Goal: Task Accomplishment & Management: Complete application form

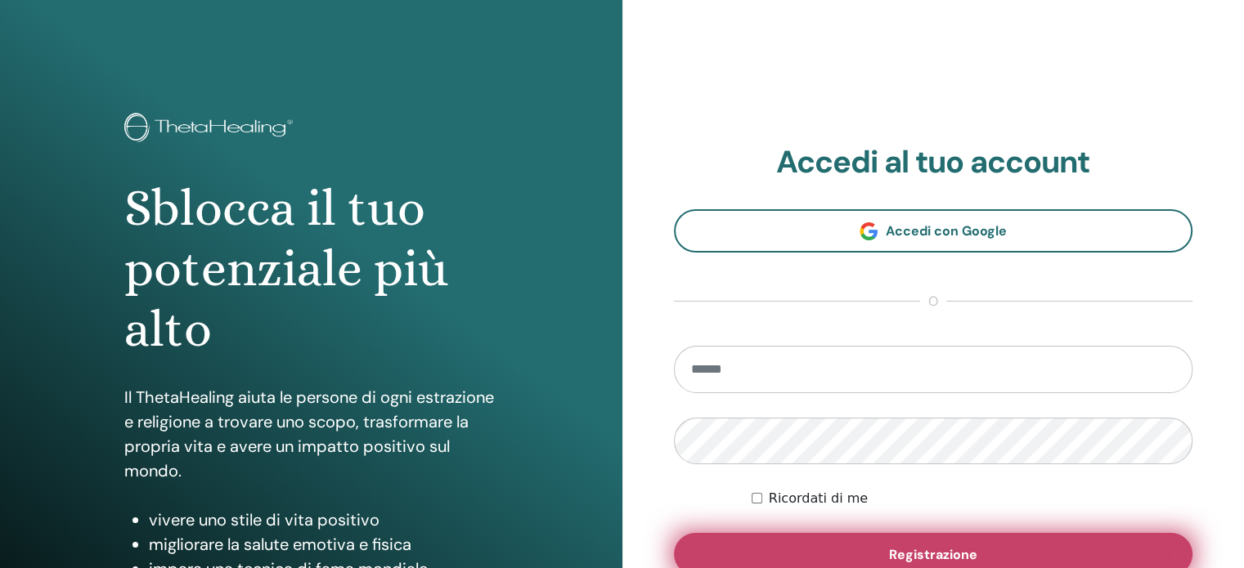
type input "**********"
click at [948, 552] on font "Registrazione" at bounding box center [933, 554] width 88 height 17
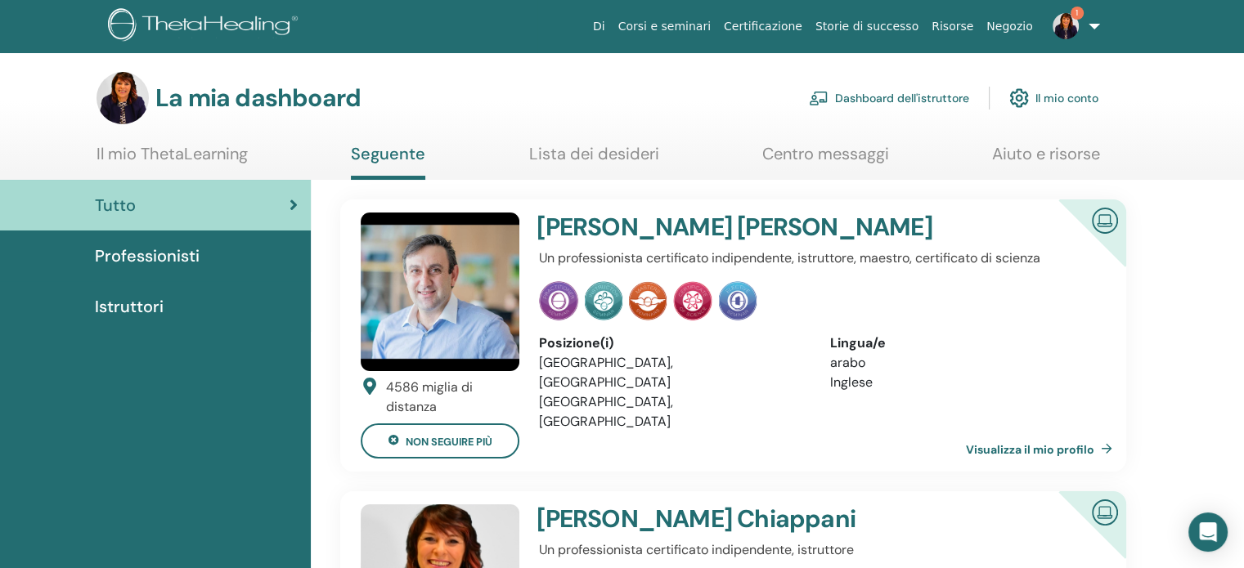
click at [894, 94] on font "Dashboard dell'istruttore" at bounding box center [902, 99] width 134 height 15
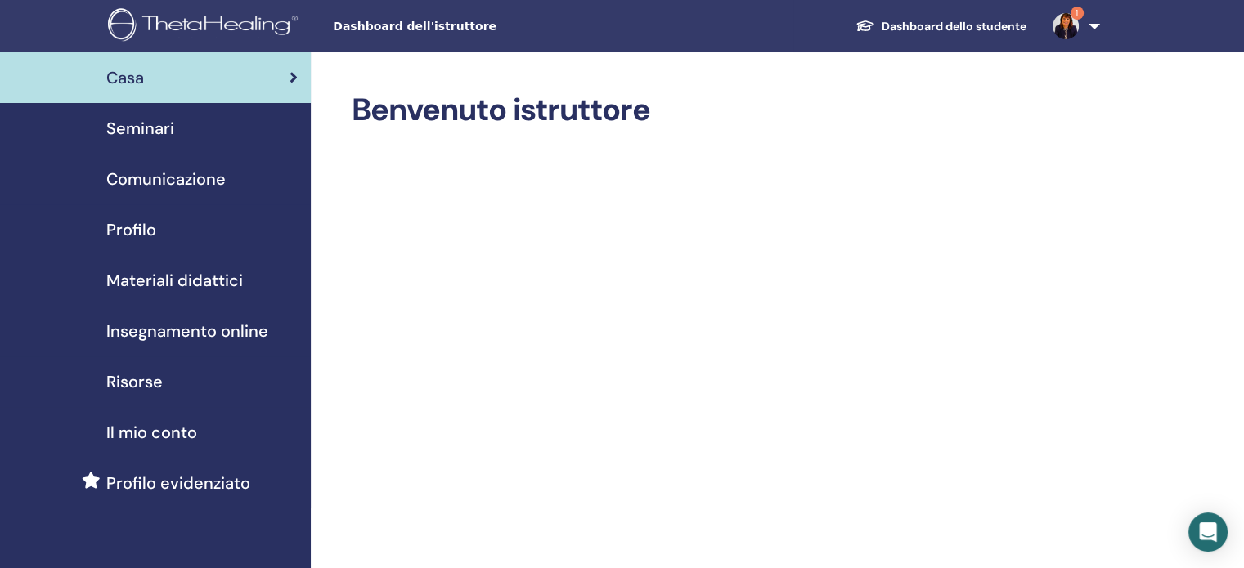
click at [137, 128] on font "Seminari" at bounding box center [140, 128] width 68 height 21
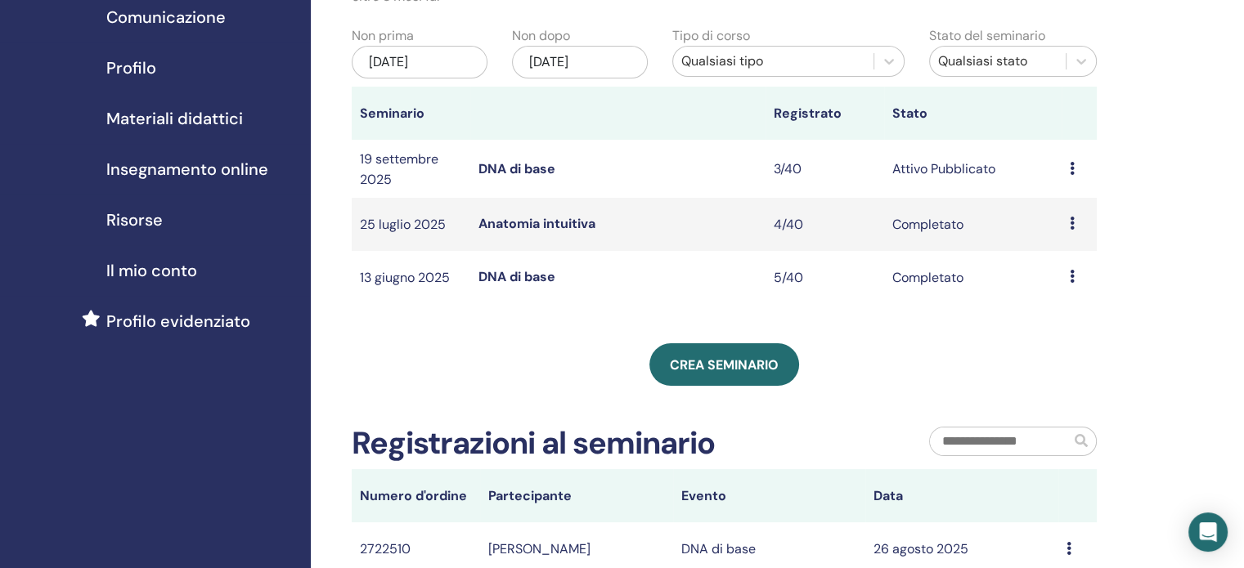
scroll to position [164, 0]
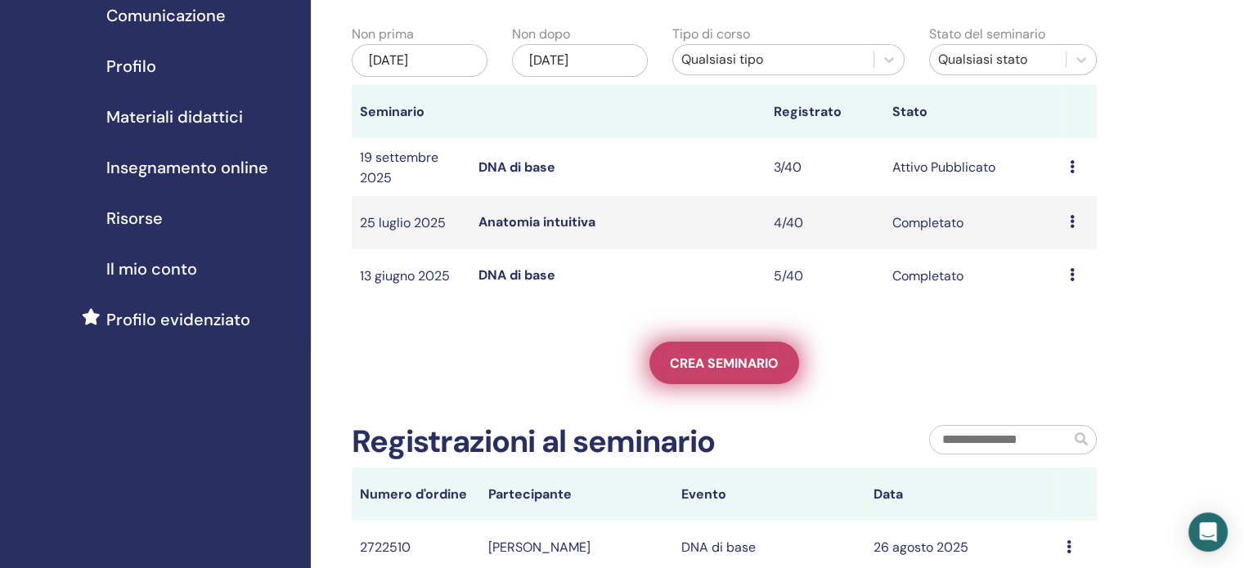
click at [730, 370] on font "Crea seminario" at bounding box center [724, 363] width 109 height 17
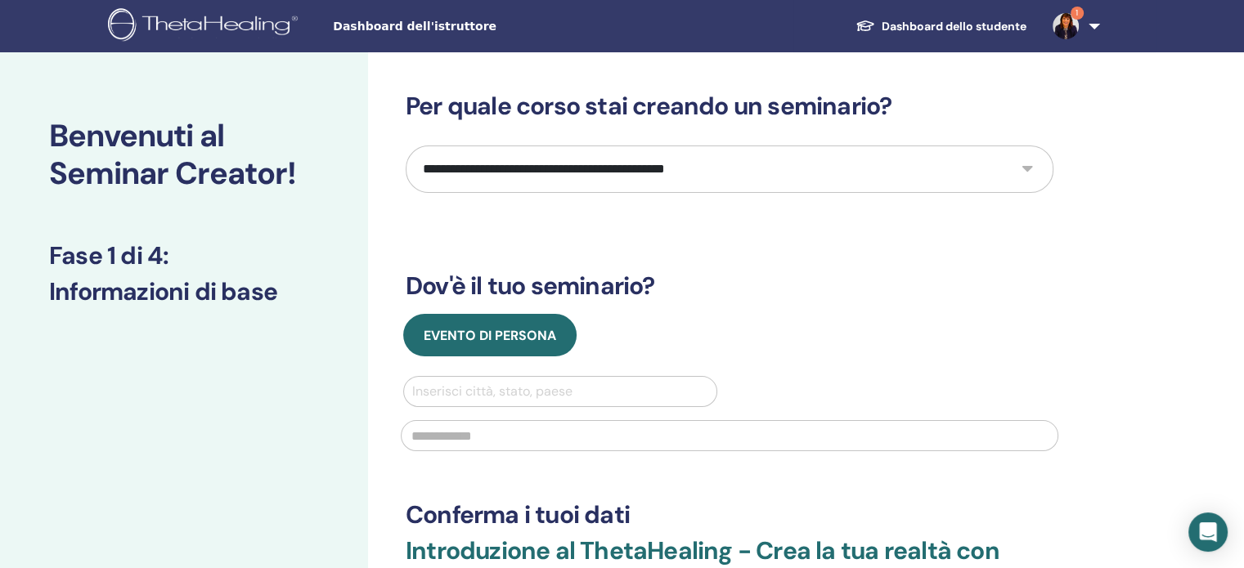
click at [1027, 166] on select "**********" at bounding box center [730, 169] width 648 height 47
select select "*"
click at [406, 146] on select "**********" at bounding box center [730, 169] width 648 height 47
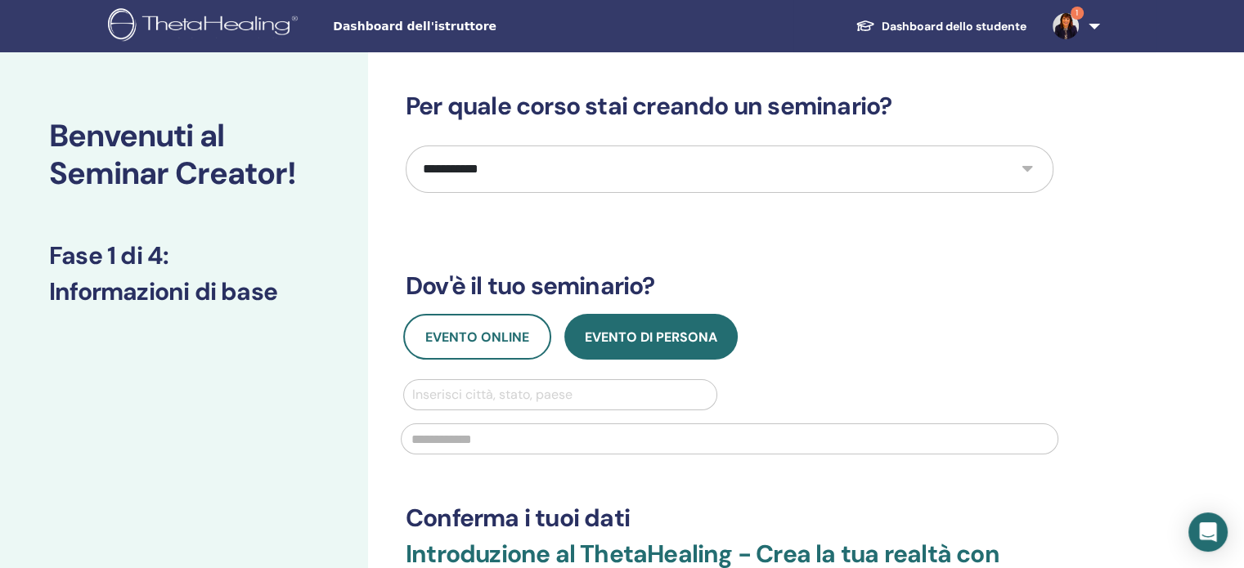
scroll to position [164, 0]
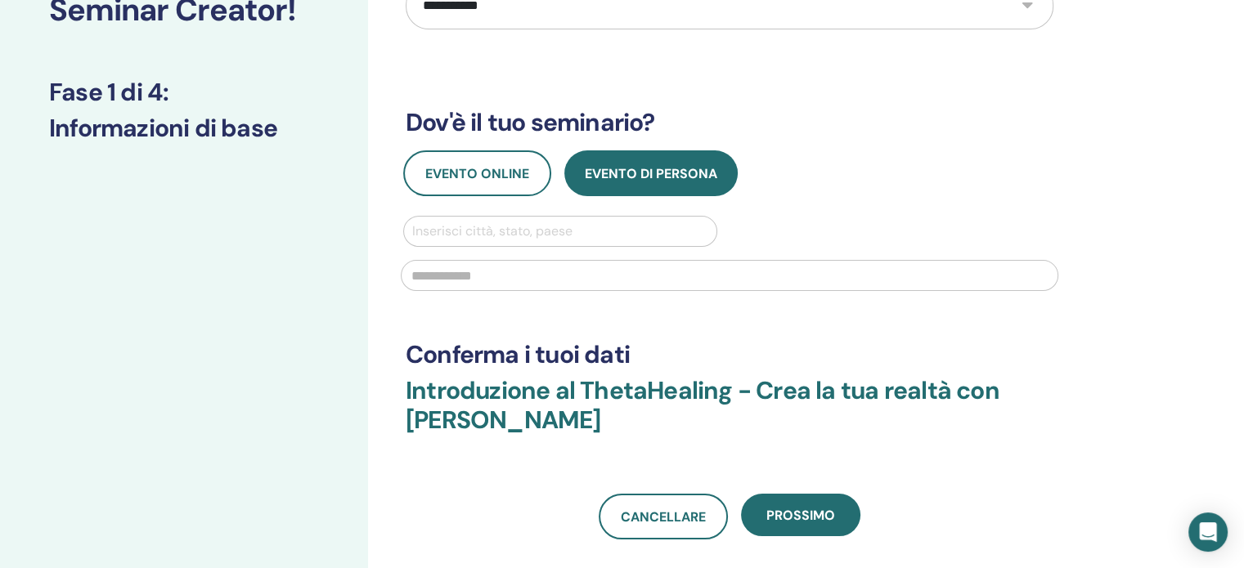
click at [597, 228] on div at bounding box center [560, 231] width 296 height 23
click at [494, 169] on font "Evento online" at bounding box center [477, 173] width 104 height 17
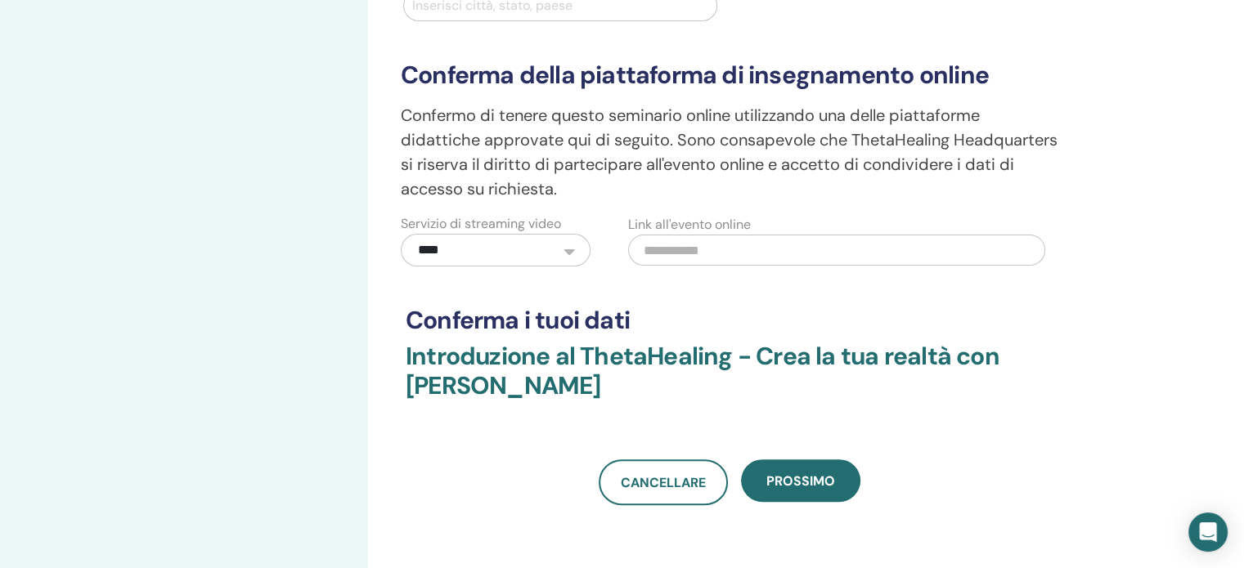
scroll to position [409, 0]
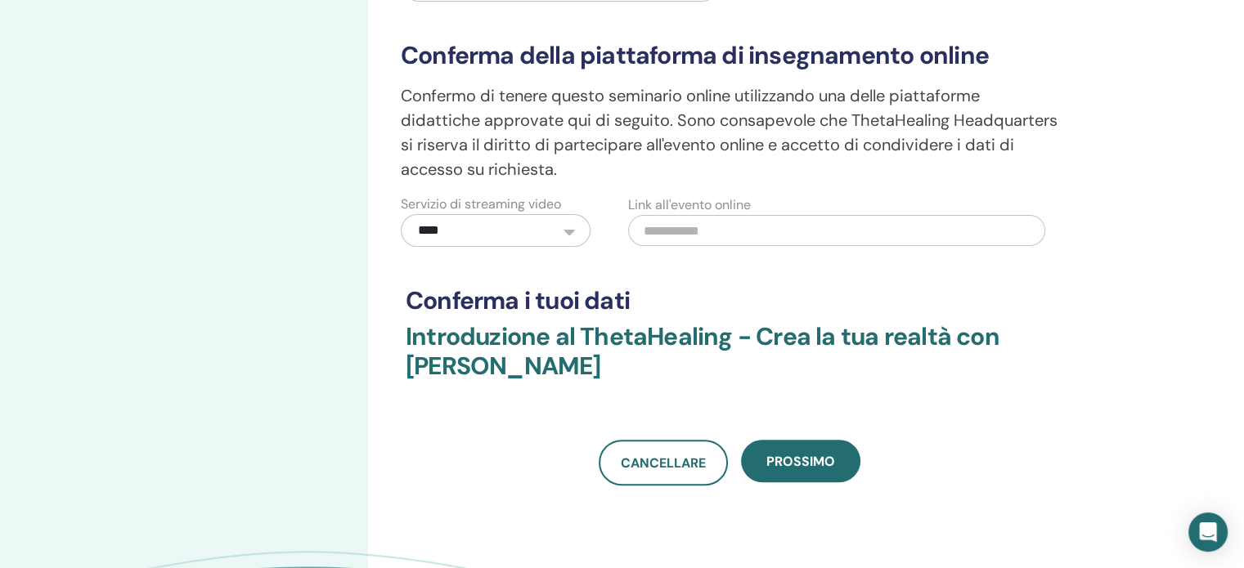
click at [723, 235] on input "text" at bounding box center [836, 230] width 417 height 31
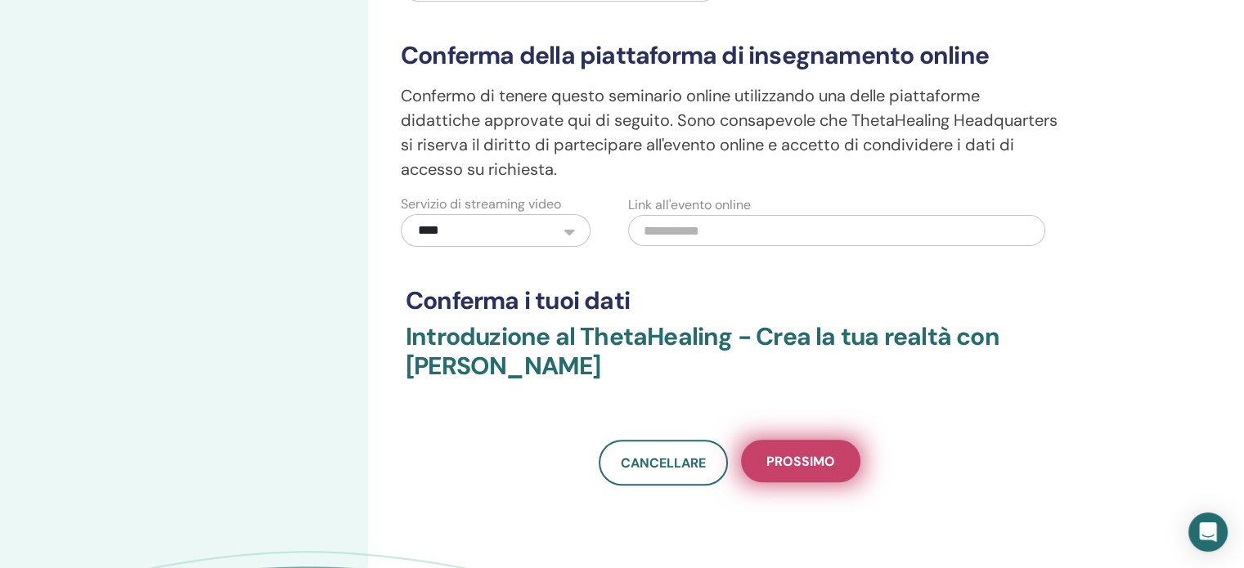
click at [809, 464] on font "Prossimo" at bounding box center [800, 461] width 69 height 17
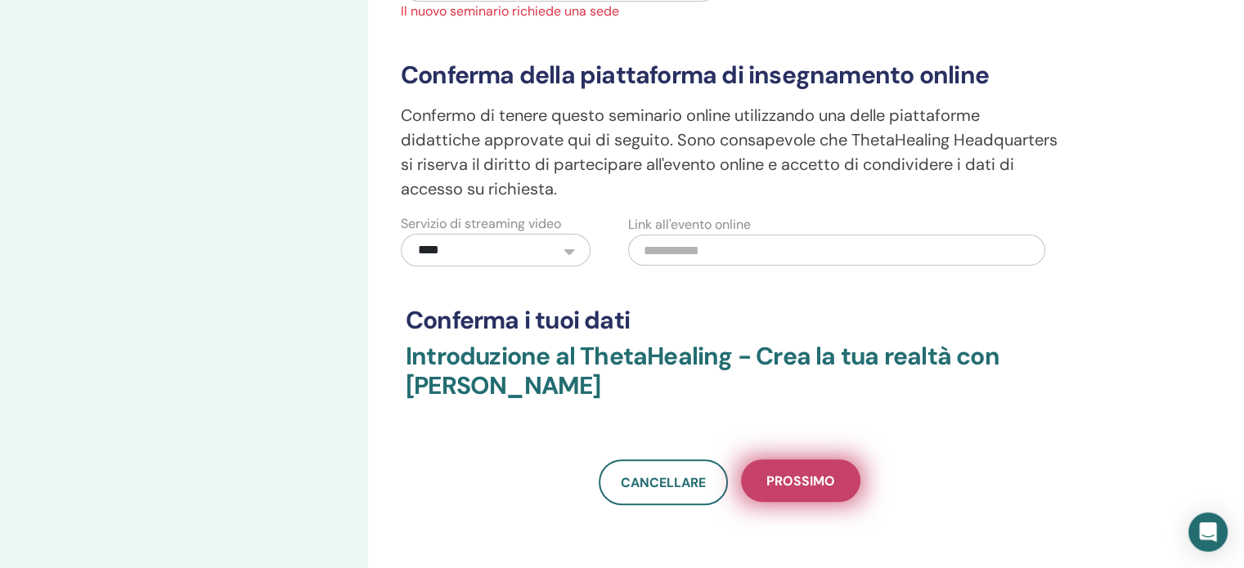
click at [804, 487] on font "Prossimo" at bounding box center [800, 481] width 69 height 17
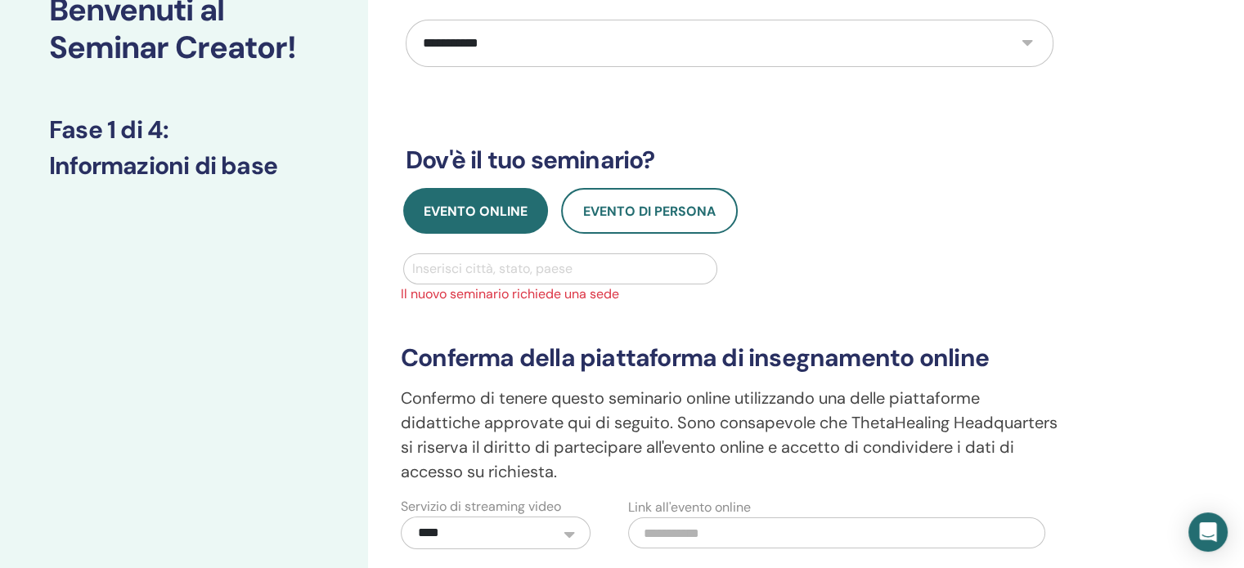
scroll to position [82, 0]
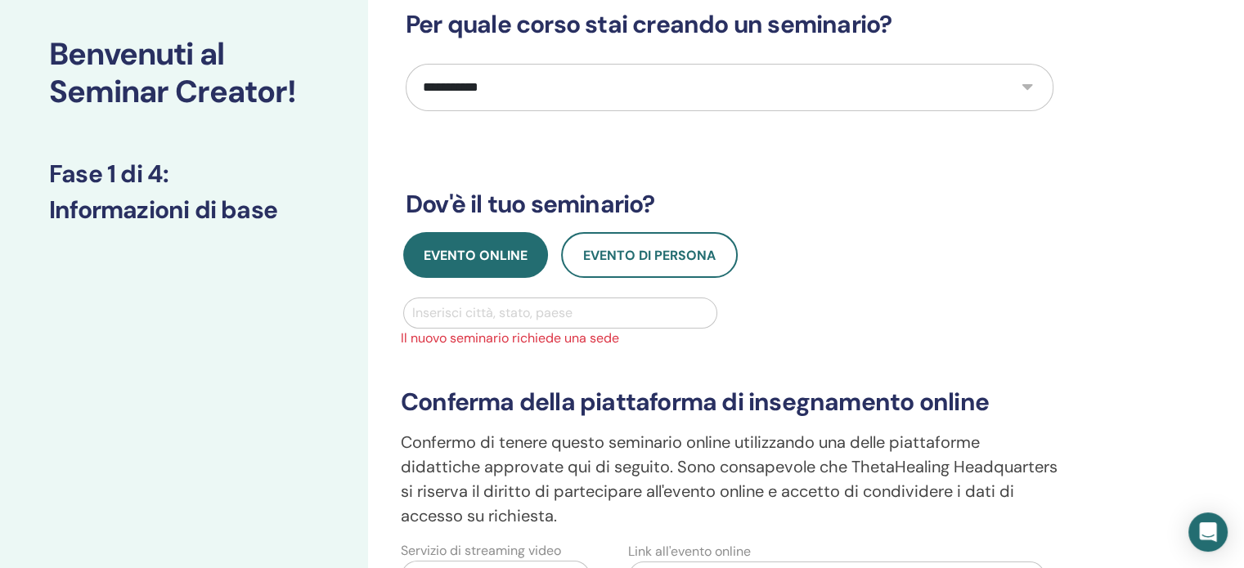
click at [556, 313] on div at bounding box center [560, 313] width 296 height 23
type input "****"
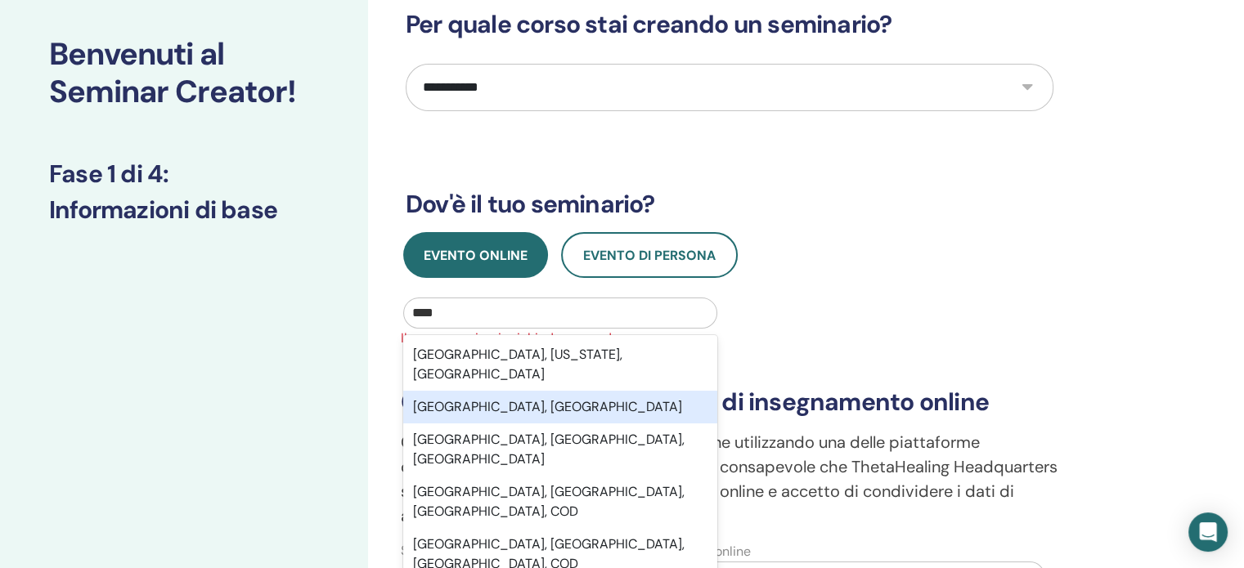
click at [460, 398] on font "Lodi, ITA" at bounding box center [547, 406] width 269 height 17
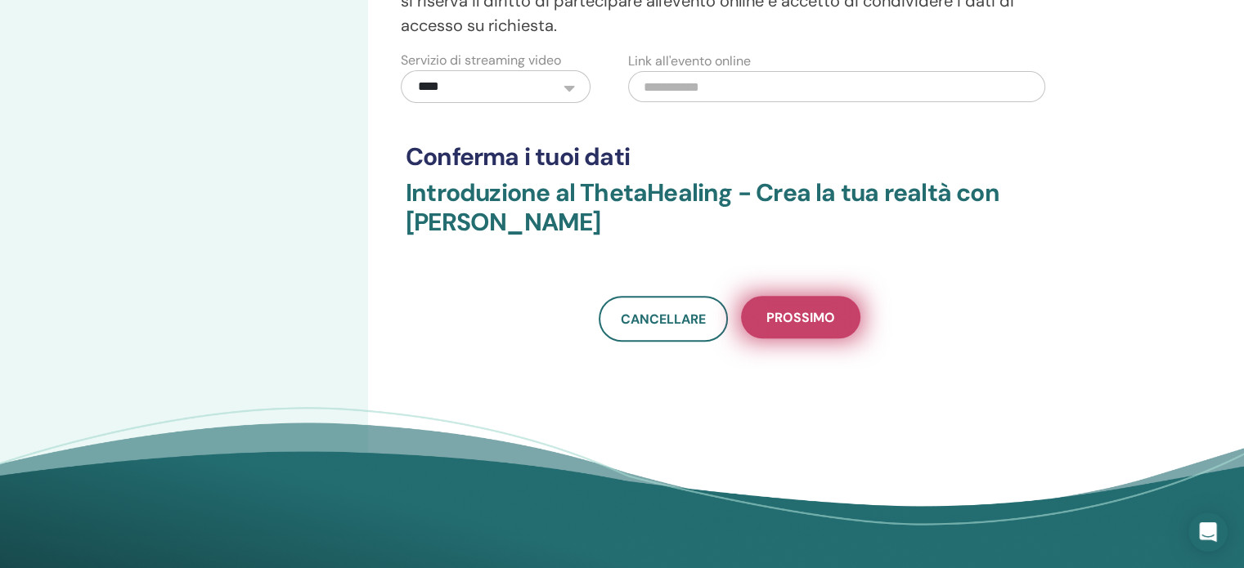
click at [810, 316] on font "Prossimo" at bounding box center [800, 317] width 69 height 17
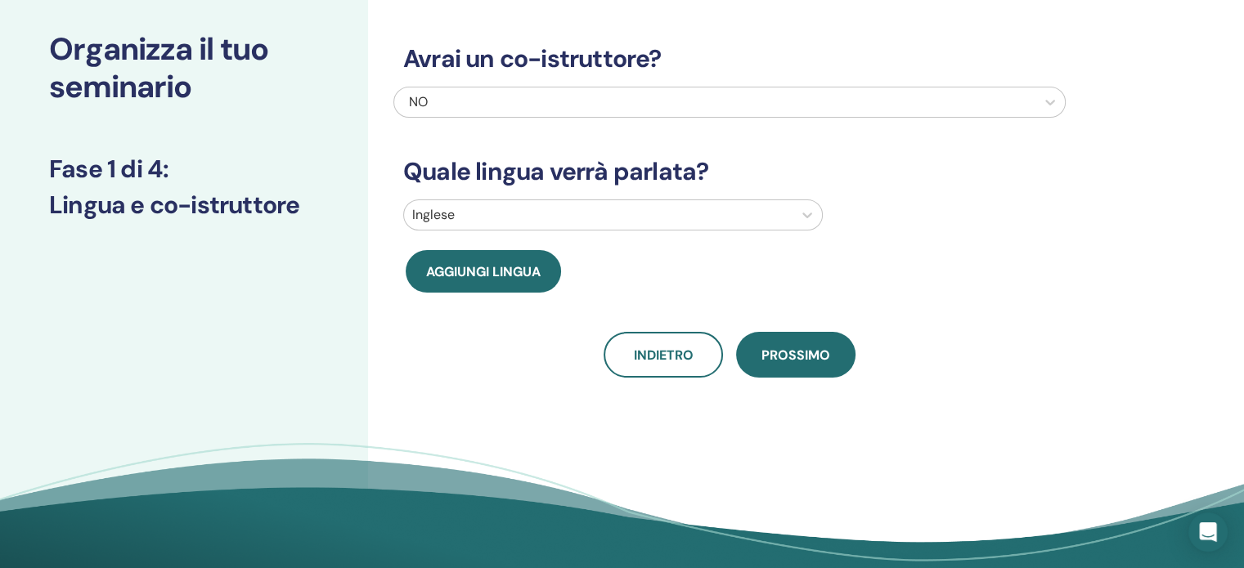
scroll to position [0, 0]
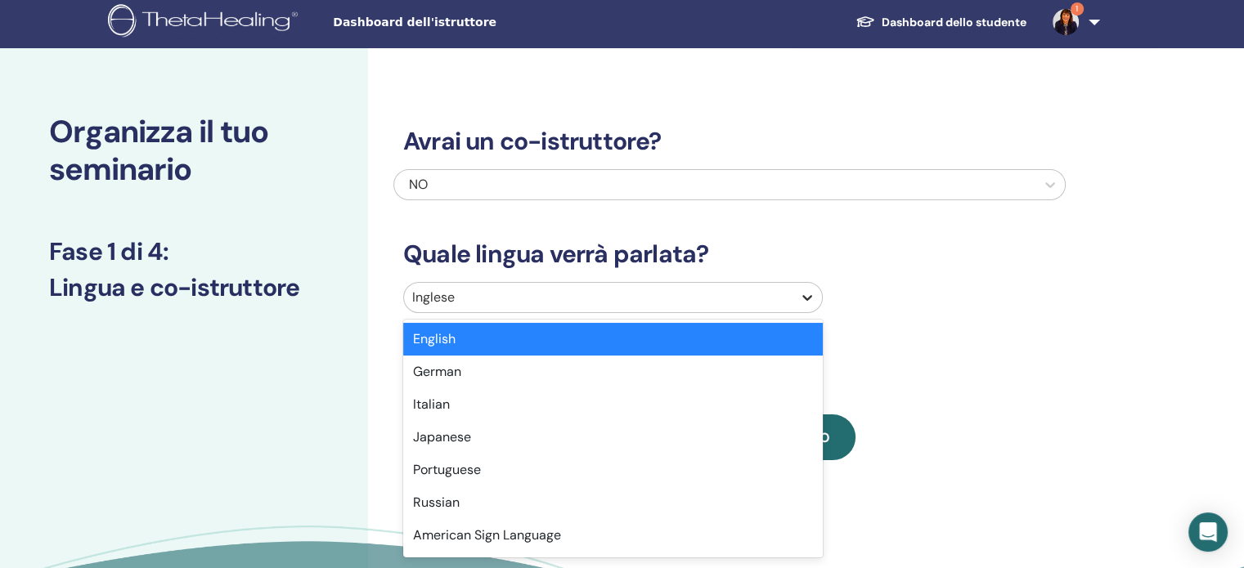
click at [801, 298] on icon at bounding box center [807, 297] width 16 height 16
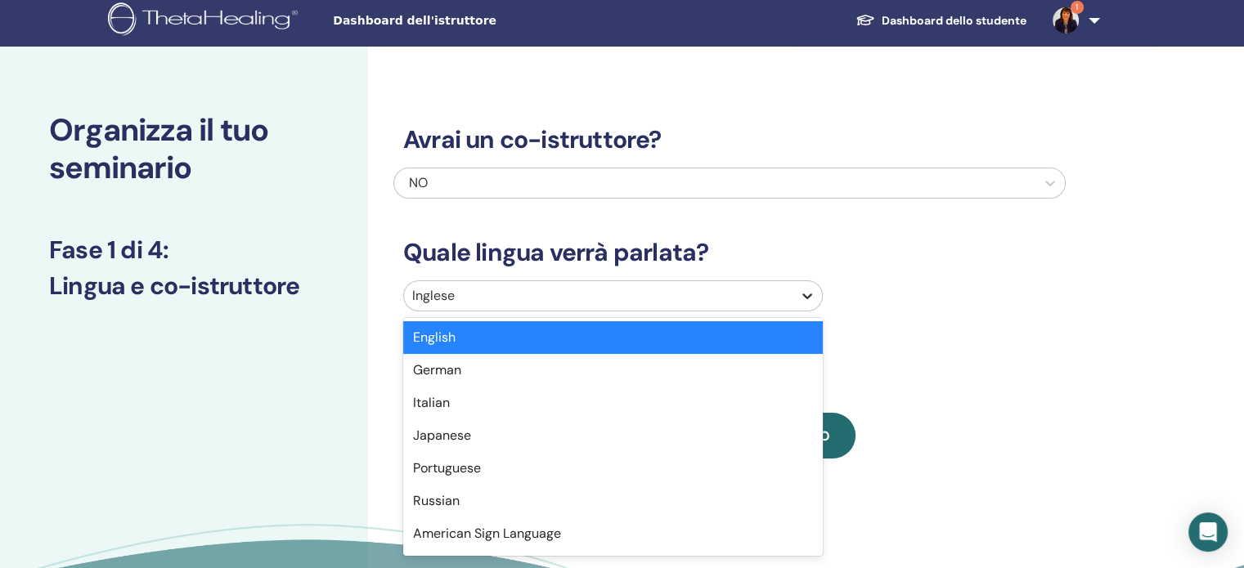
scroll to position [7, 0]
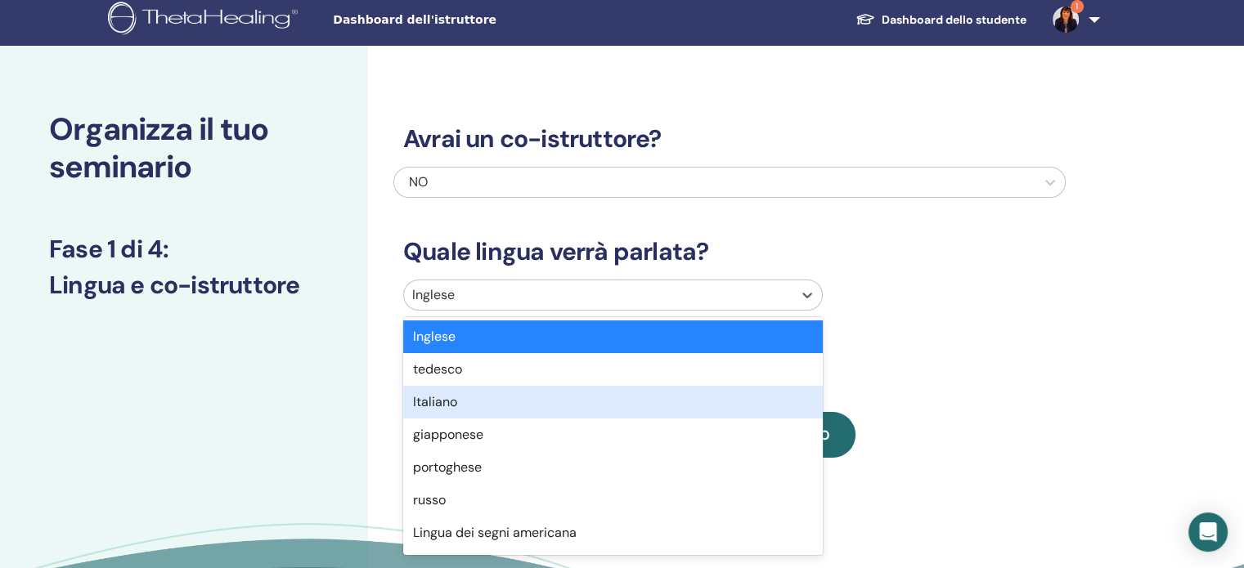
click at [464, 399] on div "Italiano" at bounding box center [612, 402] width 419 height 33
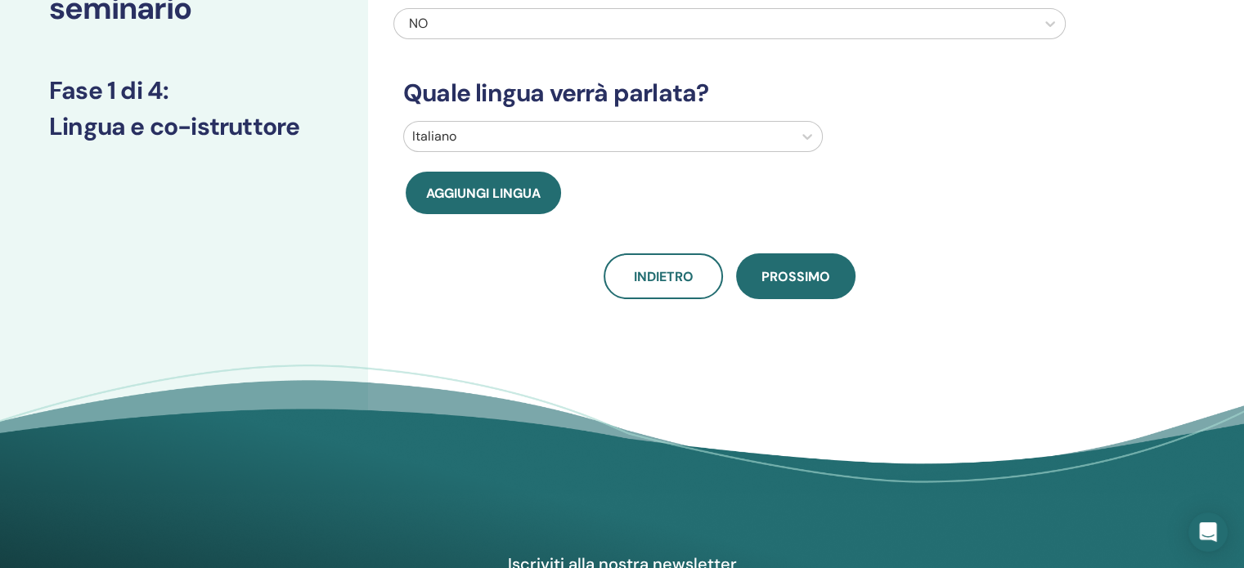
scroll to position [170, 0]
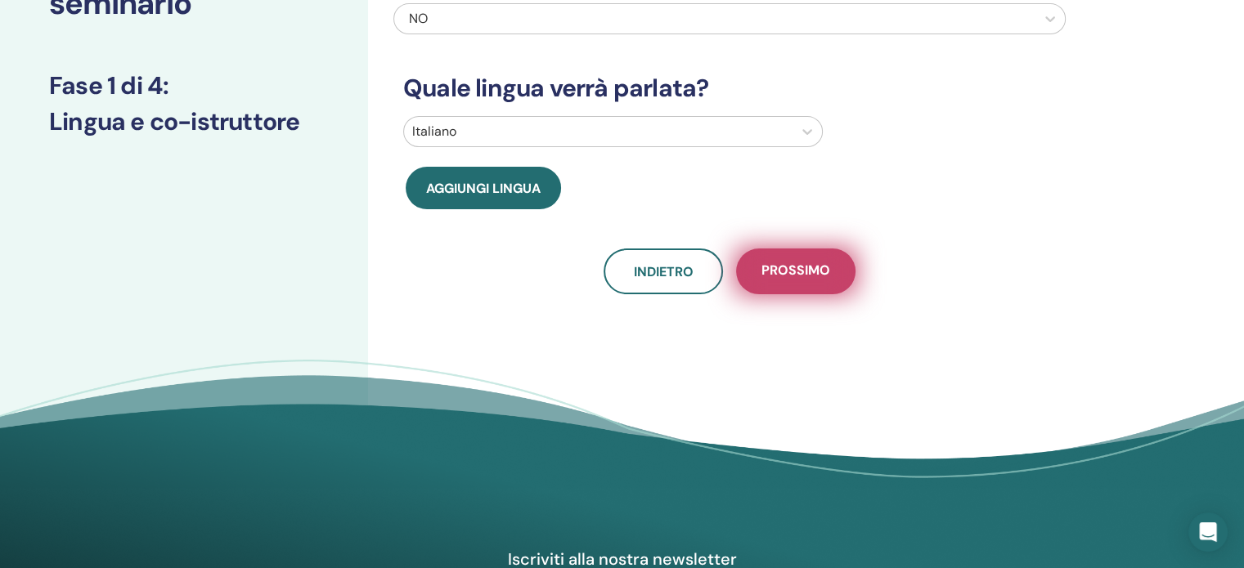
click at [795, 277] on font "Prossimo" at bounding box center [795, 270] width 69 height 17
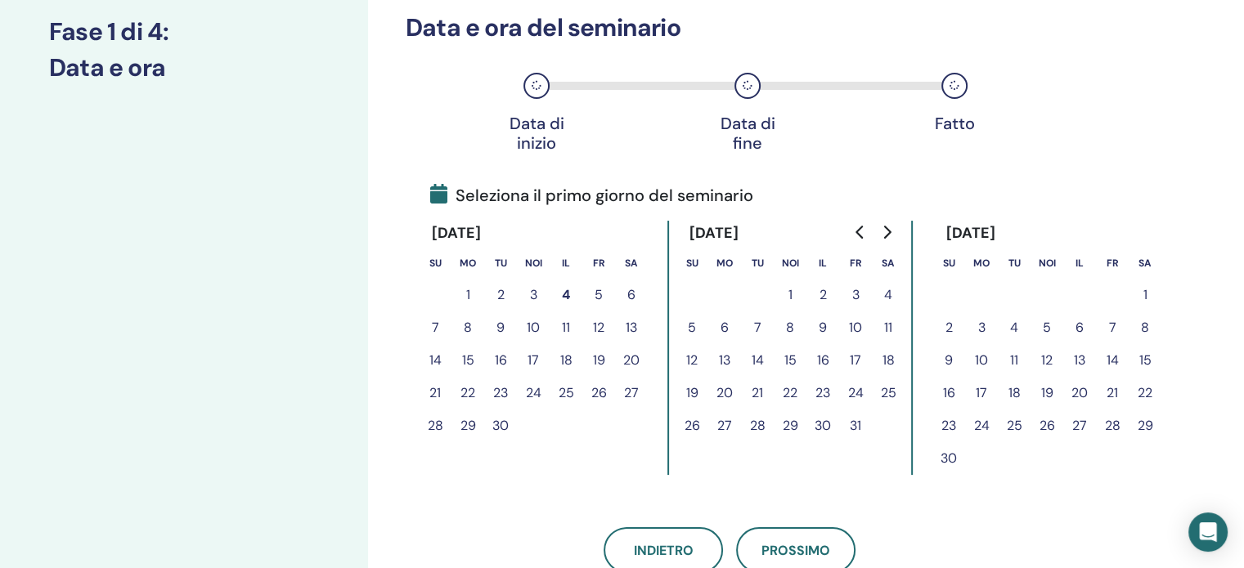
scroll to position [252, 0]
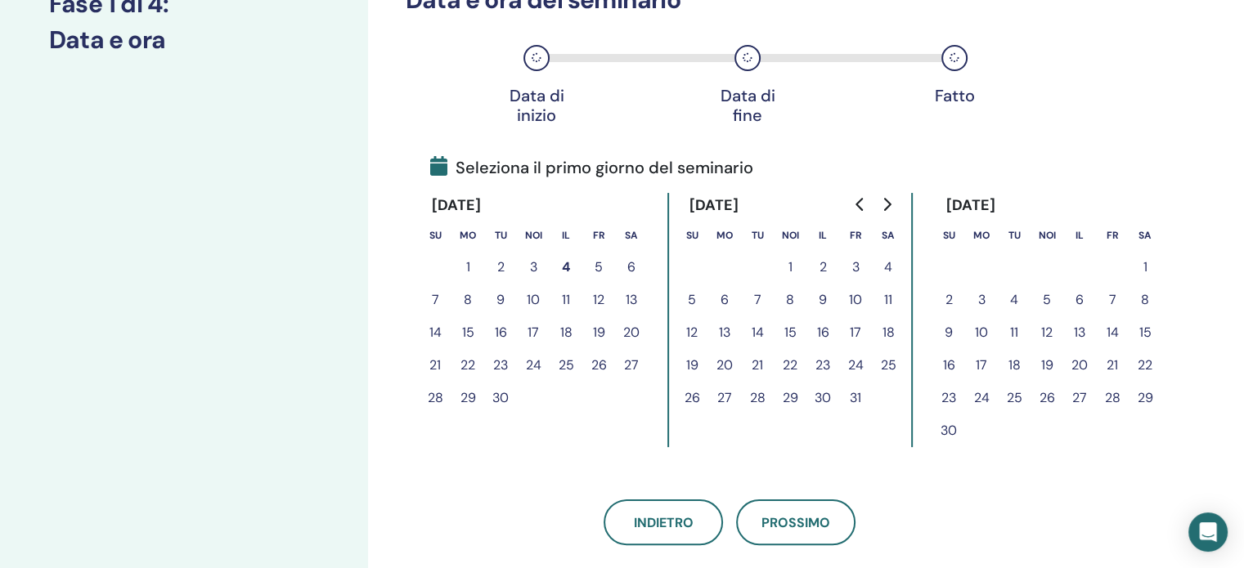
click at [800, 267] on button "1" at bounding box center [789, 267] width 33 height 33
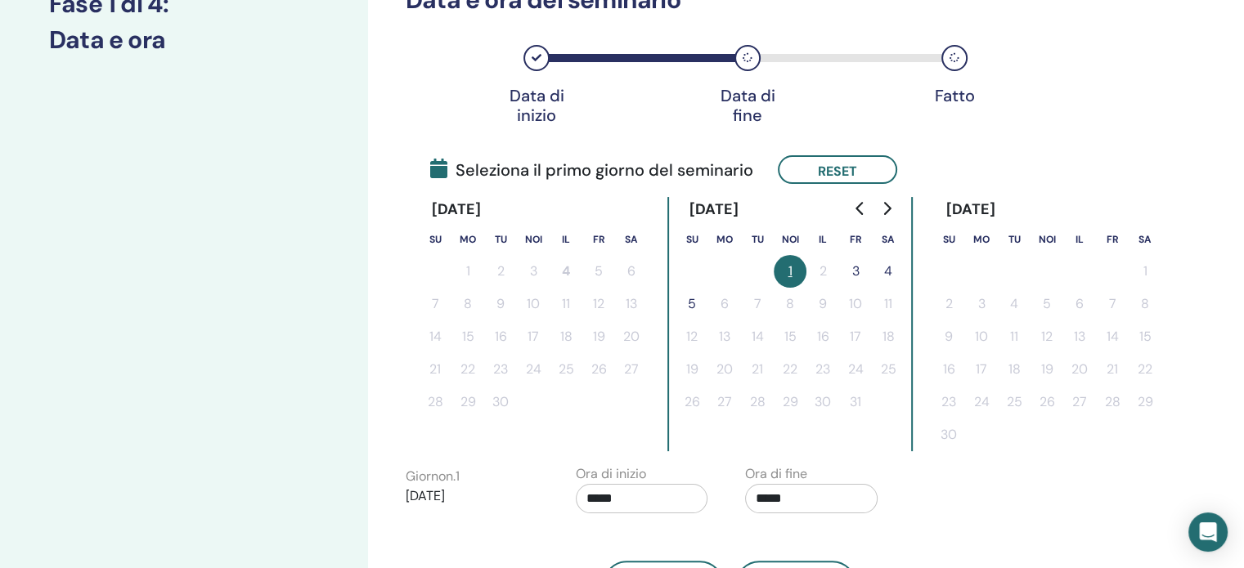
click at [854, 274] on font "3" at bounding box center [855, 270] width 7 height 17
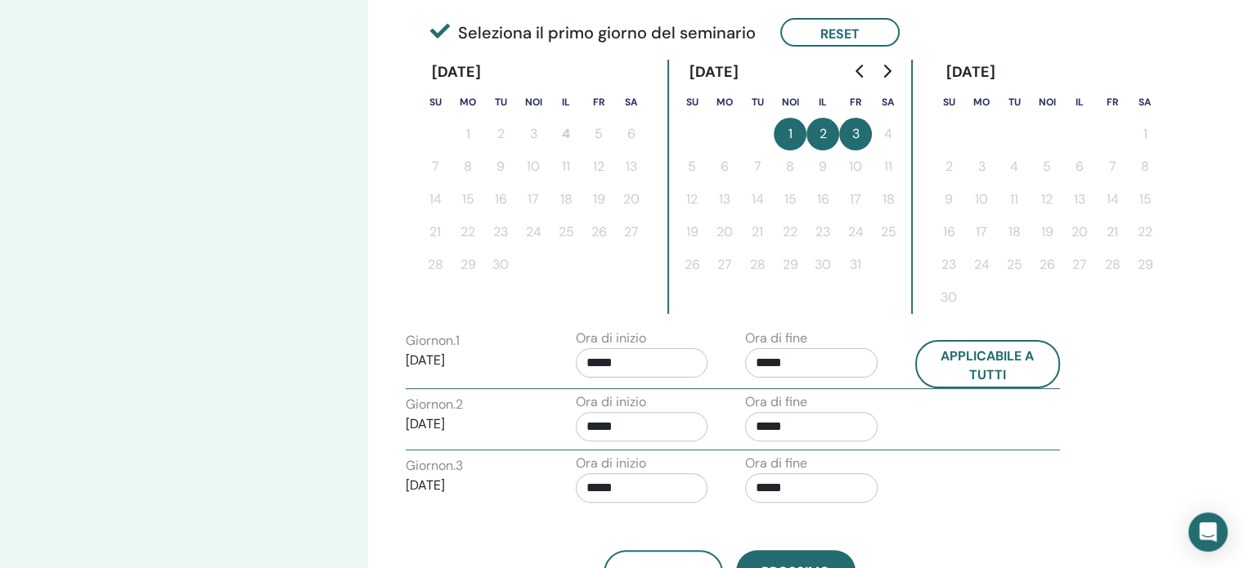
scroll to position [497, 0]
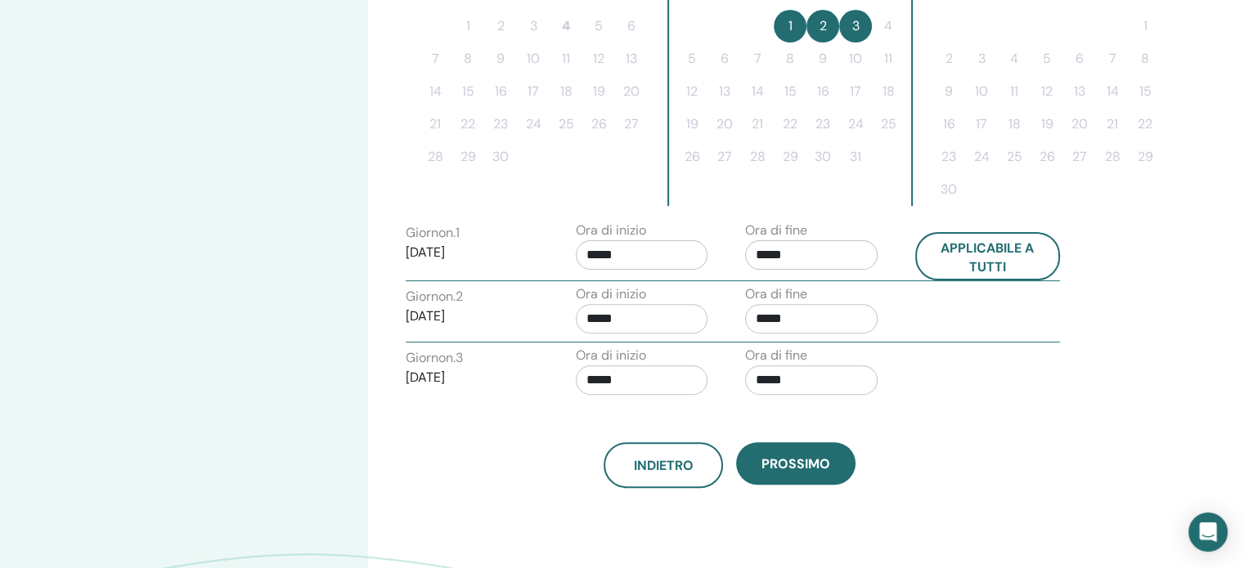
click at [700, 258] on input "*****" at bounding box center [642, 254] width 132 height 29
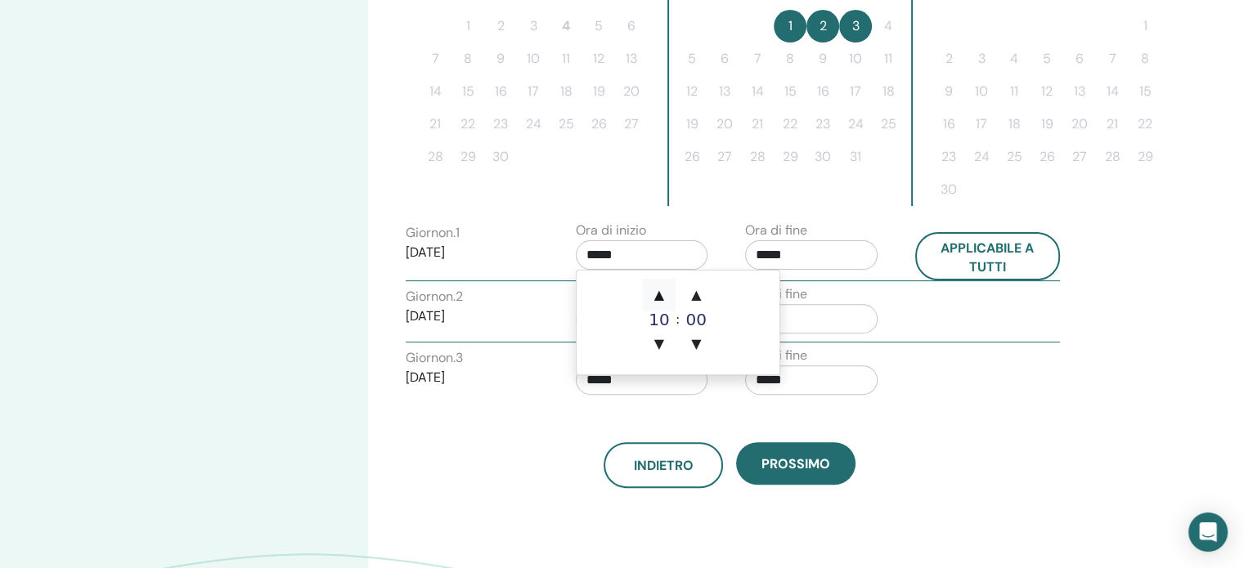
click at [661, 295] on font "▲" at bounding box center [659, 295] width 10 height 16
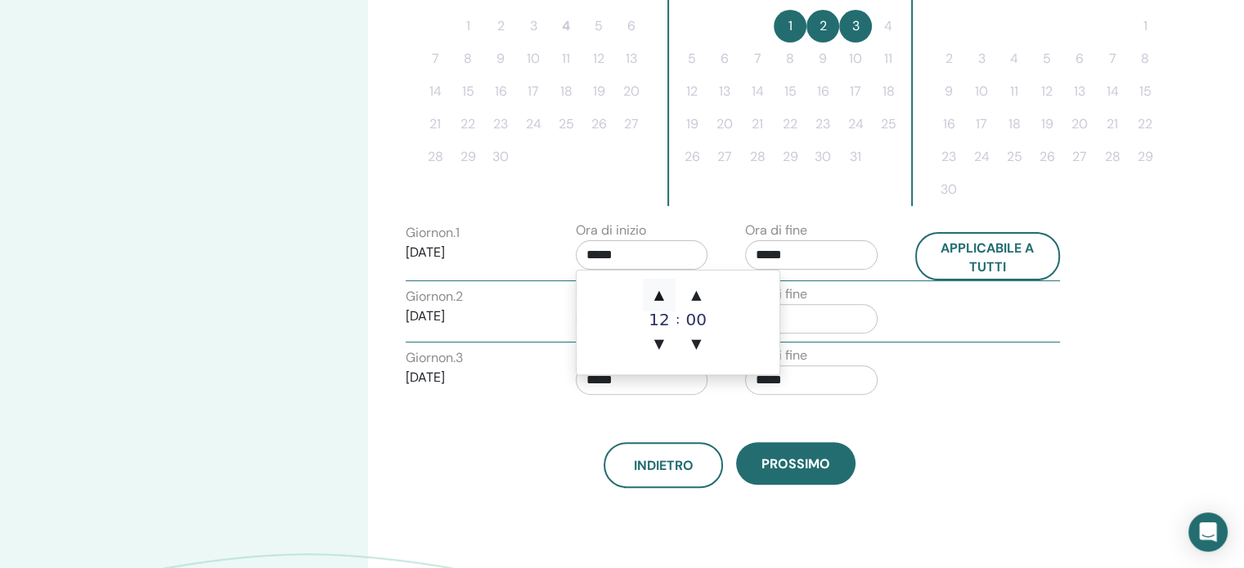
type input "*****"
click at [661, 295] on font "▲" at bounding box center [659, 295] width 10 height 16
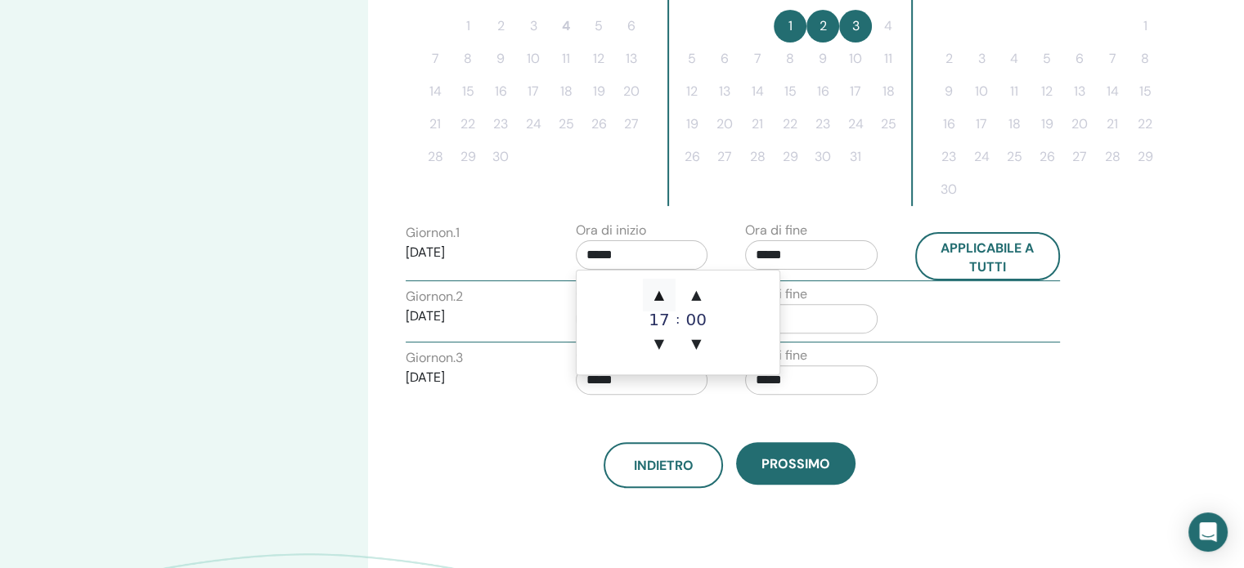
click at [661, 295] on font "▲" at bounding box center [659, 295] width 10 height 16
click at [657, 343] on font "▼" at bounding box center [659, 344] width 10 height 16
click at [816, 253] on input "*****" at bounding box center [811, 254] width 132 height 29
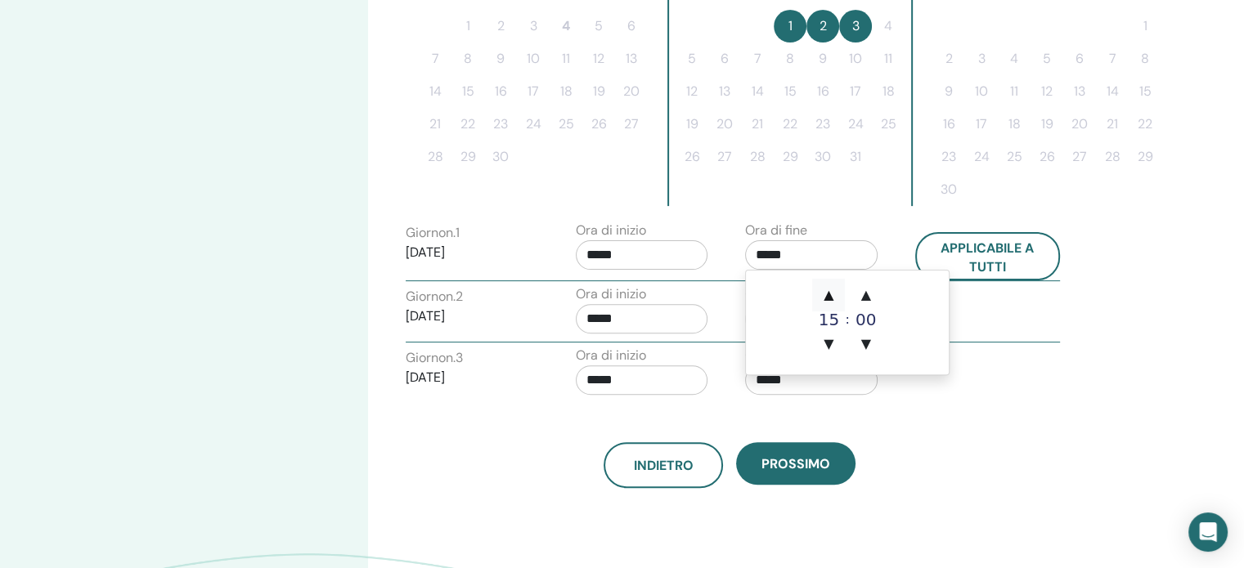
click at [828, 298] on font "▲" at bounding box center [828, 295] width 10 height 16
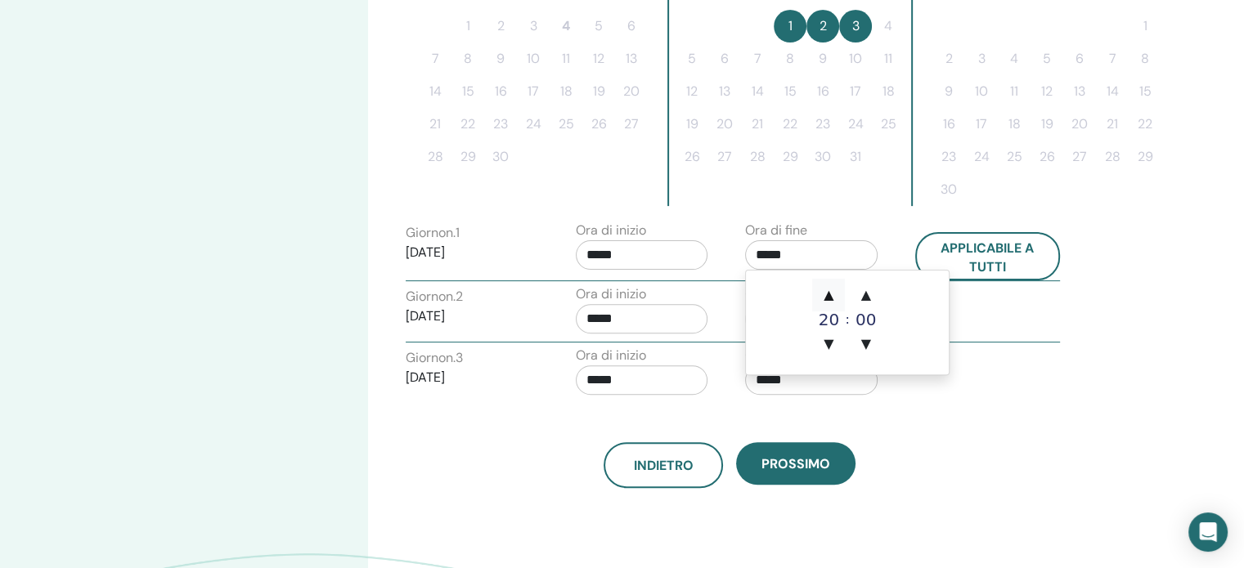
click at [828, 298] on font "▲" at bounding box center [828, 295] width 10 height 16
type input "*****"
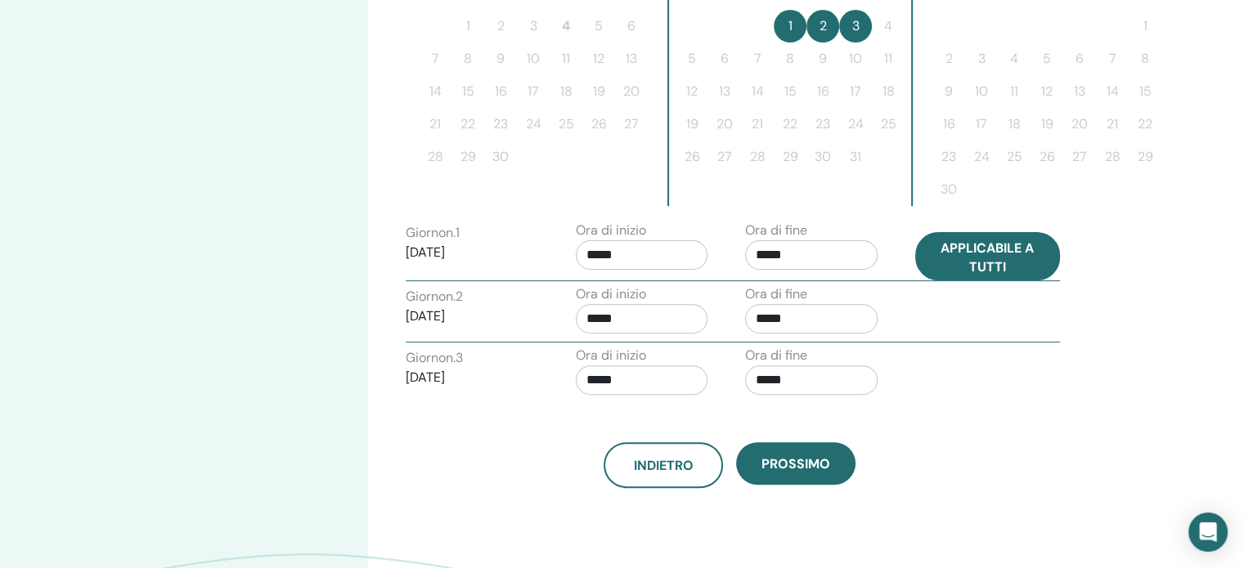
click at [975, 258] on font "Applicabile a tutti" at bounding box center [986, 257] width 93 height 36
type input "*****"
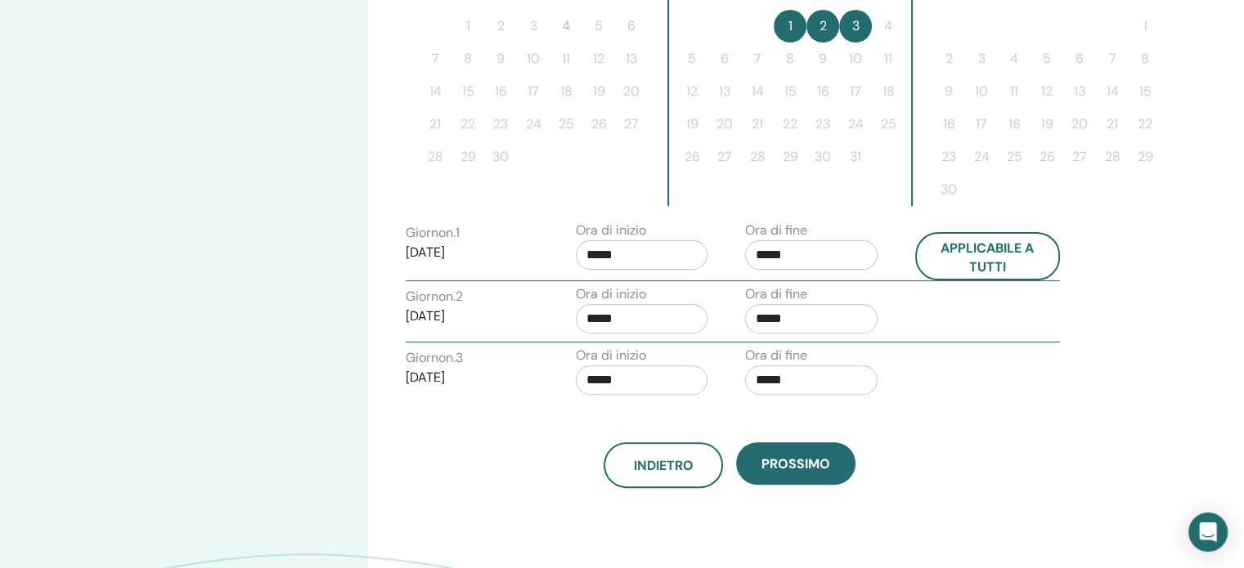
click at [663, 251] on input "*****" at bounding box center [642, 254] width 132 height 29
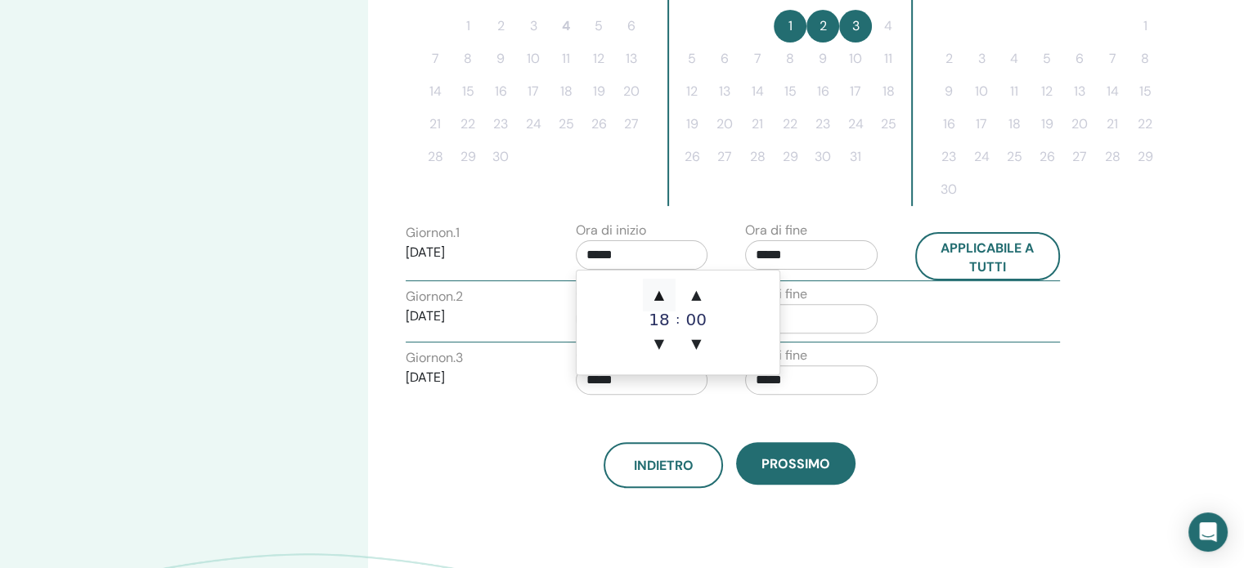
click at [657, 291] on font "▲" at bounding box center [659, 295] width 10 height 16
click at [661, 338] on font "▼" at bounding box center [659, 344] width 10 height 16
type input "*****"
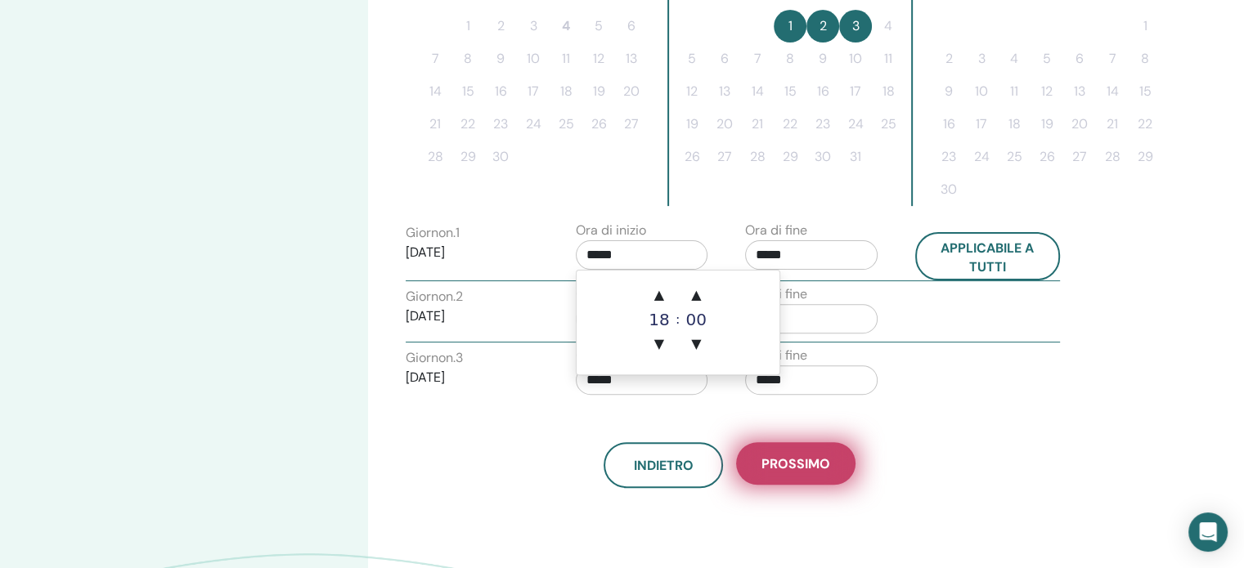
click at [773, 455] on font "Prossimo" at bounding box center [795, 463] width 69 height 17
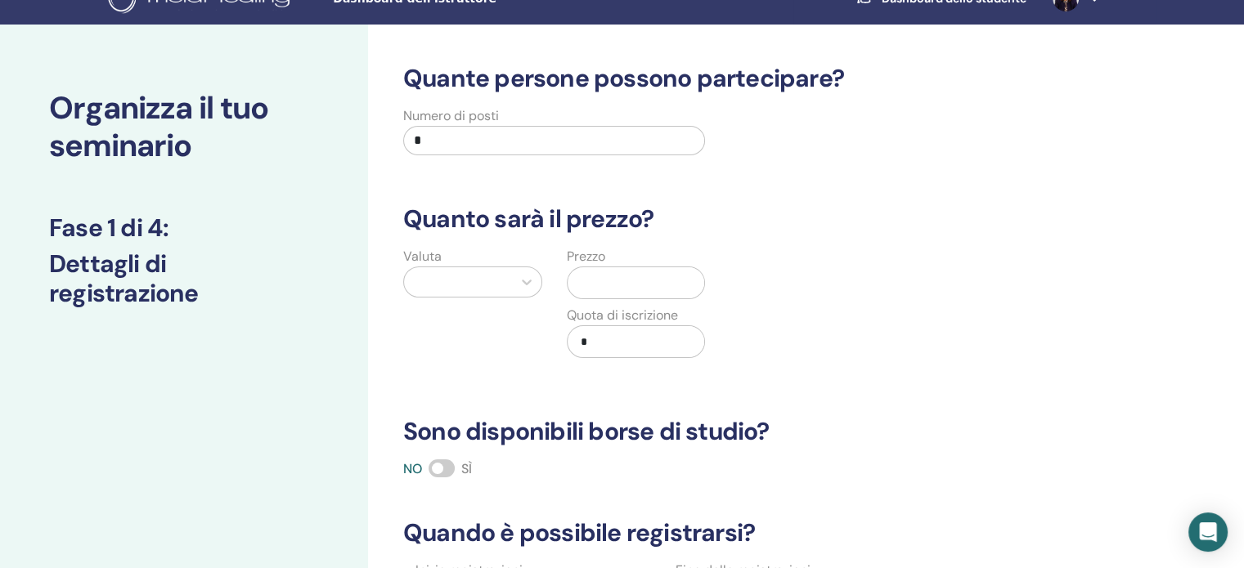
scroll to position [0, 0]
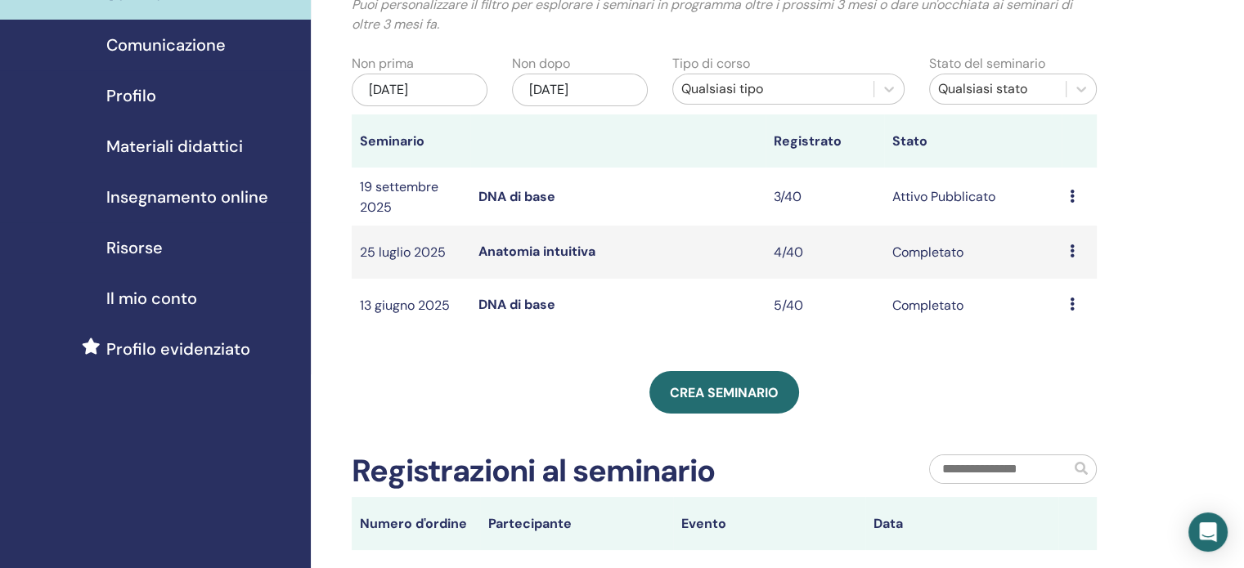
scroll to position [164, 0]
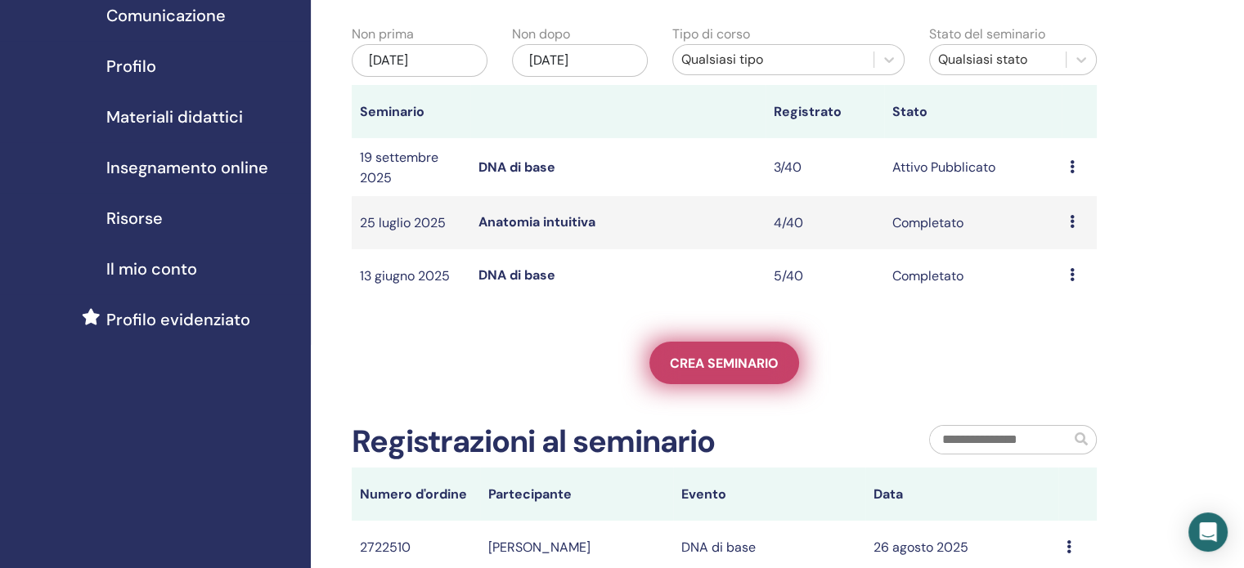
click at [752, 372] on font "Crea seminario" at bounding box center [724, 363] width 109 height 17
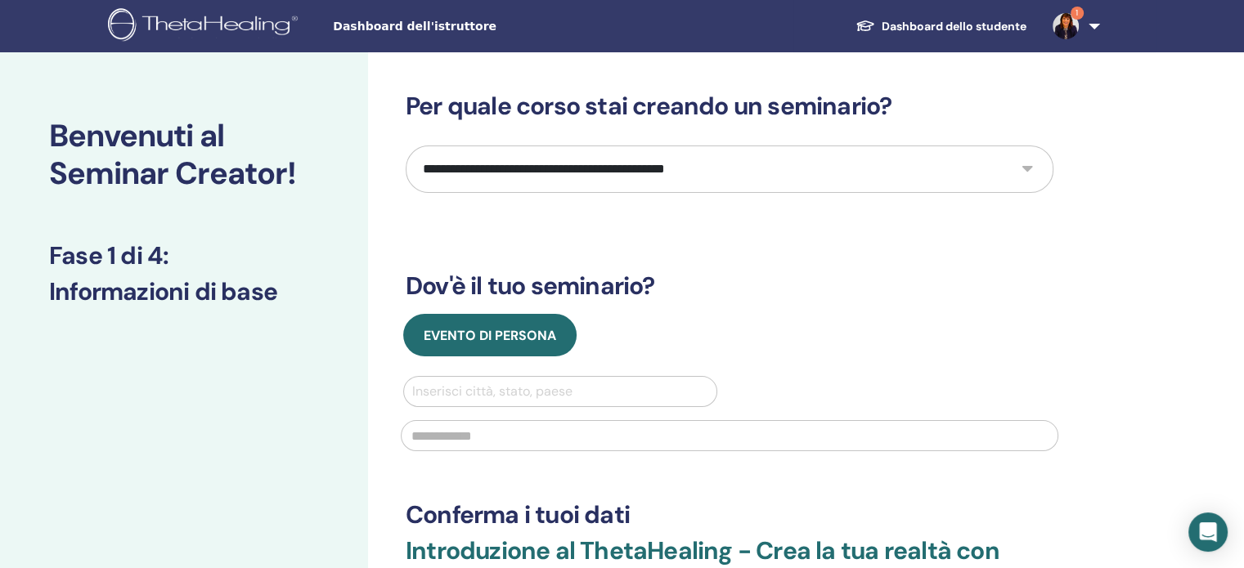
click at [1029, 170] on select "**********" at bounding box center [730, 169] width 648 height 47
select select "*"
click at [406, 146] on select "**********" at bounding box center [730, 169] width 648 height 47
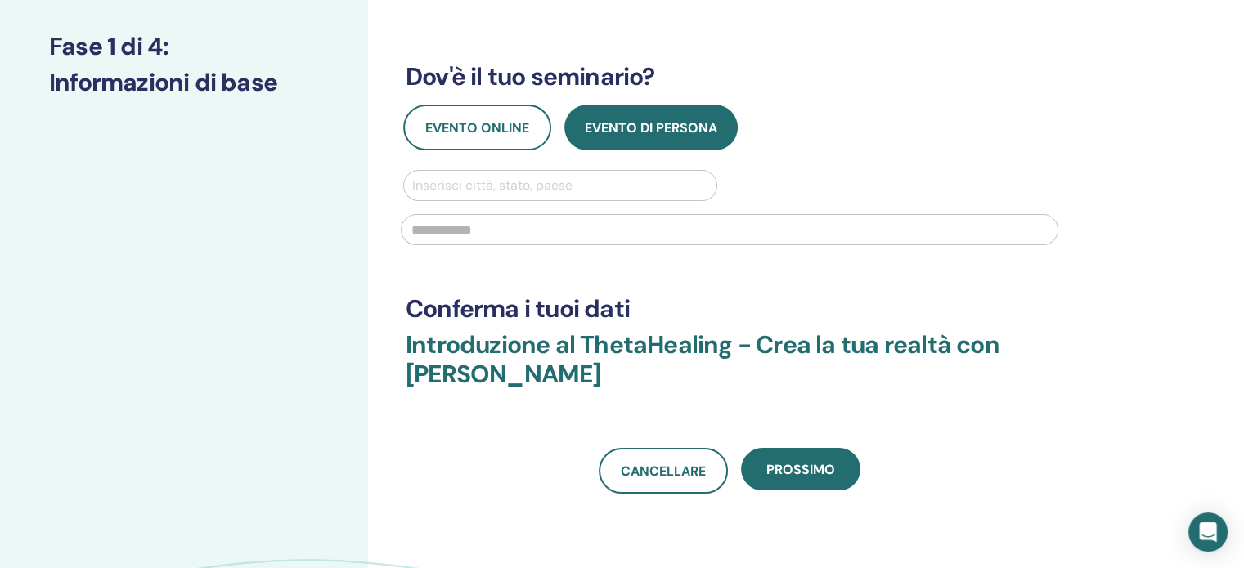
scroll to position [245, 0]
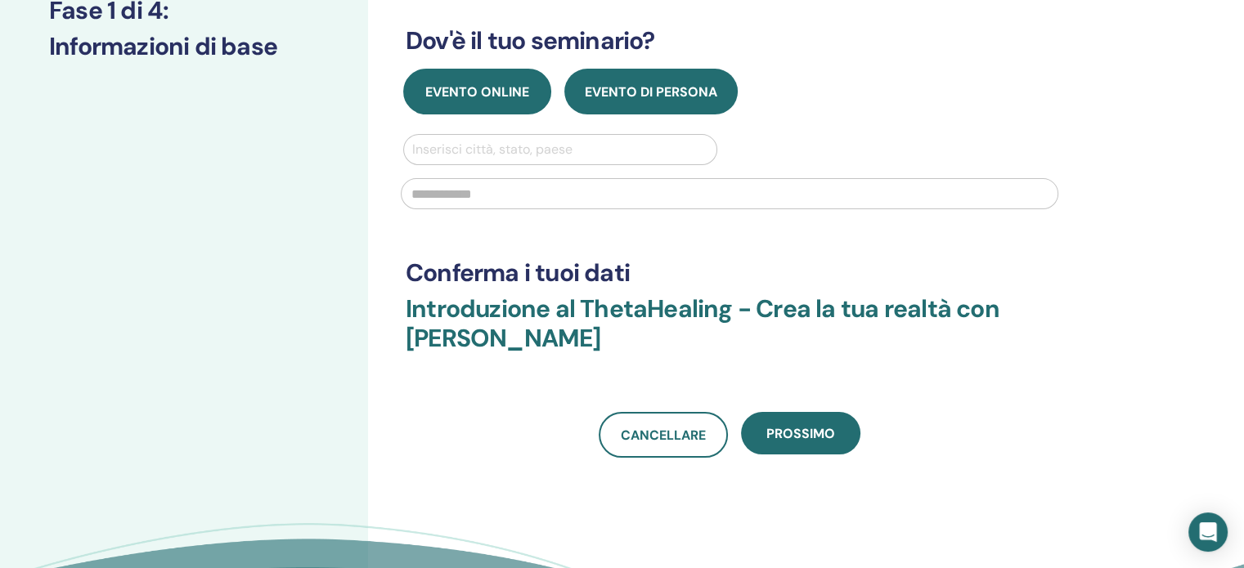
click at [490, 104] on button "Evento online" at bounding box center [477, 92] width 148 height 46
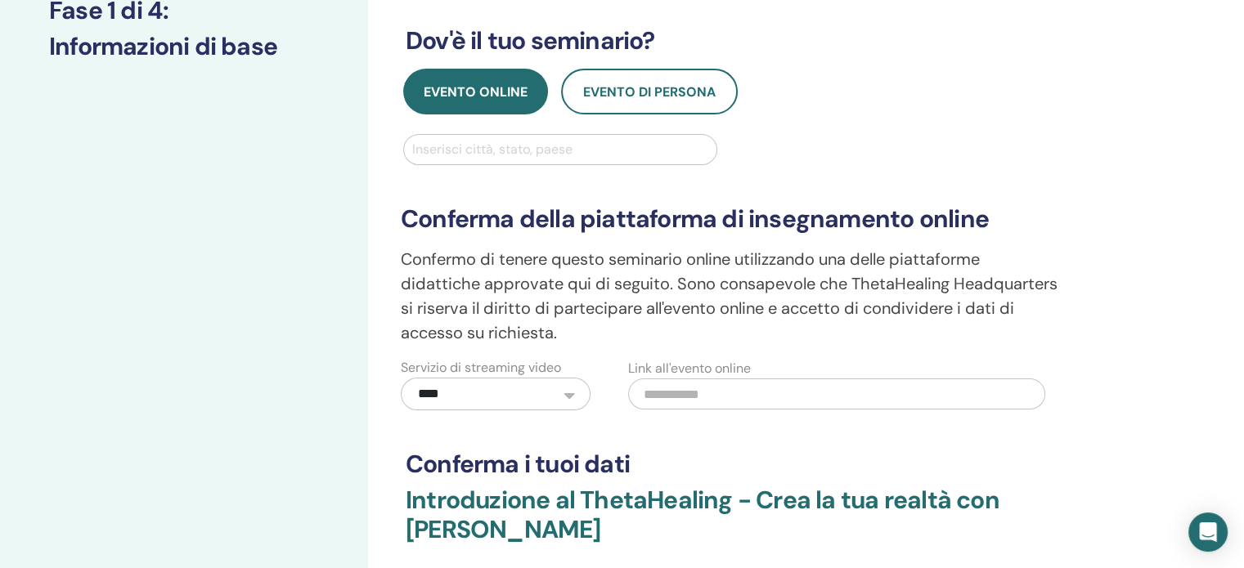
click at [482, 150] on div at bounding box center [560, 149] width 296 height 23
type input "****"
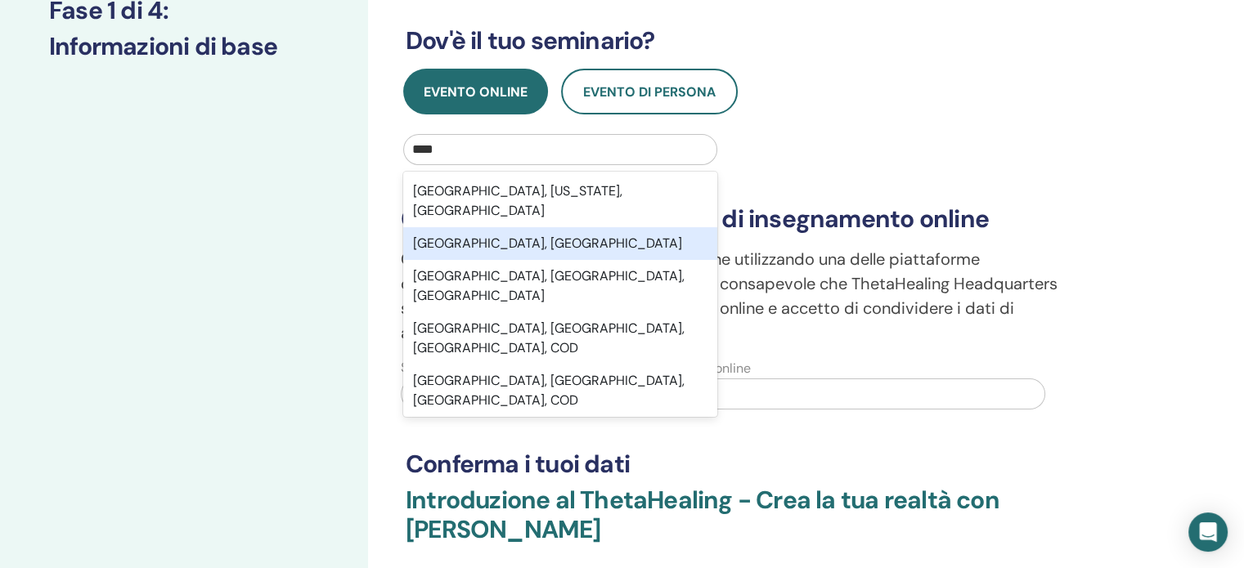
click at [464, 227] on div "[GEOGRAPHIC_DATA], [GEOGRAPHIC_DATA]" at bounding box center [560, 243] width 314 height 33
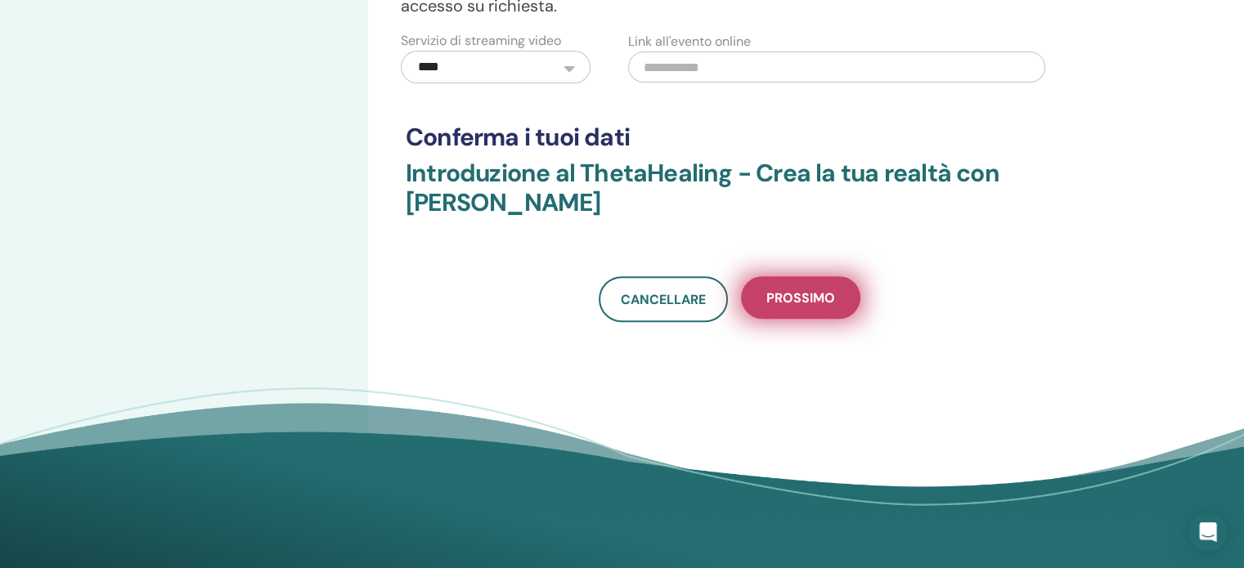
click at [814, 291] on font "Prossimo" at bounding box center [800, 297] width 69 height 17
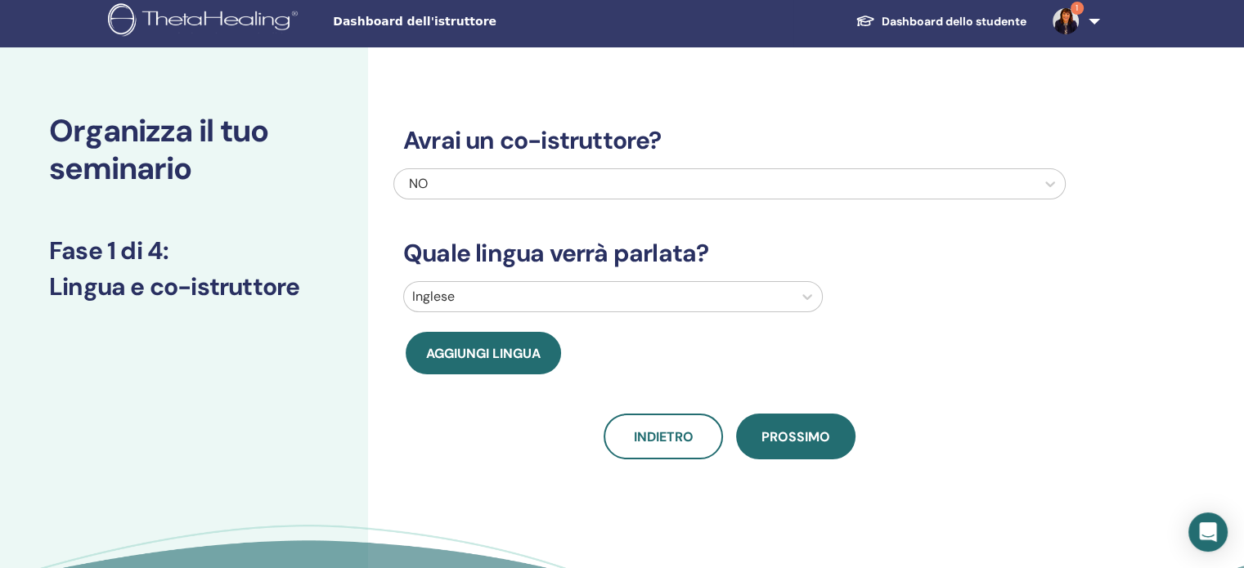
scroll to position [0, 0]
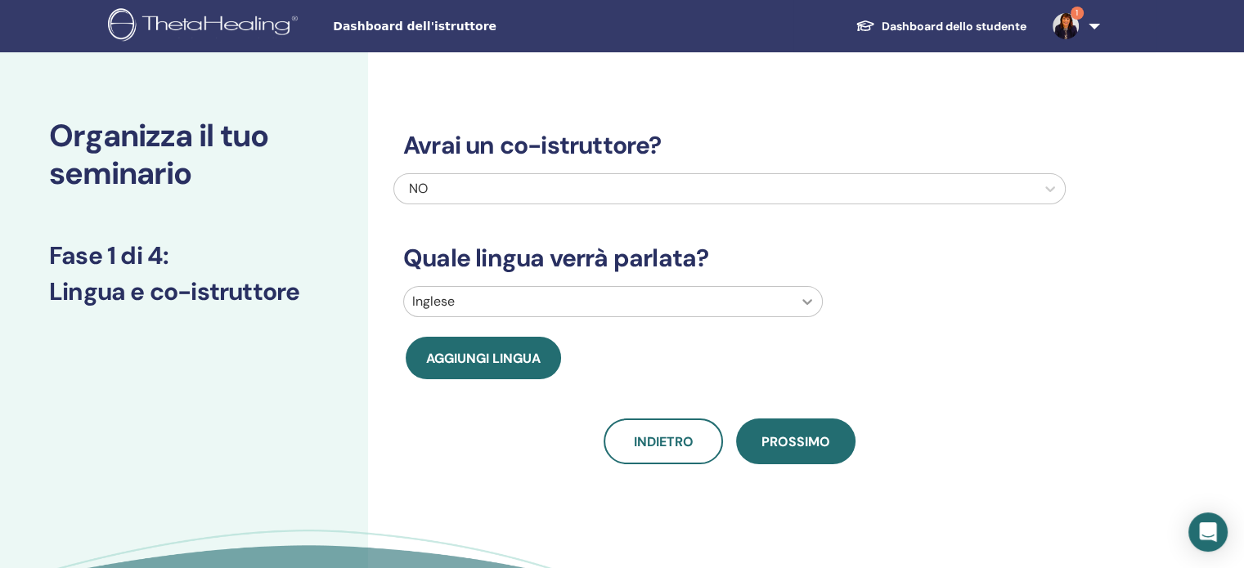
click at [814, 303] on icon at bounding box center [807, 302] width 16 height 16
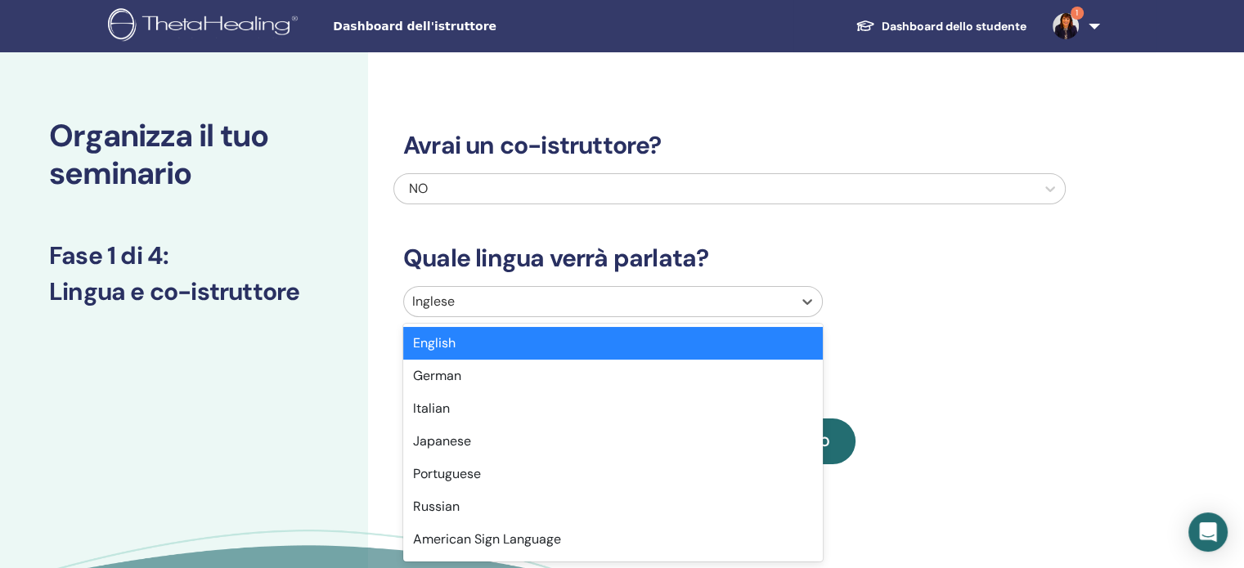
scroll to position [7, 0]
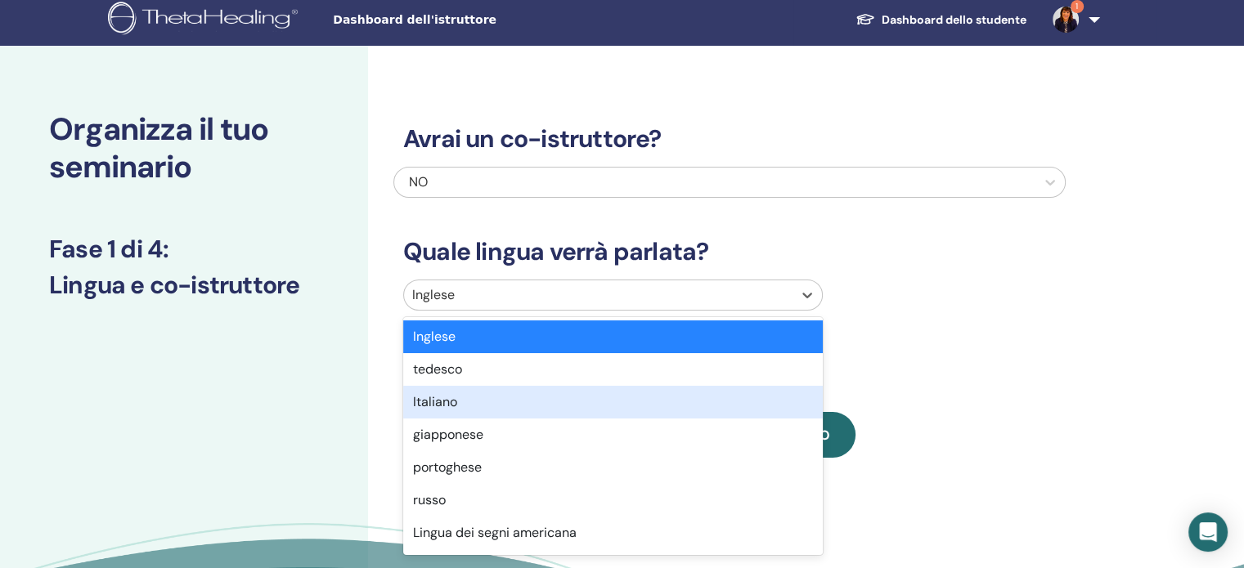
click at [449, 401] on font "Italiano" at bounding box center [435, 401] width 44 height 17
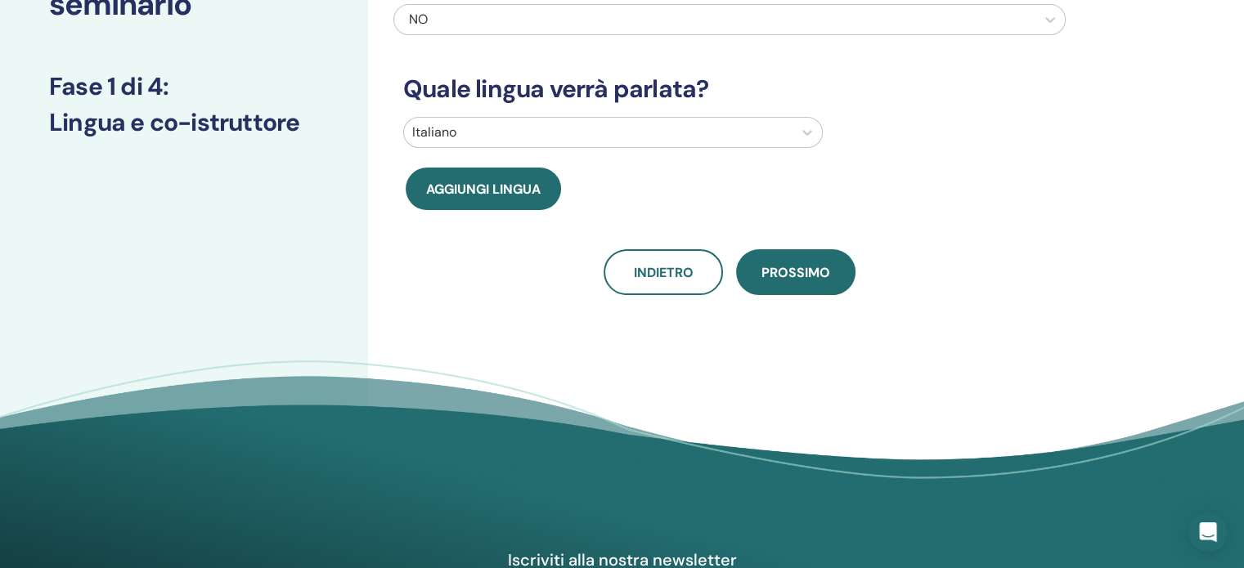
scroll to position [170, 0]
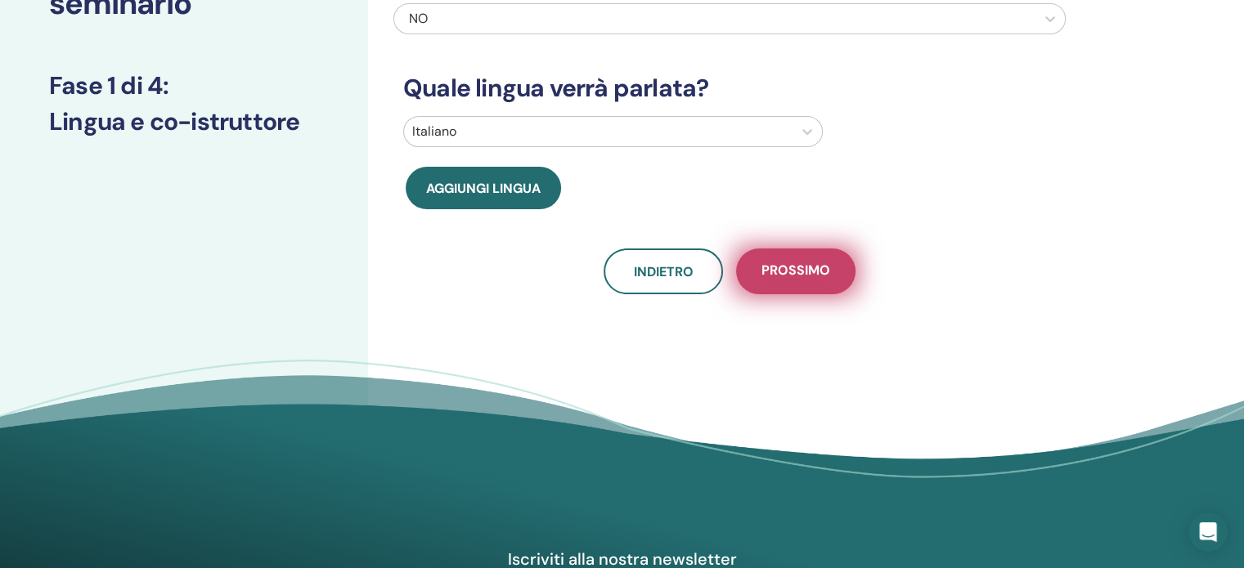
click at [824, 280] on span "Prossimo" at bounding box center [795, 272] width 69 height 20
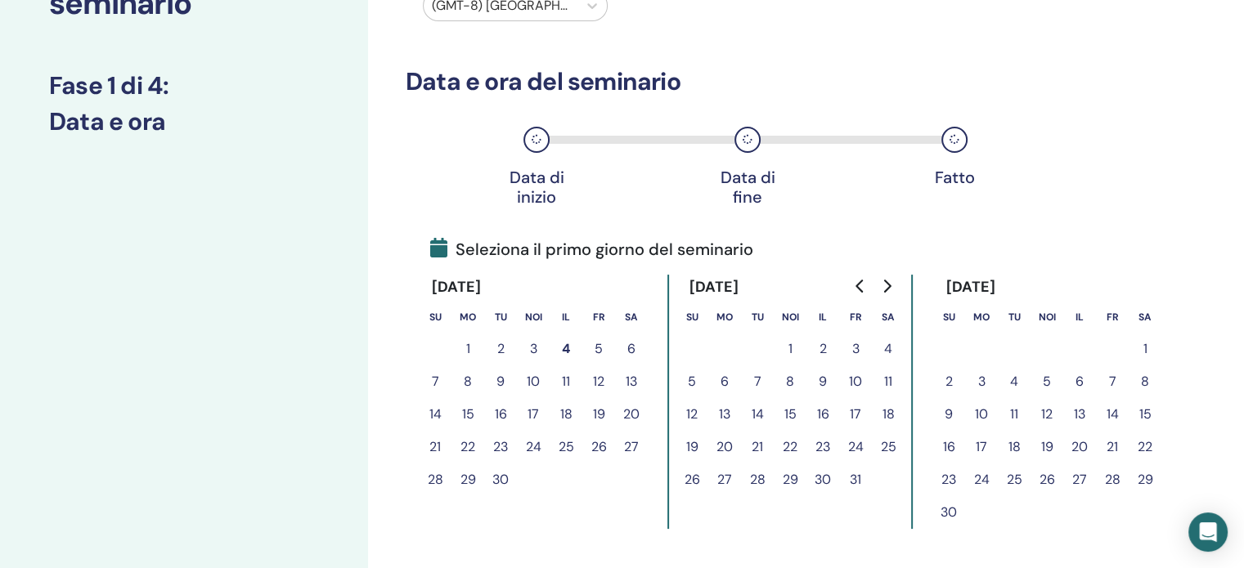
click at [791, 349] on button "1" at bounding box center [789, 349] width 33 height 33
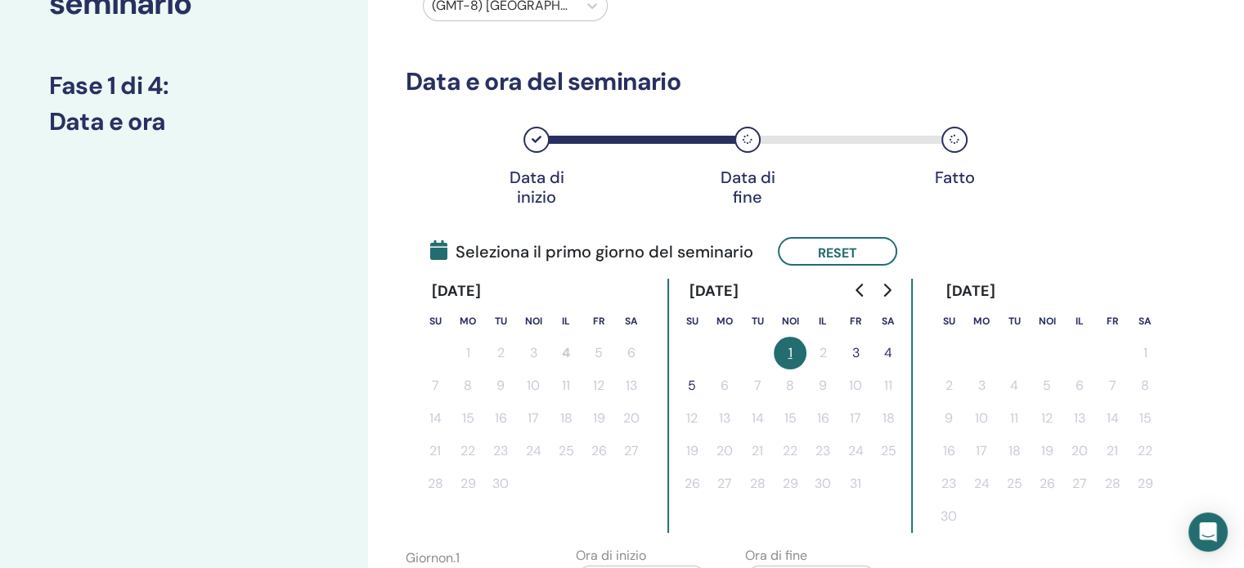
click at [854, 350] on font "3" at bounding box center [855, 352] width 7 height 17
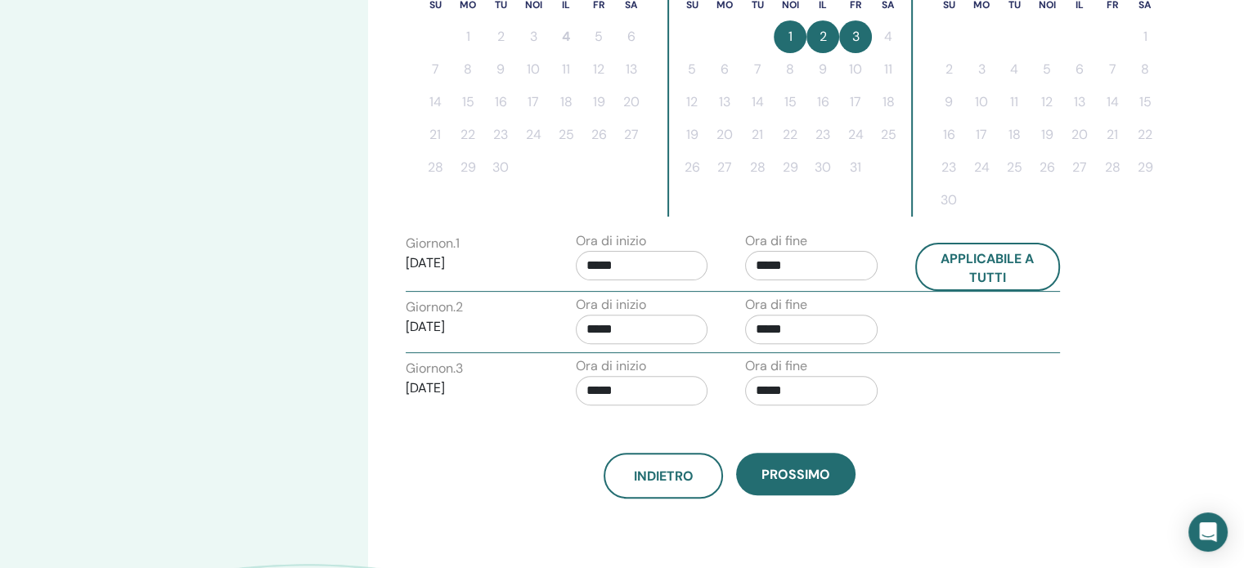
scroll to position [497, 0]
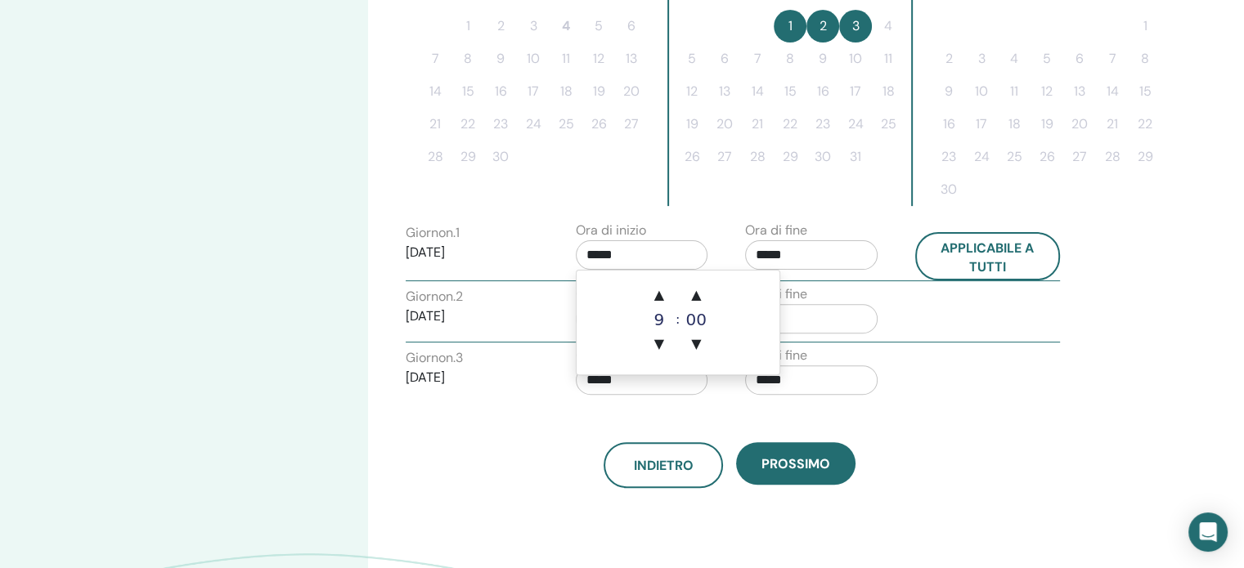
click at [631, 253] on input "*****" at bounding box center [642, 254] width 132 height 29
click at [661, 294] on font "▲" at bounding box center [659, 295] width 10 height 16
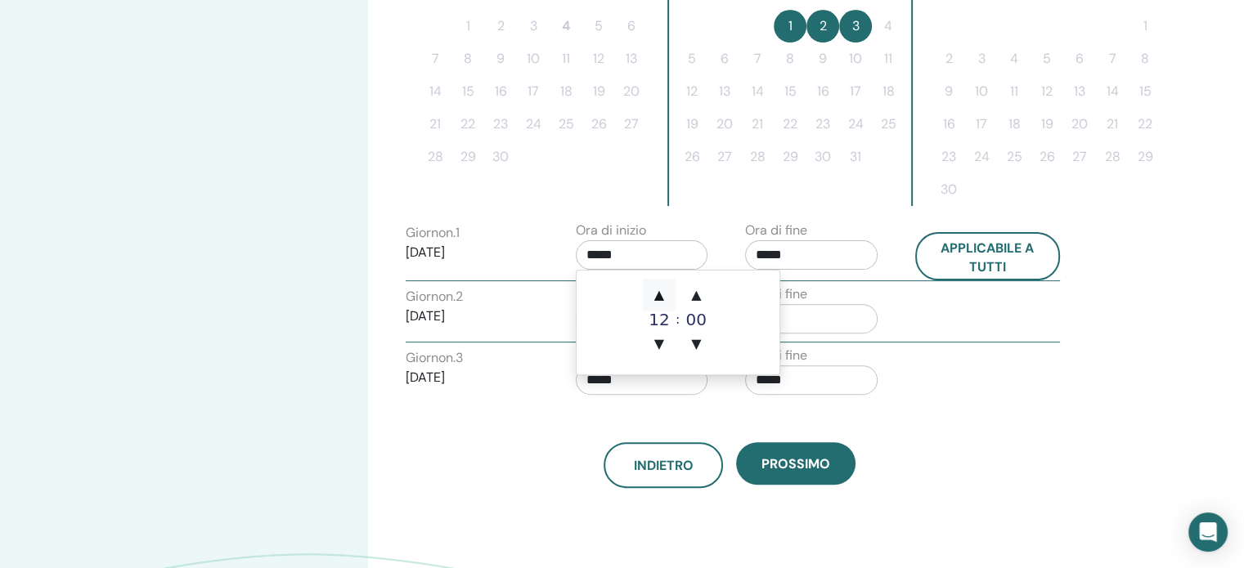
click at [661, 294] on font "▲" at bounding box center [659, 295] width 10 height 16
type input "*****"
click at [661, 294] on font "▲" at bounding box center [659, 295] width 10 height 16
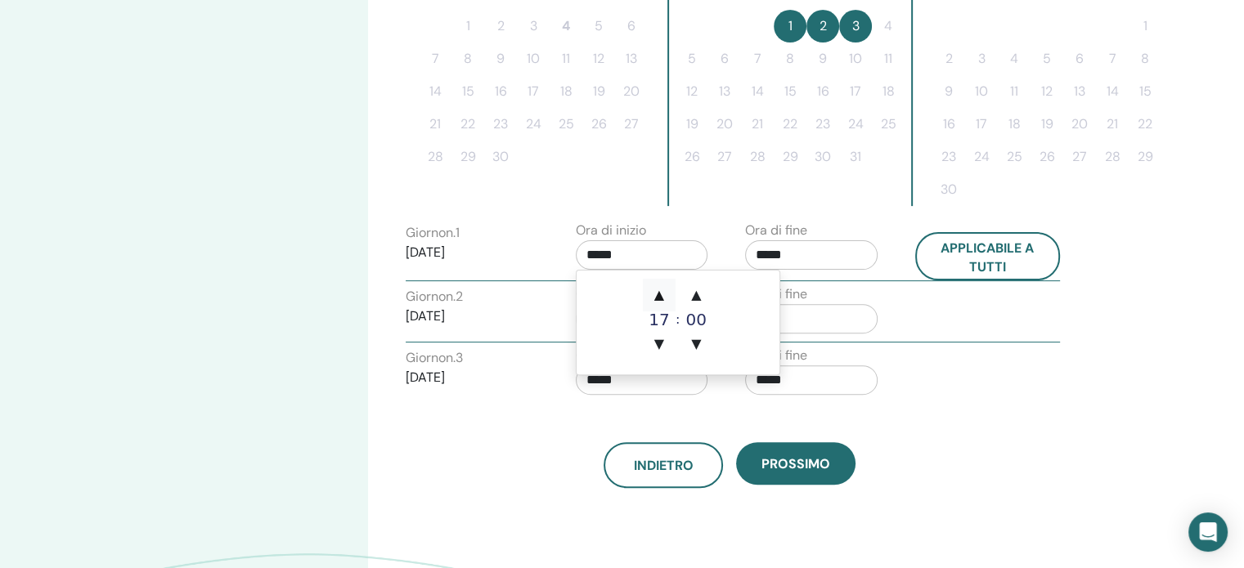
click at [661, 294] on font "▲" at bounding box center [659, 295] width 10 height 16
click at [657, 333] on span "▼" at bounding box center [659, 344] width 33 height 33
click at [666, 316] on font "18" at bounding box center [658, 320] width 20 height 20
click at [665, 264] on input "*****" at bounding box center [642, 254] width 132 height 29
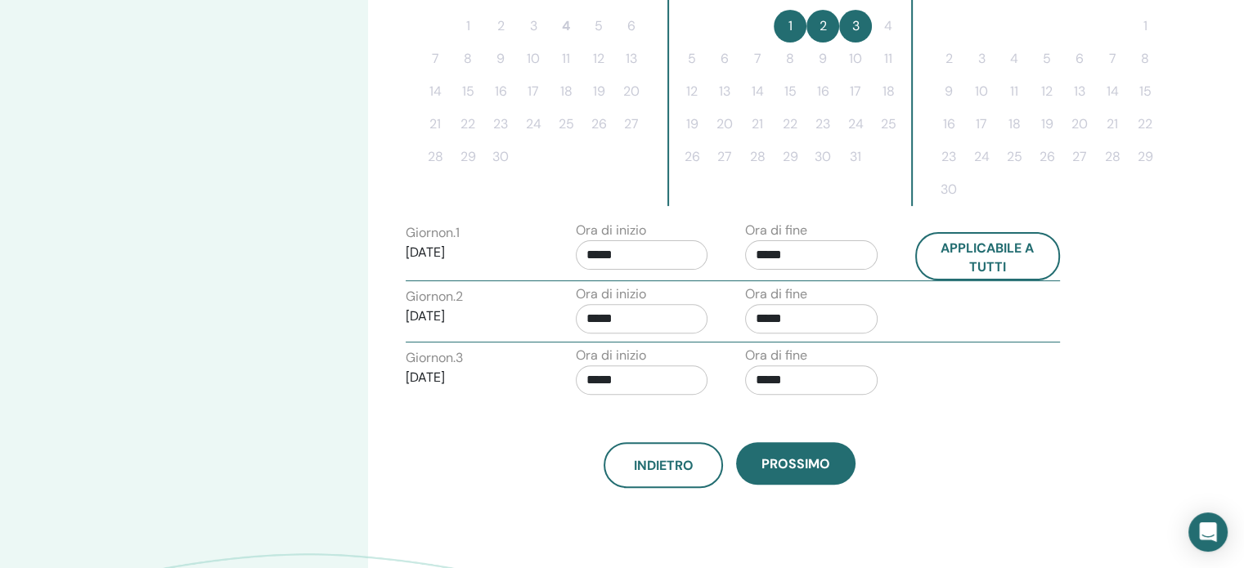
click at [835, 269] on div "Ora di fine *****" at bounding box center [811, 249] width 132 height 57
click at [837, 253] on input "*****" at bounding box center [811, 254] width 132 height 29
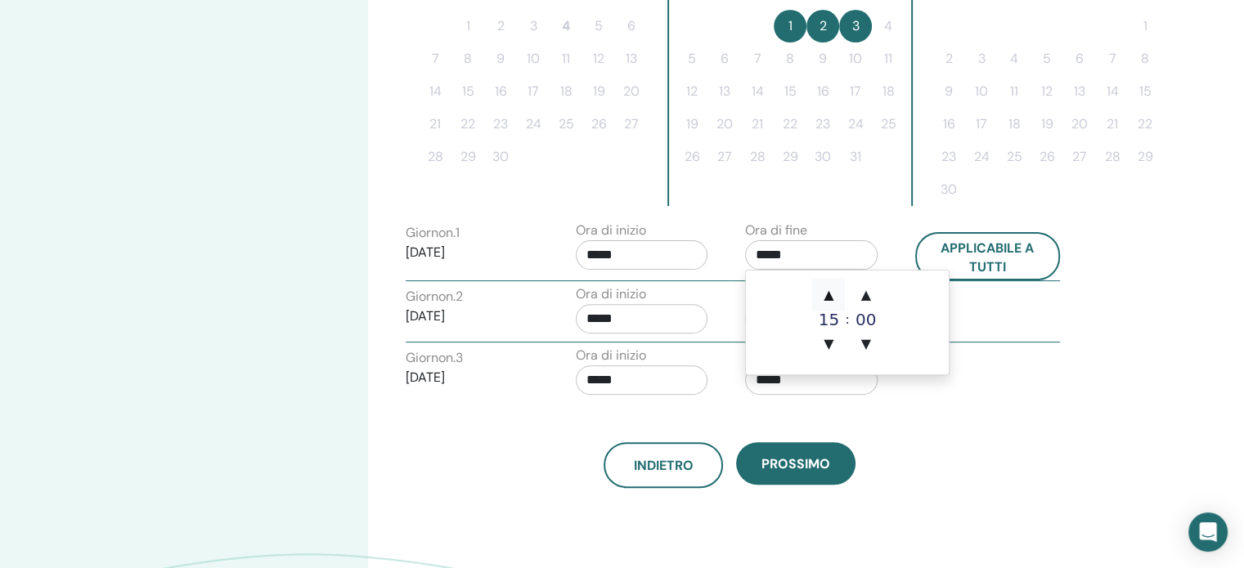
click at [824, 293] on font "▲" at bounding box center [828, 295] width 10 height 16
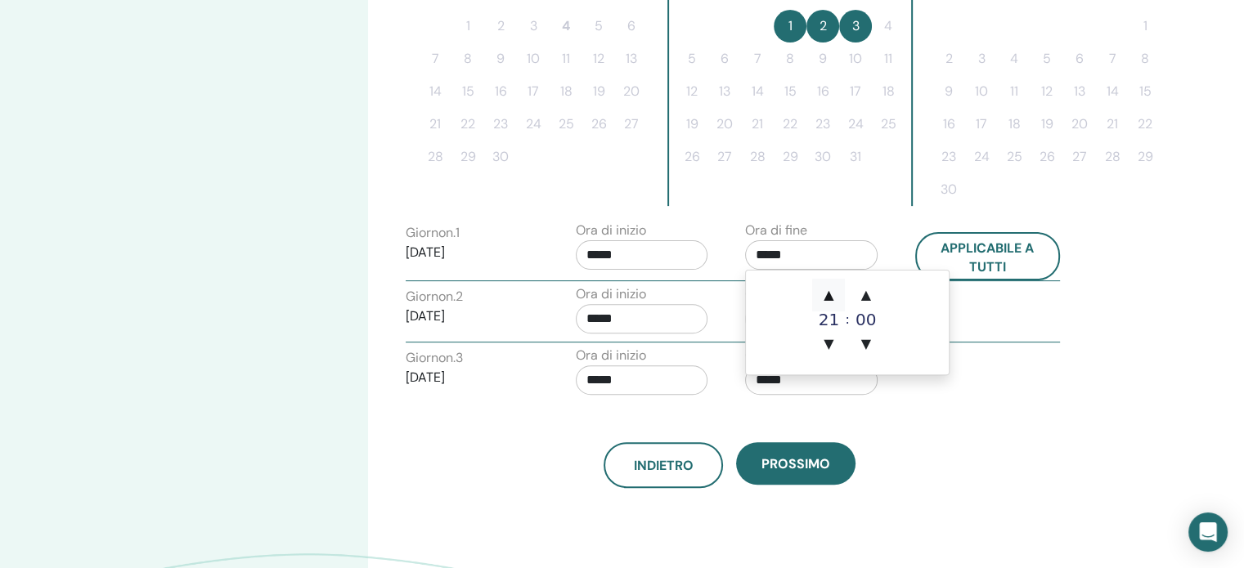
click at [824, 293] on font "▲" at bounding box center [828, 295] width 10 height 16
click at [949, 470] on div "Indietro Prossimo" at bounding box center [729, 465] width 672 height 46
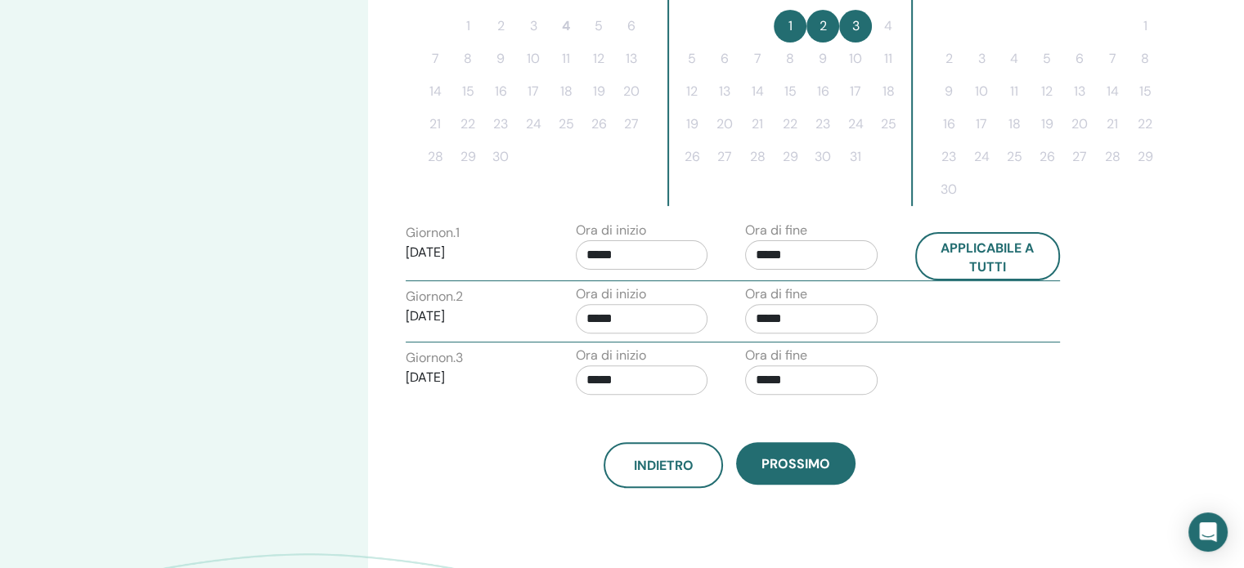
click at [827, 266] on input "*****" at bounding box center [811, 254] width 132 height 29
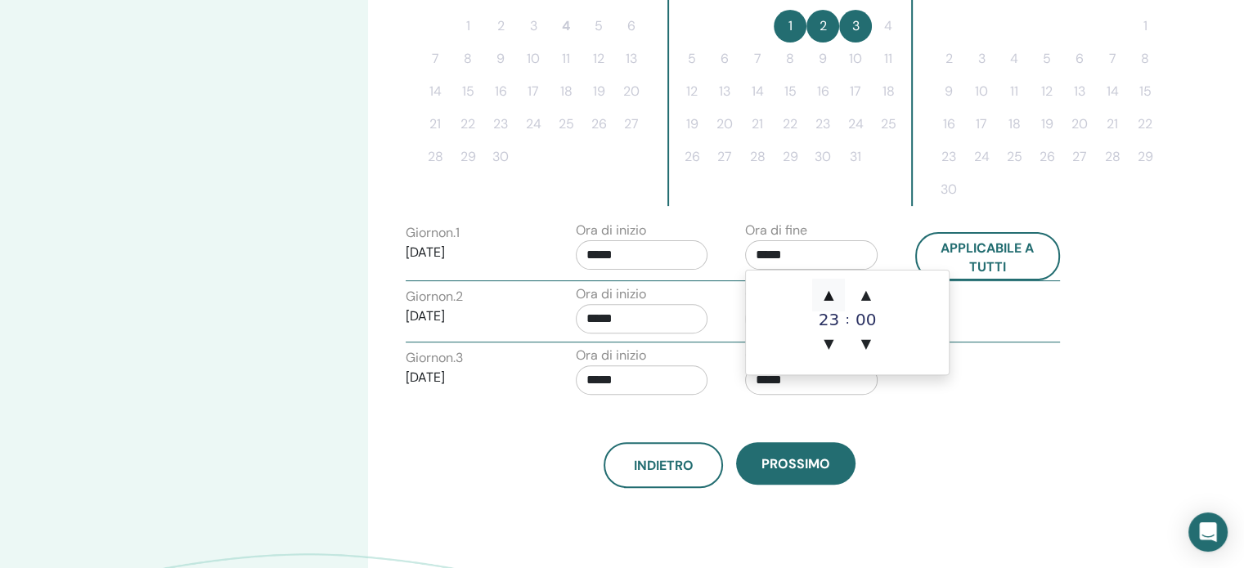
click at [833, 294] on font "▲" at bounding box center [828, 295] width 10 height 16
click at [822, 338] on span "▼" at bounding box center [828, 344] width 33 height 33
click at [827, 338] on font "▼" at bounding box center [828, 344] width 10 height 16
click at [831, 293] on font "▲" at bounding box center [828, 295] width 10 height 16
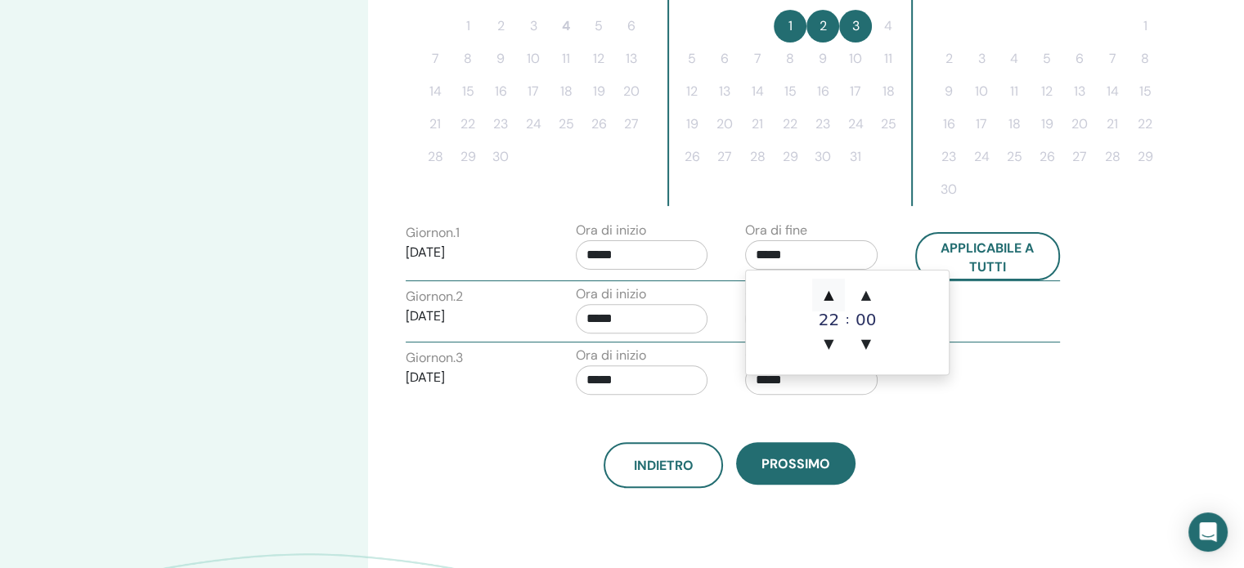
click at [831, 293] on font "▲" at bounding box center [828, 295] width 10 height 16
click at [901, 450] on div "Indietro Prossimo" at bounding box center [729, 465] width 672 height 46
click at [819, 253] on input "*****" at bounding box center [811, 254] width 132 height 29
click at [830, 346] on font "▼" at bounding box center [828, 344] width 10 height 16
type input "*****"
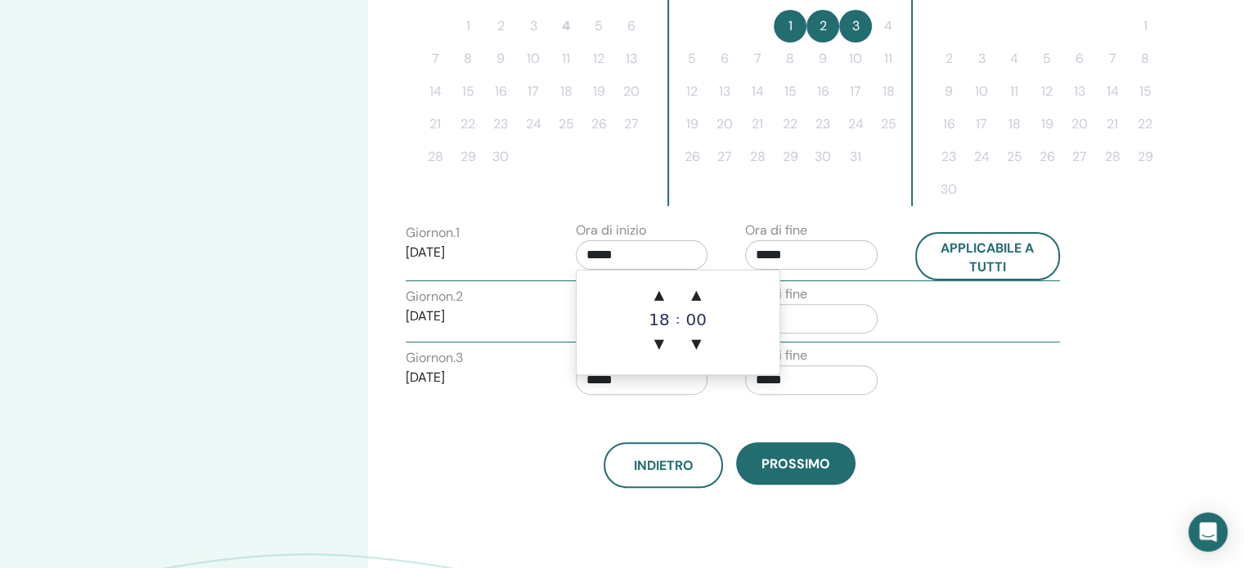
click at [653, 256] on input "*****" at bounding box center [642, 254] width 132 height 29
click at [660, 320] on font "18" at bounding box center [658, 320] width 20 height 20
click at [661, 336] on font "▼" at bounding box center [659, 344] width 10 height 16
click at [660, 293] on font "▲" at bounding box center [659, 295] width 10 height 16
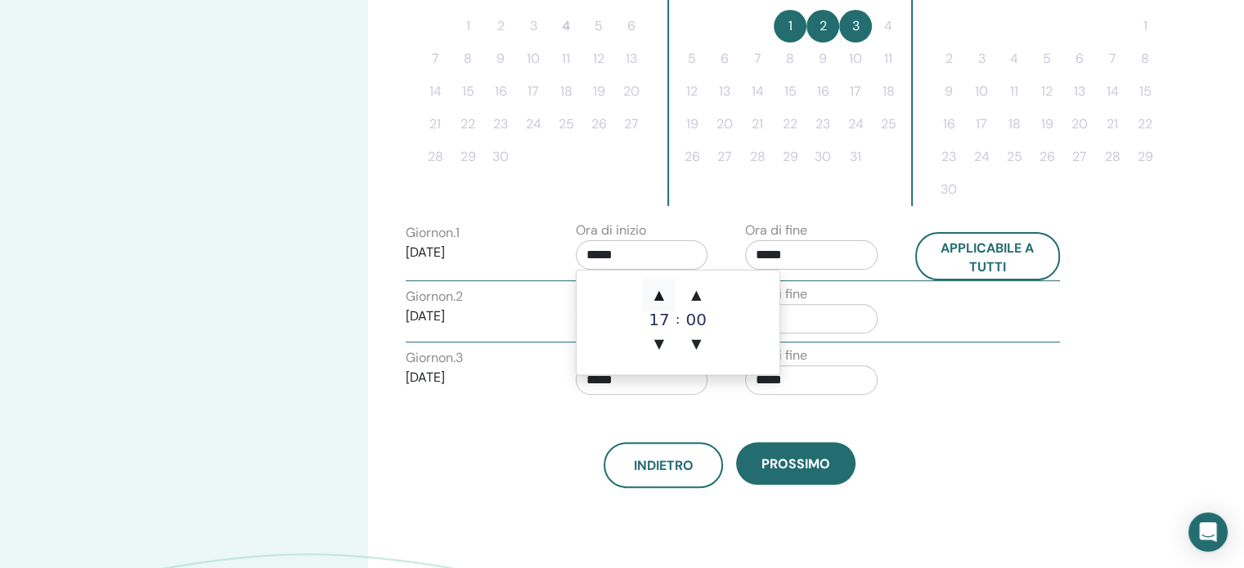
click at [660, 293] on font "▲" at bounding box center [659, 295] width 10 height 16
type input "*****"
click at [975, 421] on div "Indietro Prossimo" at bounding box center [729, 445] width 672 height 85
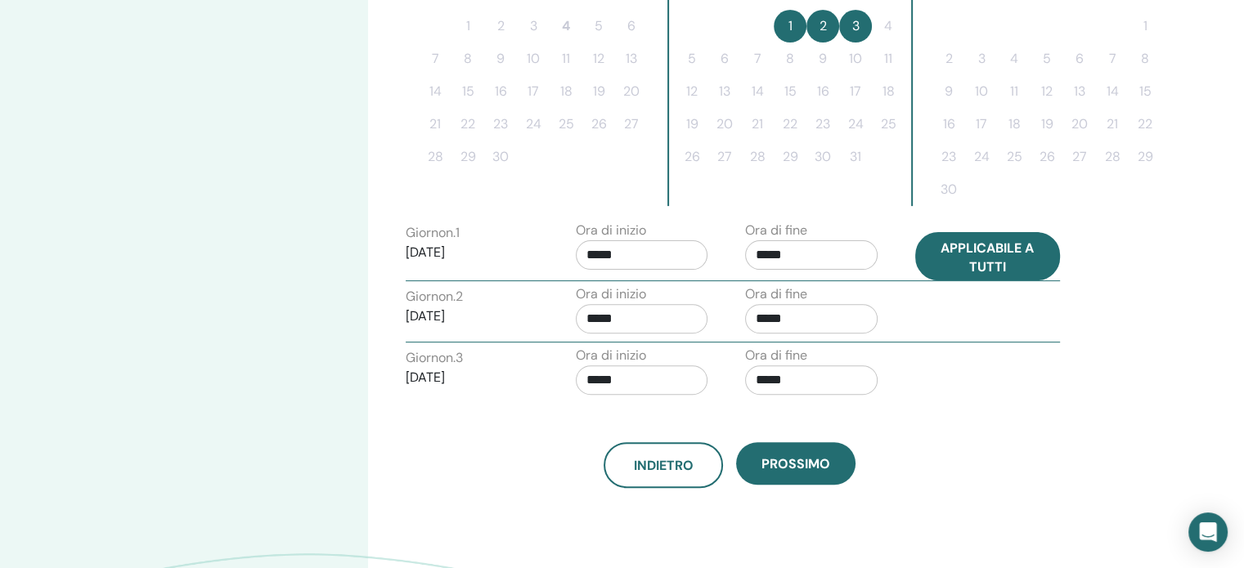
click at [1001, 258] on font "Applicabile a tutti" at bounding box center [986, 257] width 93 height 36
type input "*****"
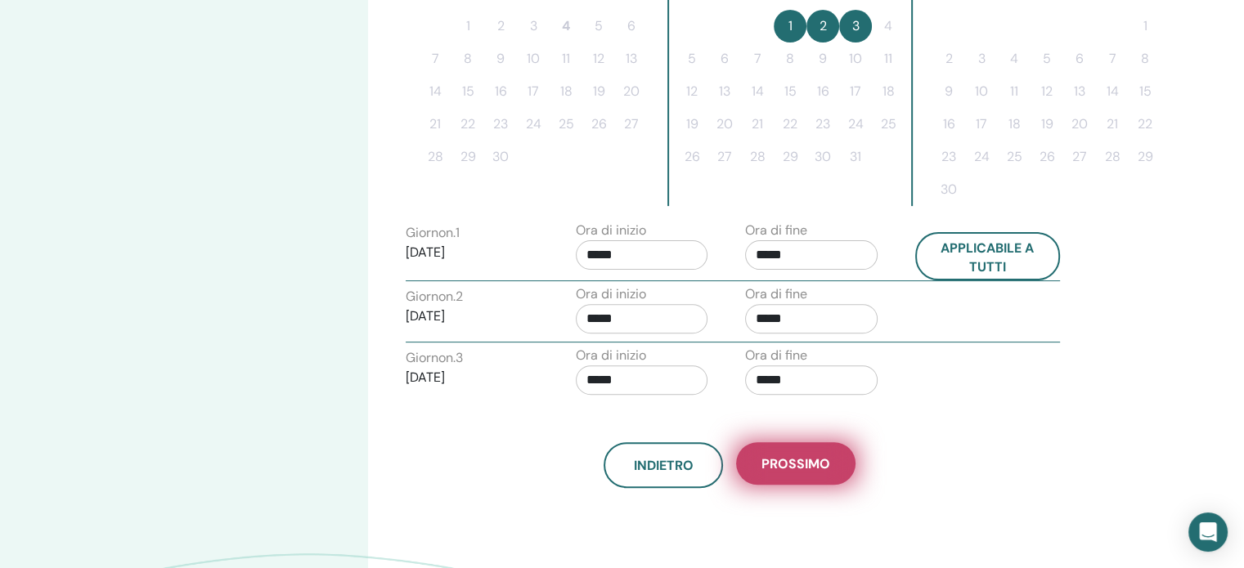
click at [801, 458] on font "Prossimo" at bounding box center [795, 463] width 69 height 17
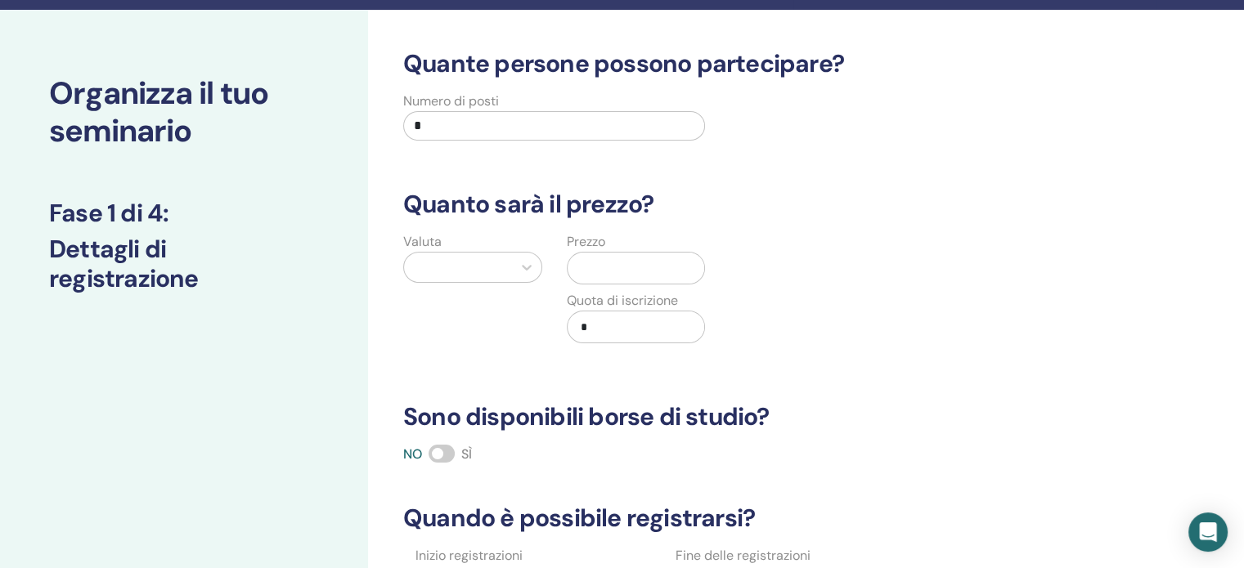
scroll to position [0, 0]
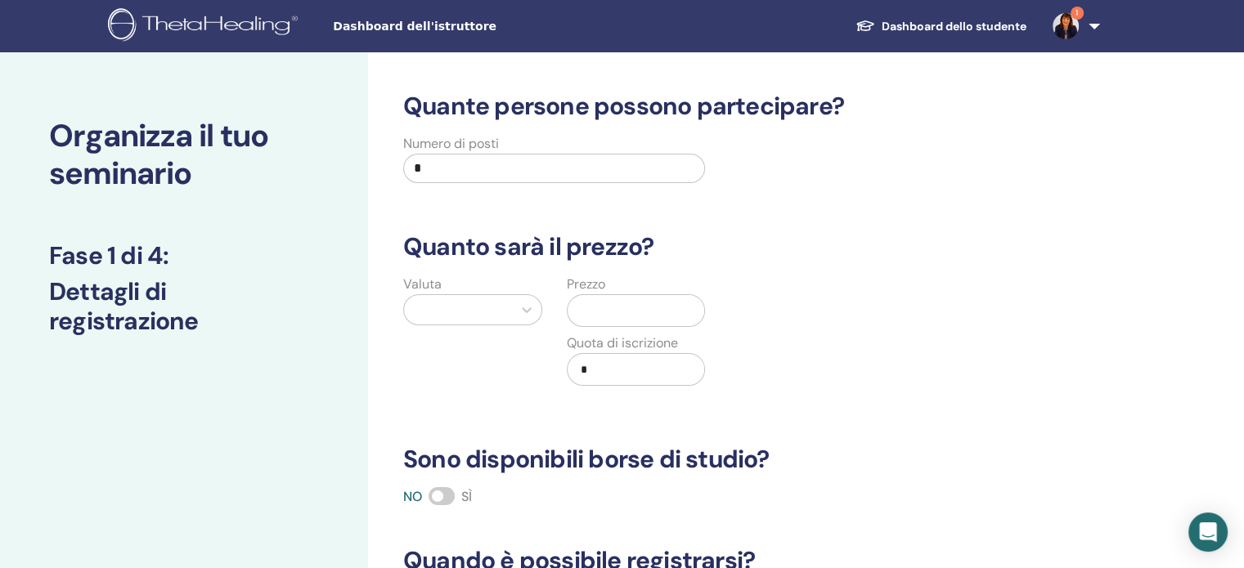
click at [562, 179] on input "*" at bounding box center [554, 168] width 302 height 29
click at [415, 138] on div "Numero di posti *" at bounding box center [554, 163] width 302 height 59
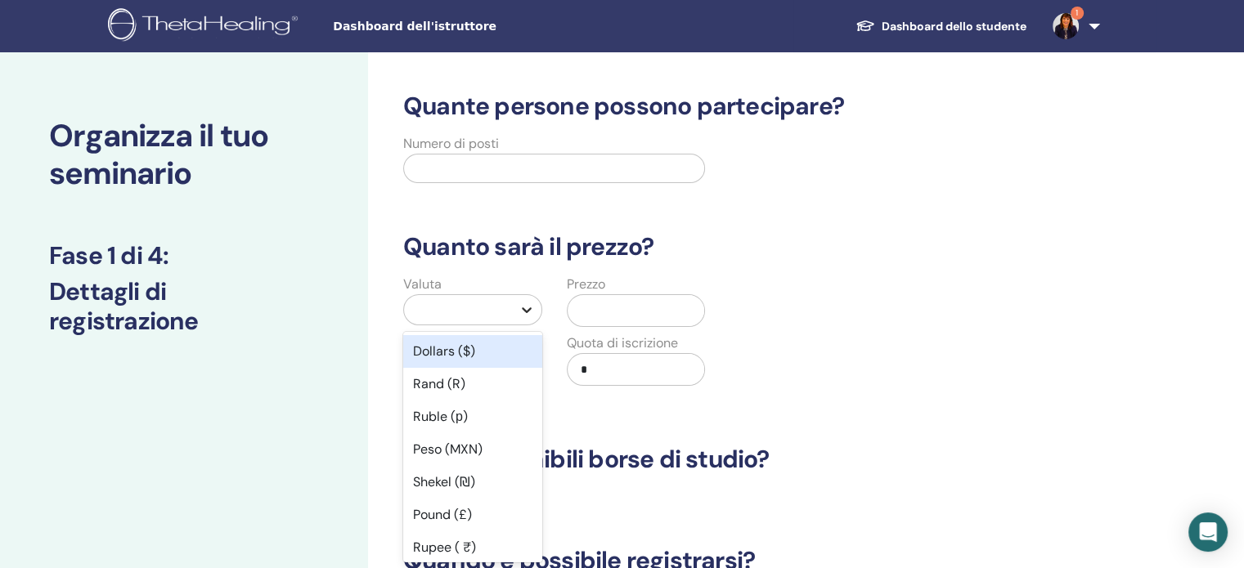
click at [523, 315] on icon at bounding box center [526, 310] width 16 height 16
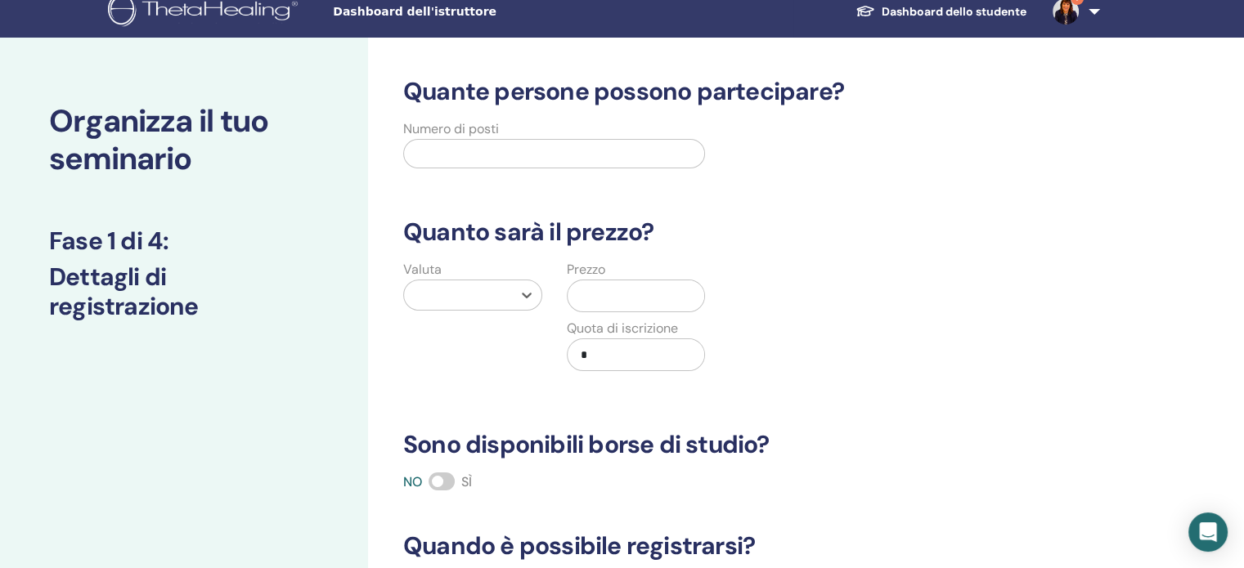
click at [452, 291] on div at bounding box center [458, 295] width 92 height 23
type input "****"
click at [449, 336] on font "Euro (€)" at bounding box center [438, 336] width 50 height 17
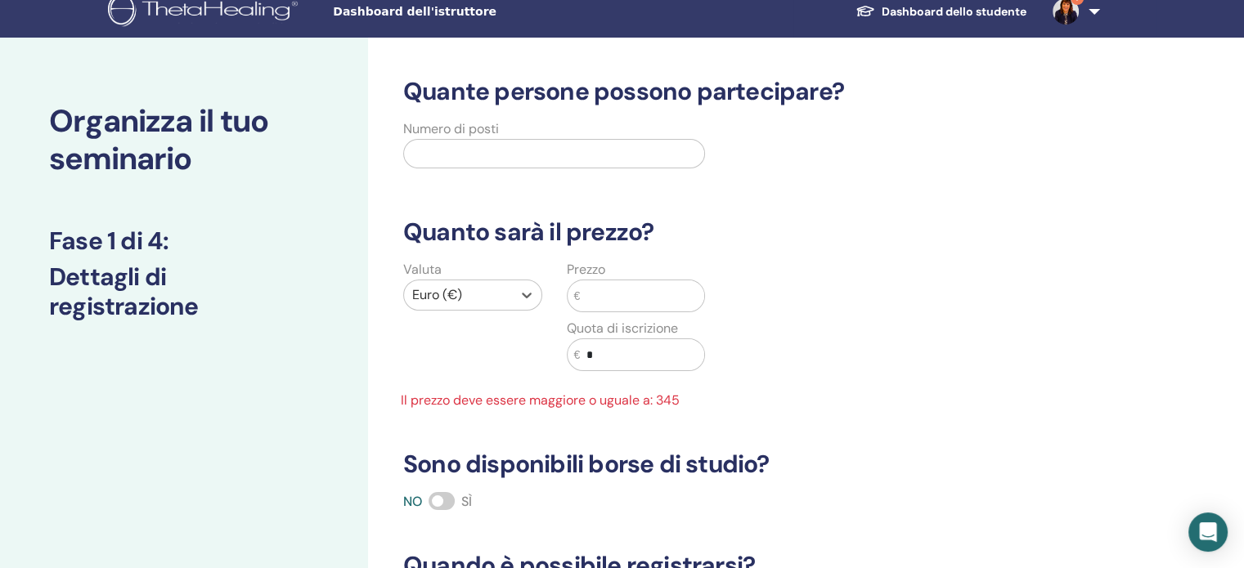
click at [641, 297] on input "text" at bounding box center [642, 295] width 124 height 31
click at [634, 295] on input "text" at bounding box center [642, 295] width 124 height 31
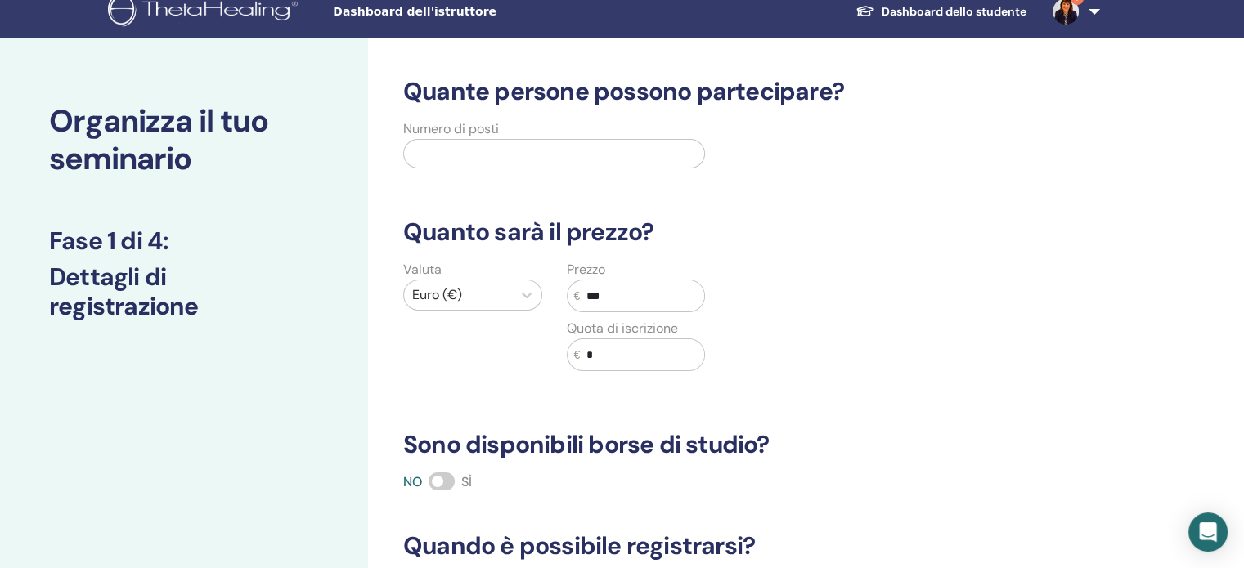
type input "***"
click at [523, 140] on input "text" at bounding box center [554, 153] width 302 height 29
drag, startPoint x: 432, startPoint y: 150, endPoint x: 367, endPoint y: 145, distance: 64.8
click at [377, 146] on div "Quante persone possono partecipare? Numero di posti ** Quanto sarà il prezzo? V…" at bounding box center [782, 498] width 829 height 921
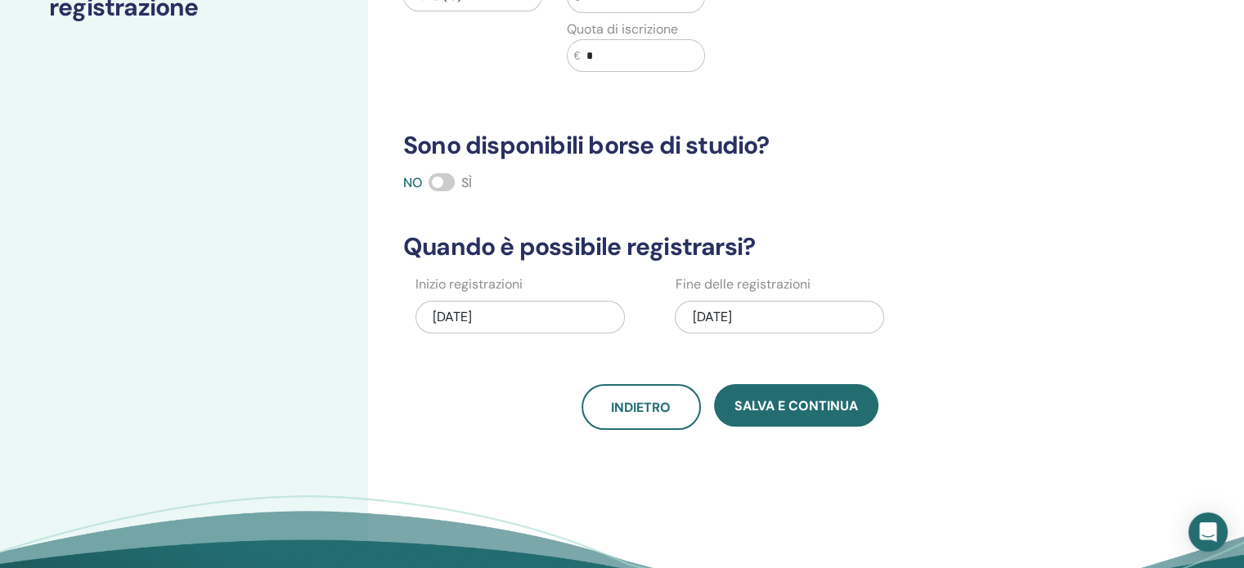
scroll to position [342, 0]
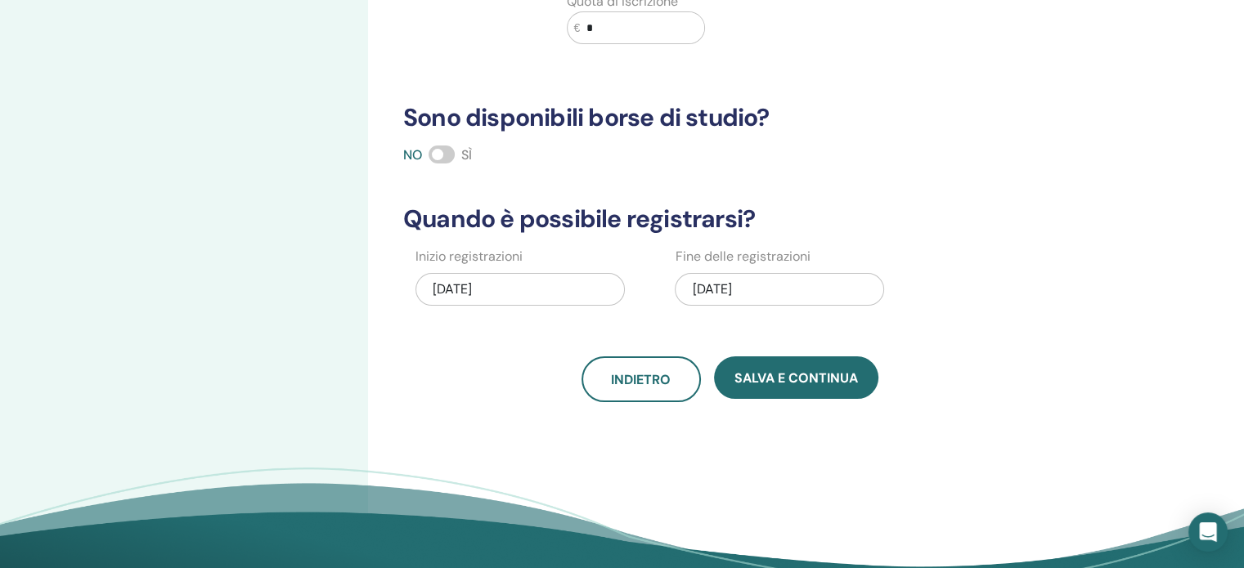
type input "**"
click at [556, 284] on div "09/04/2025" at bounding box center [519, 289] width 209 height 33
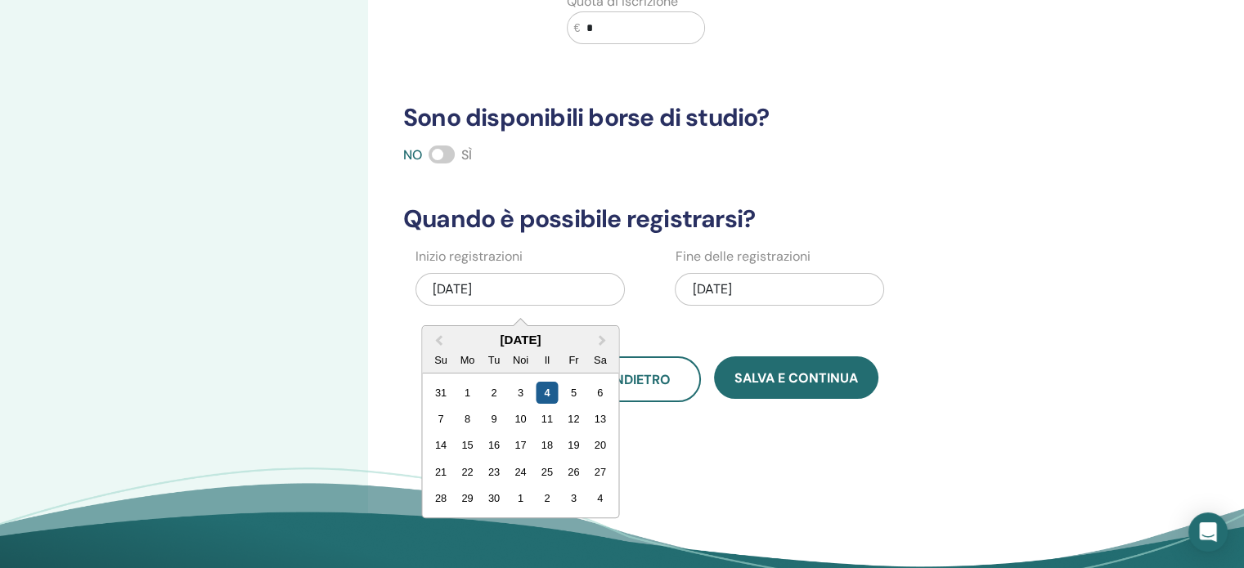
click at [548, 387] on font "4" at bounding box center [547, 393] width 6 height 12
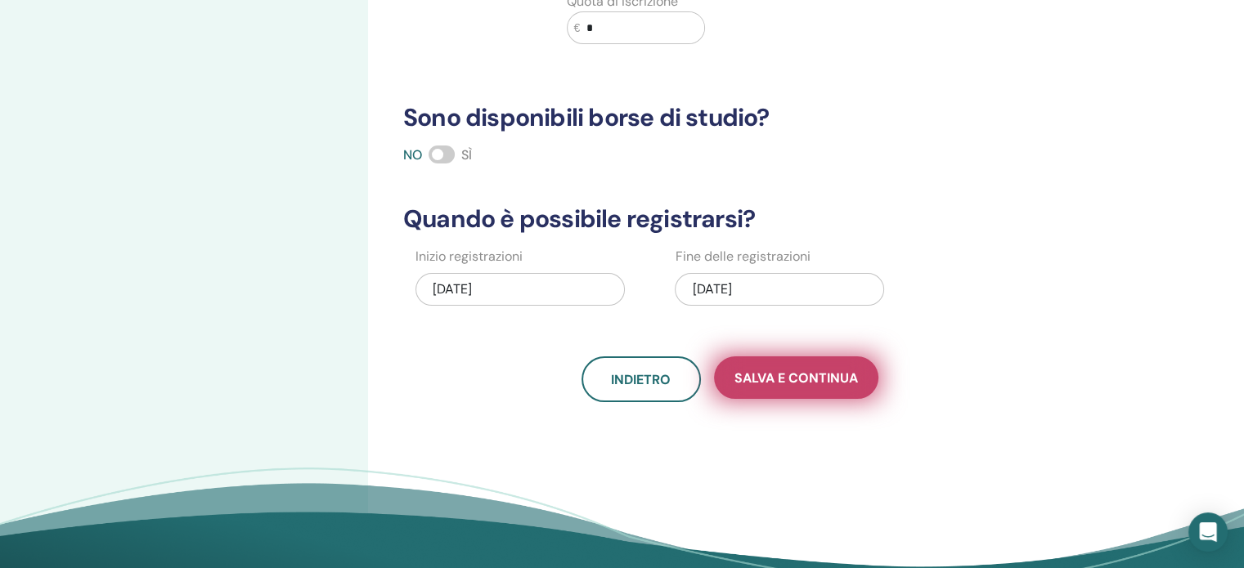
click at [812, 382] on font "Salva e continua" at bounding box center [795, 378] width 123 height 17
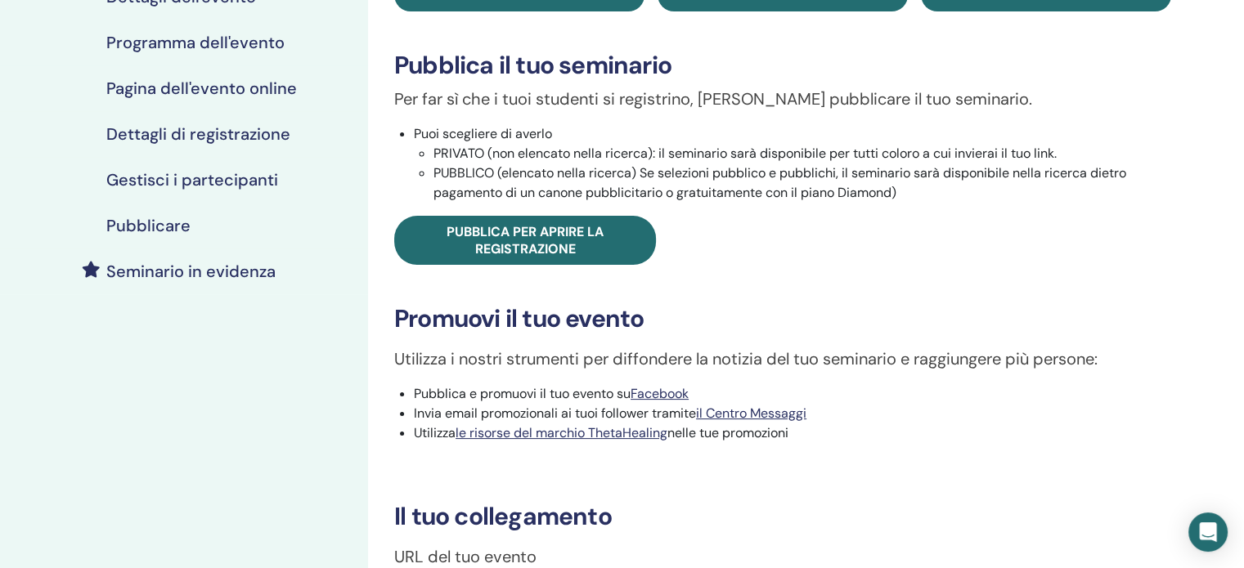
scroll to position [245, 0]
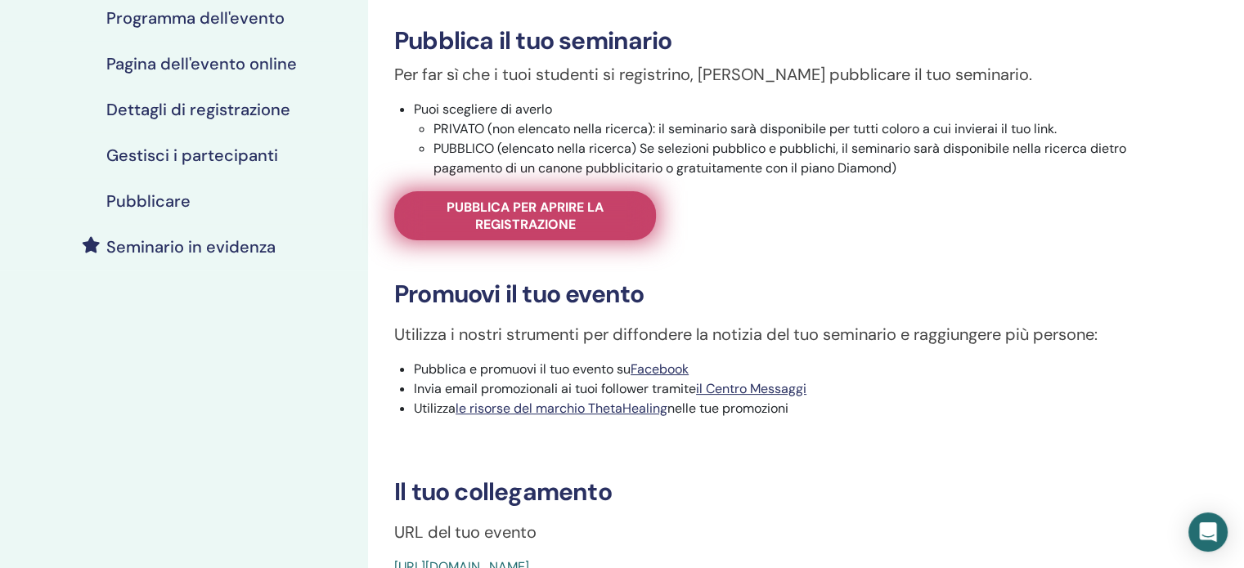
click at [545, 216] on font "Pubblica per aprire la registrazione" at bounding box center [524, 216] width 157 height 34
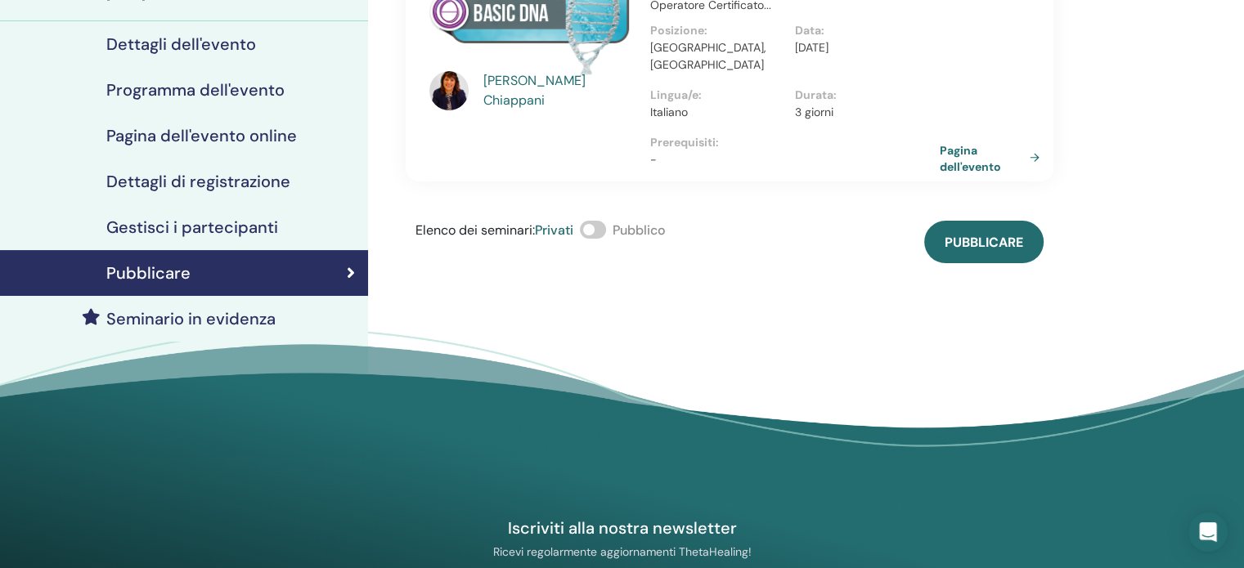
scroll to position [164, 0]
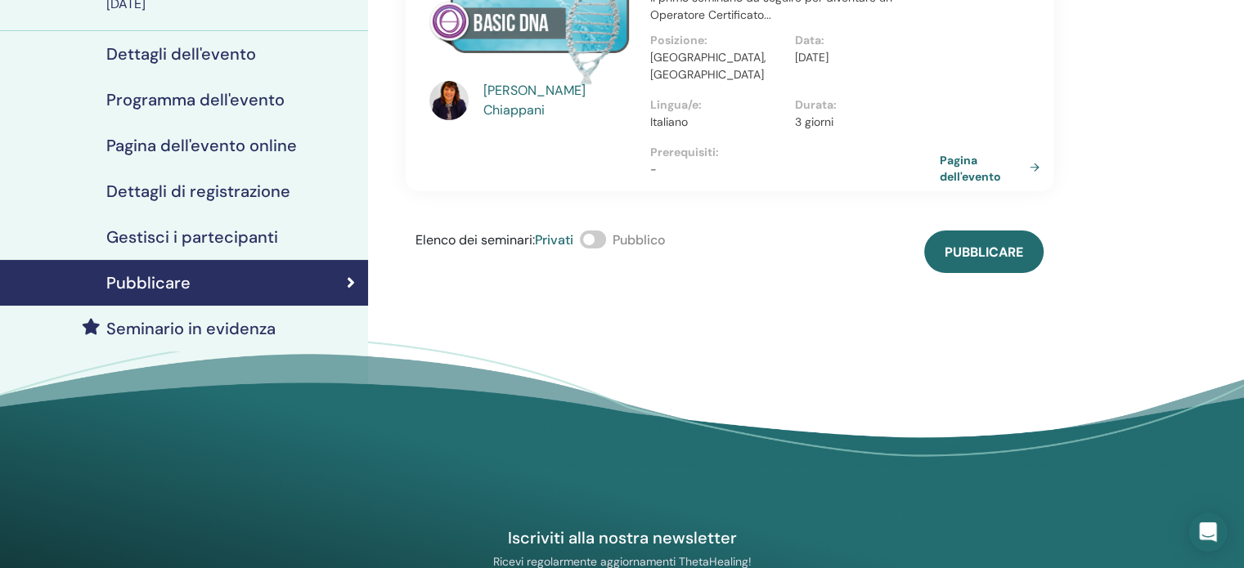
click at [604, 231] on span at bounding box center [593, 240] width 26 height 18
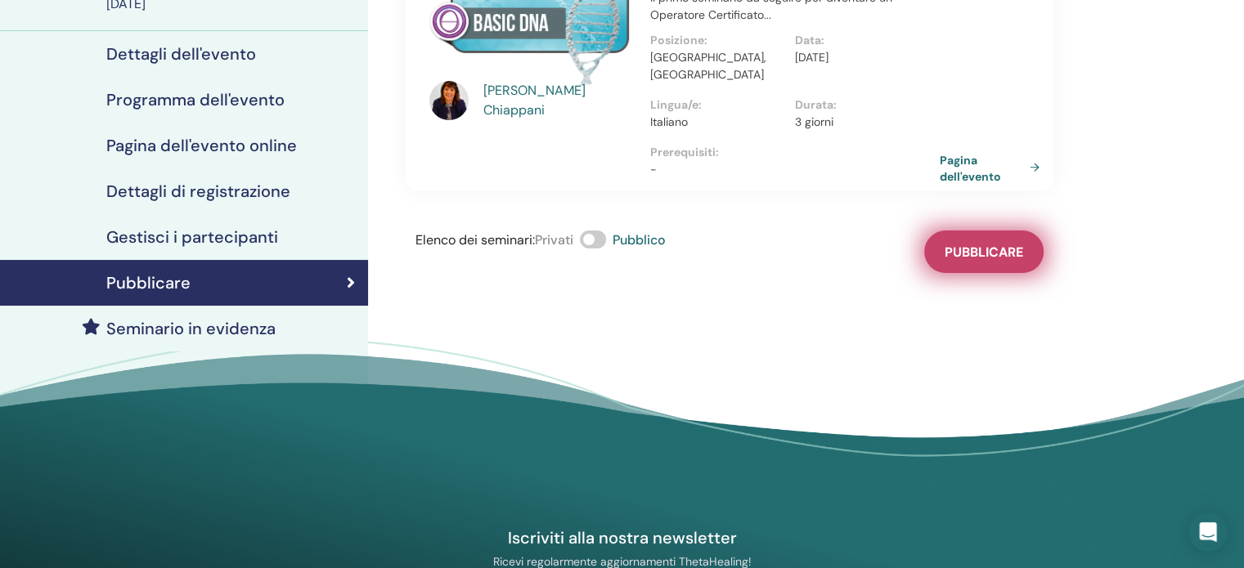
click at [1001, 244] on font "Pubblicare" at bounding box center [983, 252] width 78 height 17
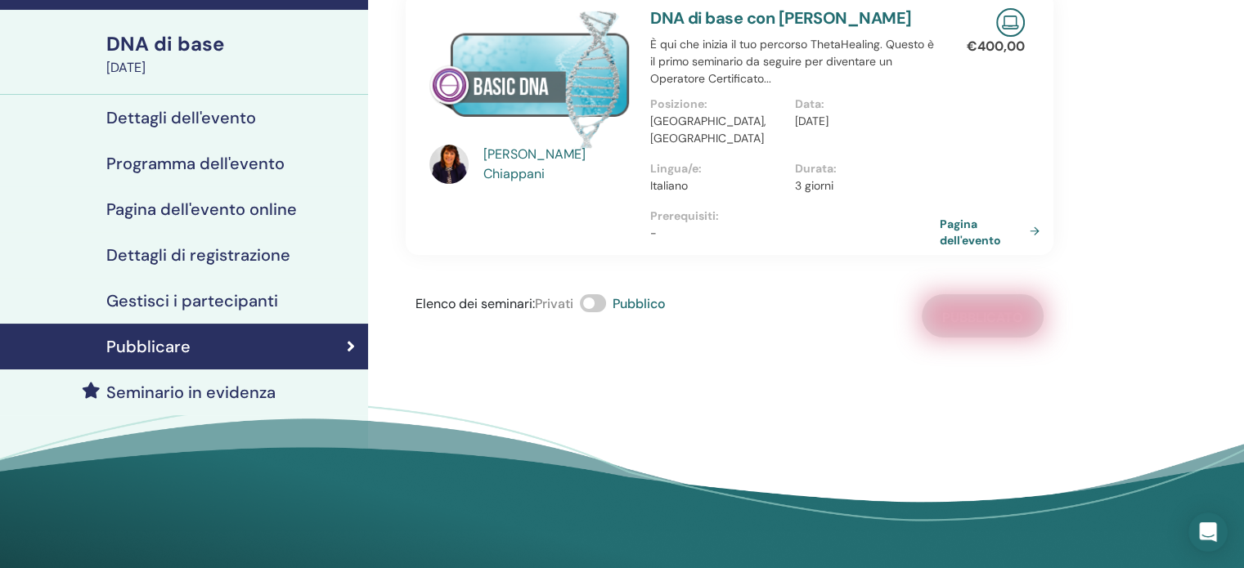
scroll to position [0, 0]
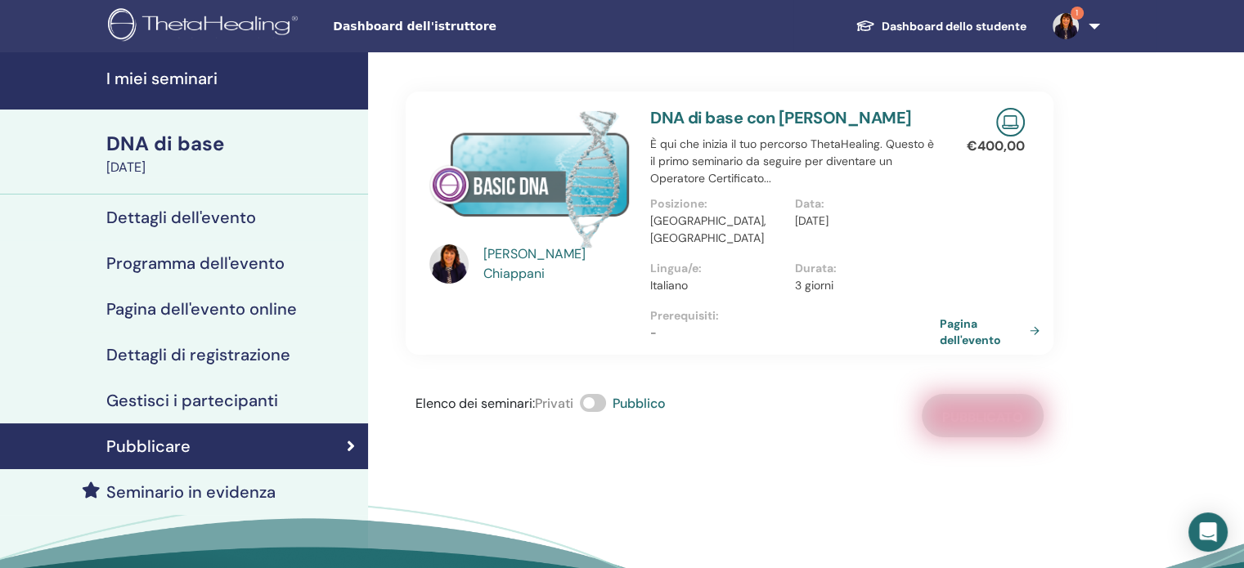
click at [190, 215] on font "Dettagli dell'evento" at bounding box center [181, 217] width 150 height 21
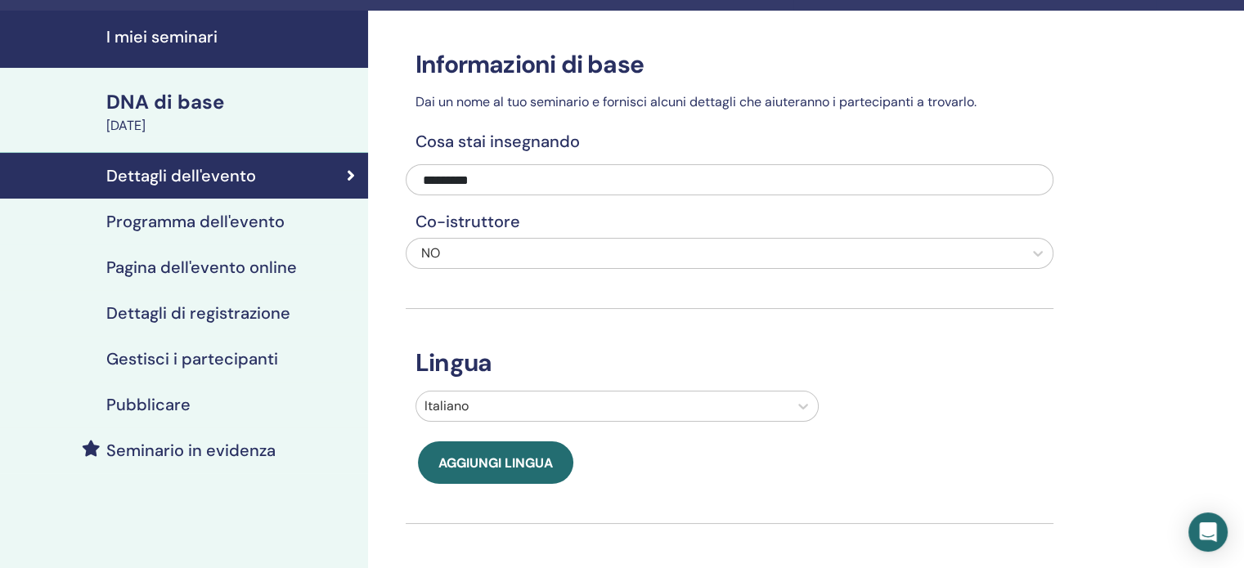
scroll to position [82, 0]
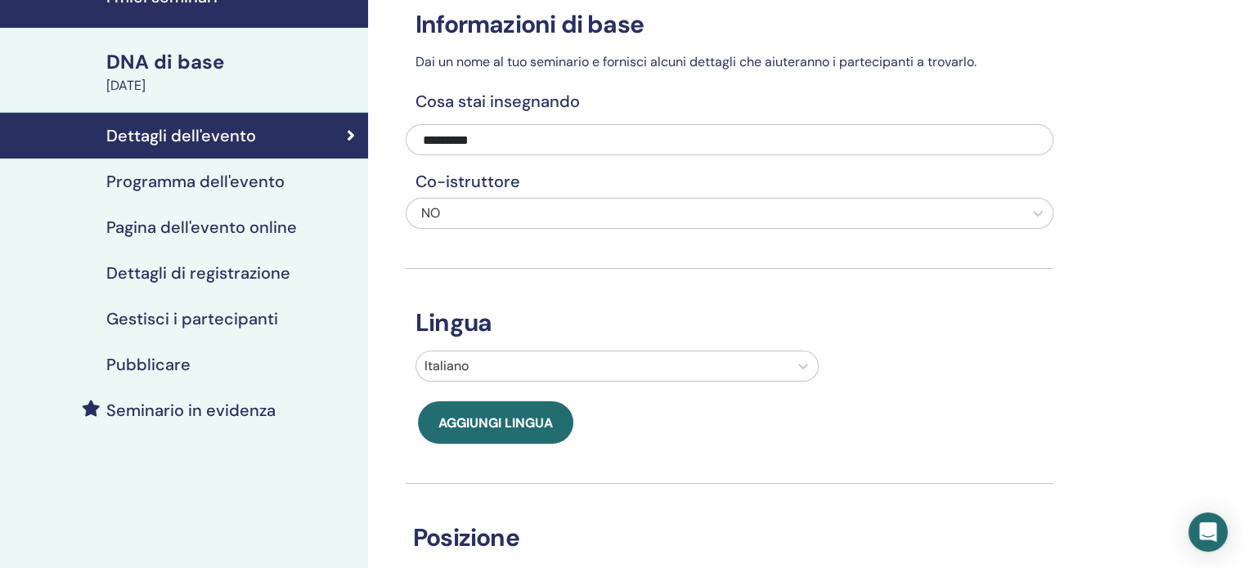
click at [204, 267] on font "Dettagli di registrazione" at bounding box center [198, 272] width 184 height 21
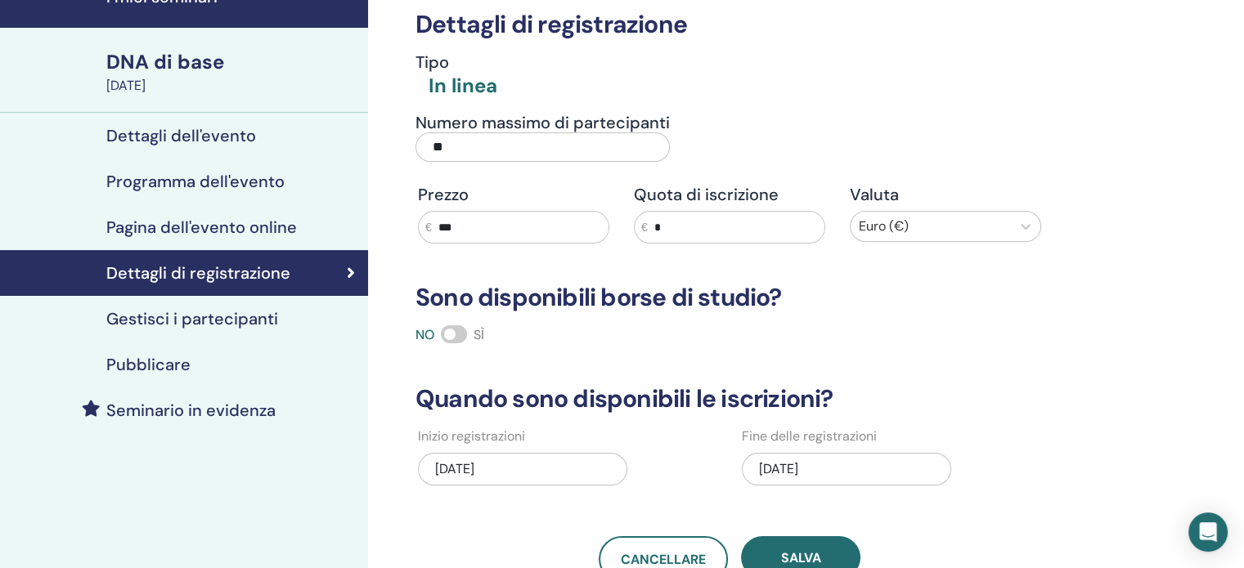
click at [123, 357] on font "Pubblicare" at bounding box center [148, 364] width 84 height 21
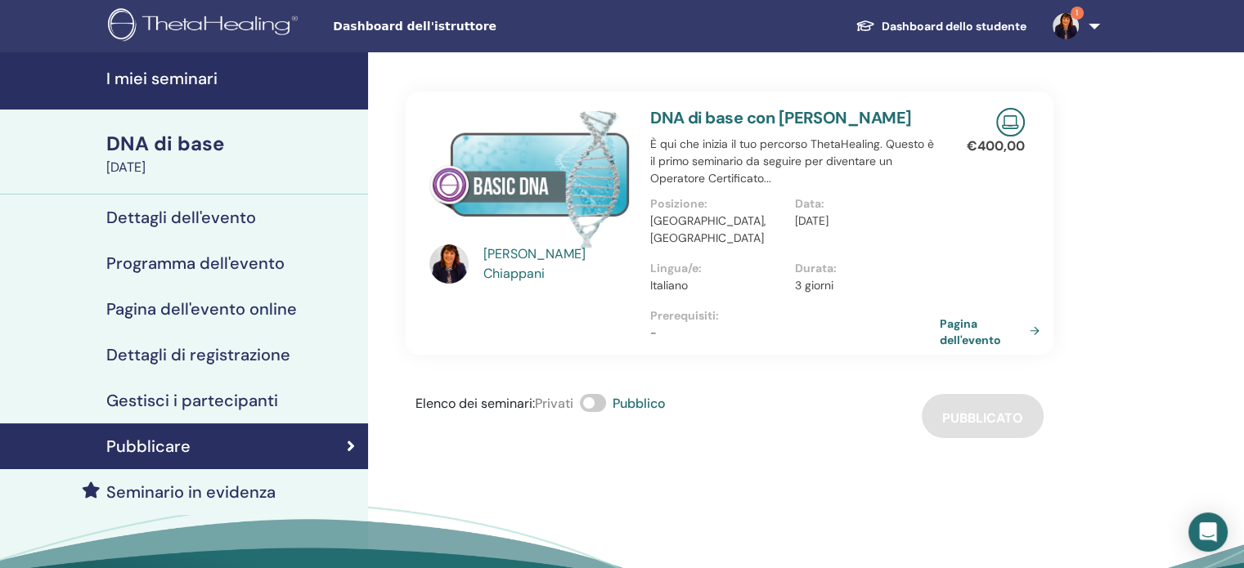
click at [182, 217] on font "Dettagli dell'evento" at bounding box center [181, 217] width 150 height 21
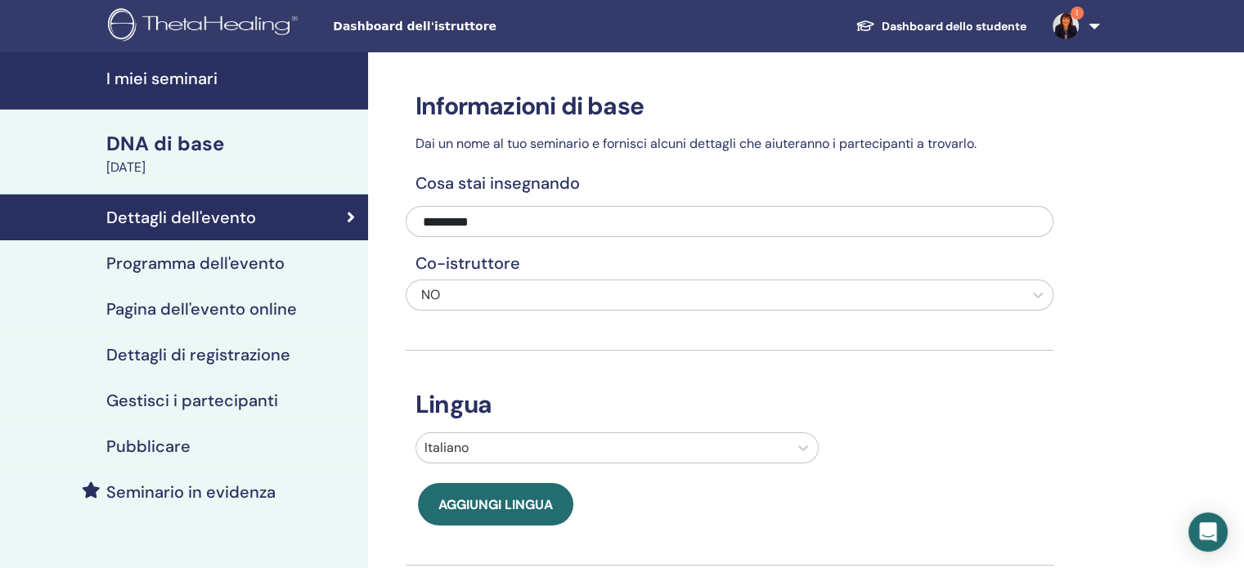
click at [178, 258] on font "Programma dell'evento" at bounding box center [195, 263] width 178 height 21
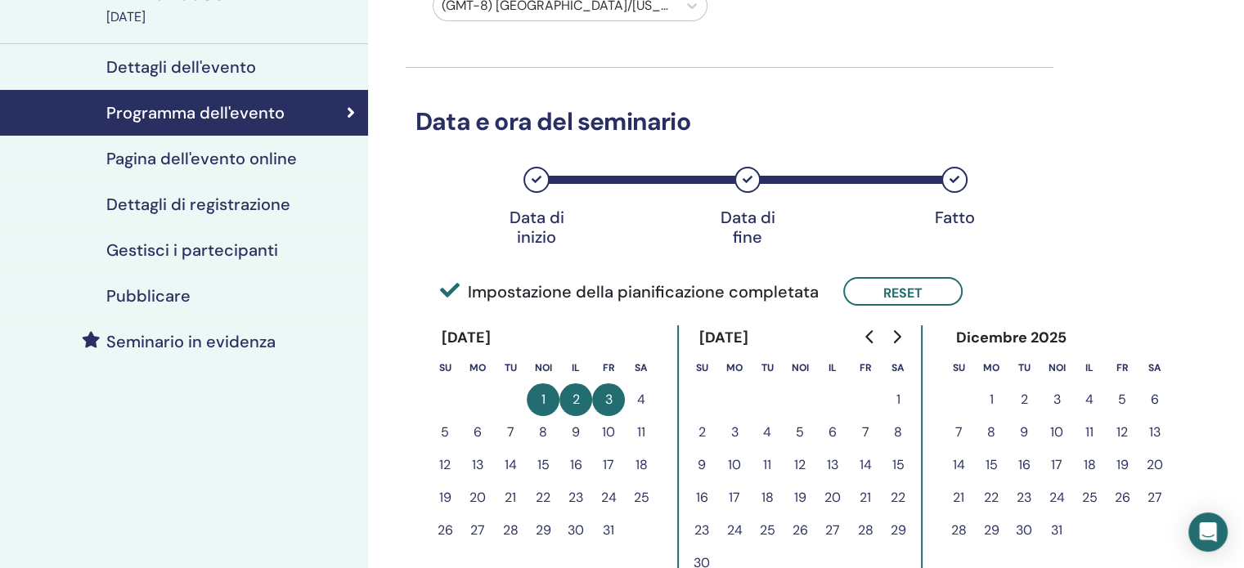
scroll to position [82, 0]
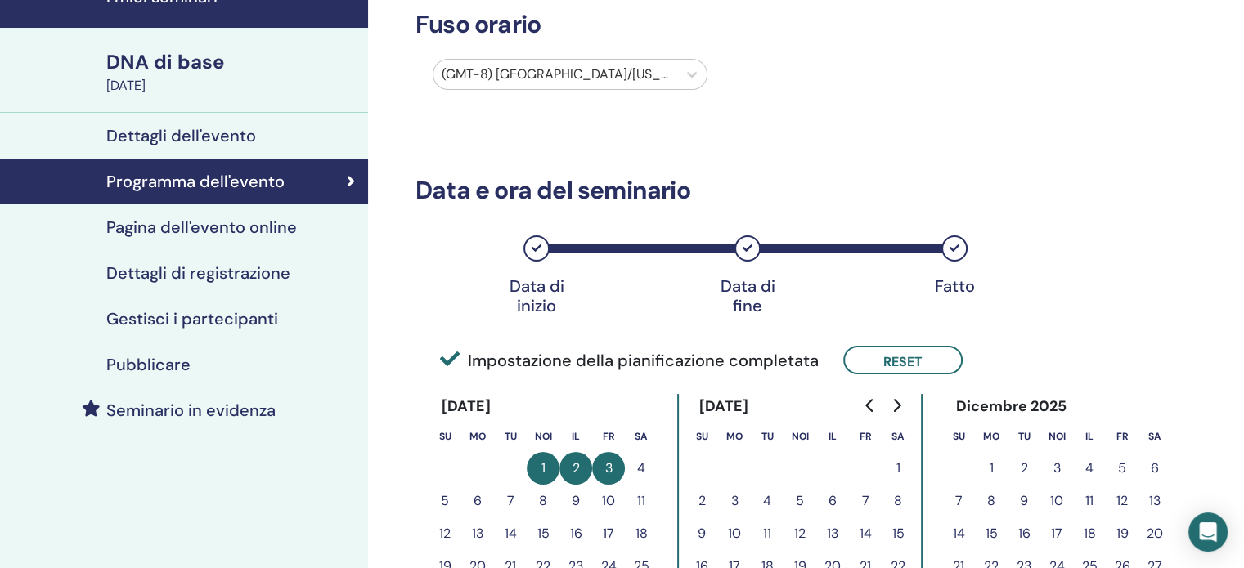
click at [185, 268] on font "Dettagli di registrazione" at bounding box center [198, 272] width 184 height 21
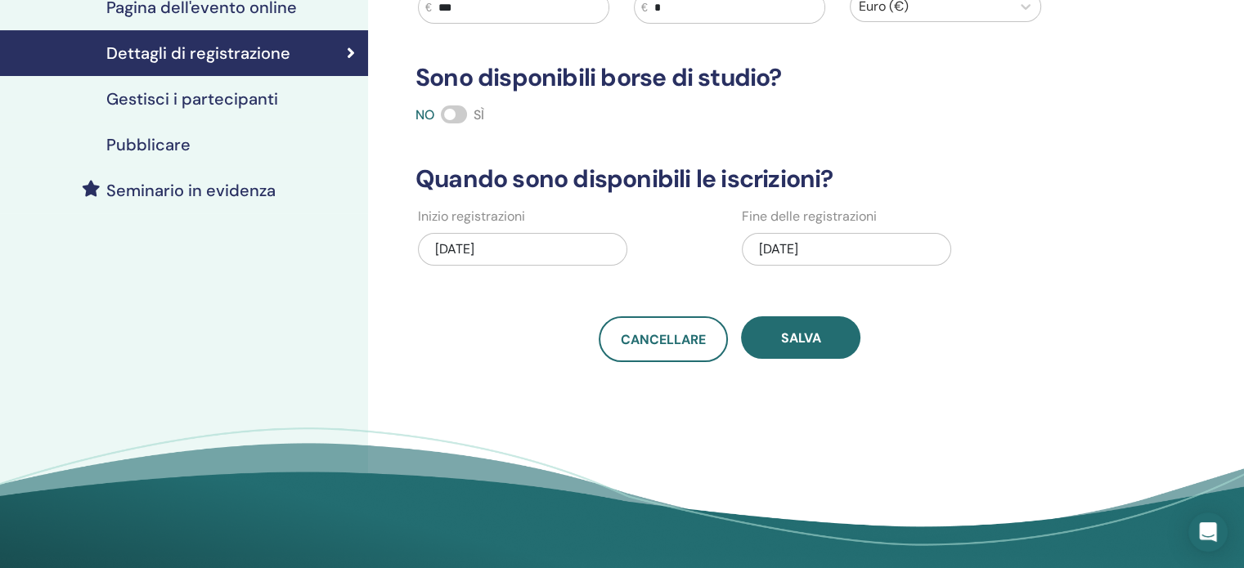
scroll to position [82, 0]
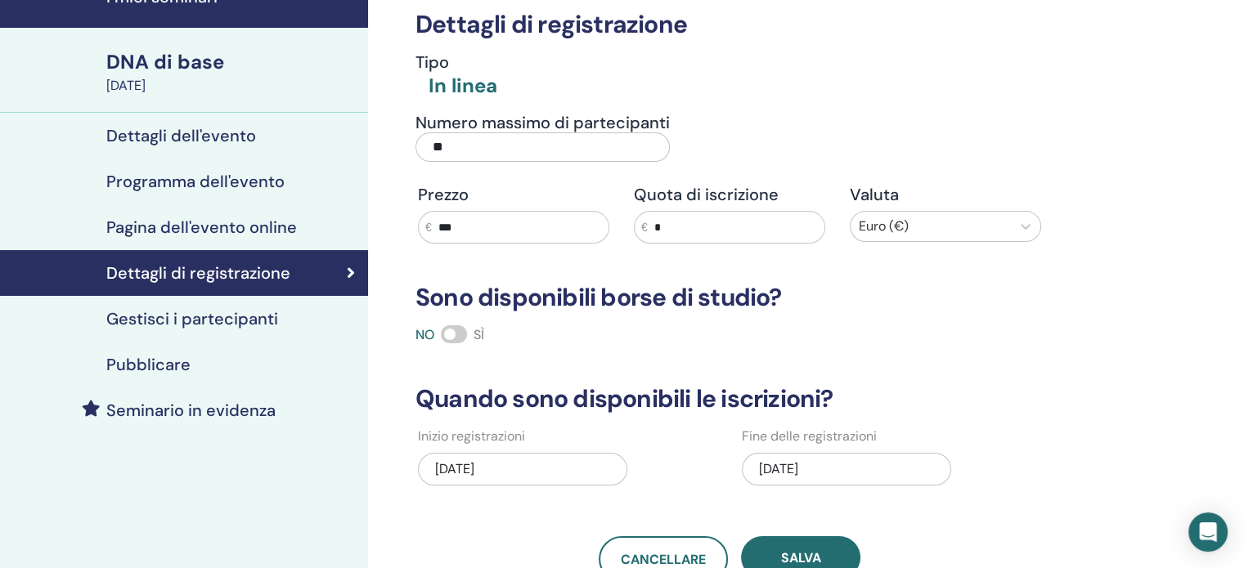
click at [455, 336] on span at bounding box center [454, 334] width 26 height 18
click at [459, 333] on span at bounding box center [454, 334] width 26 height 18
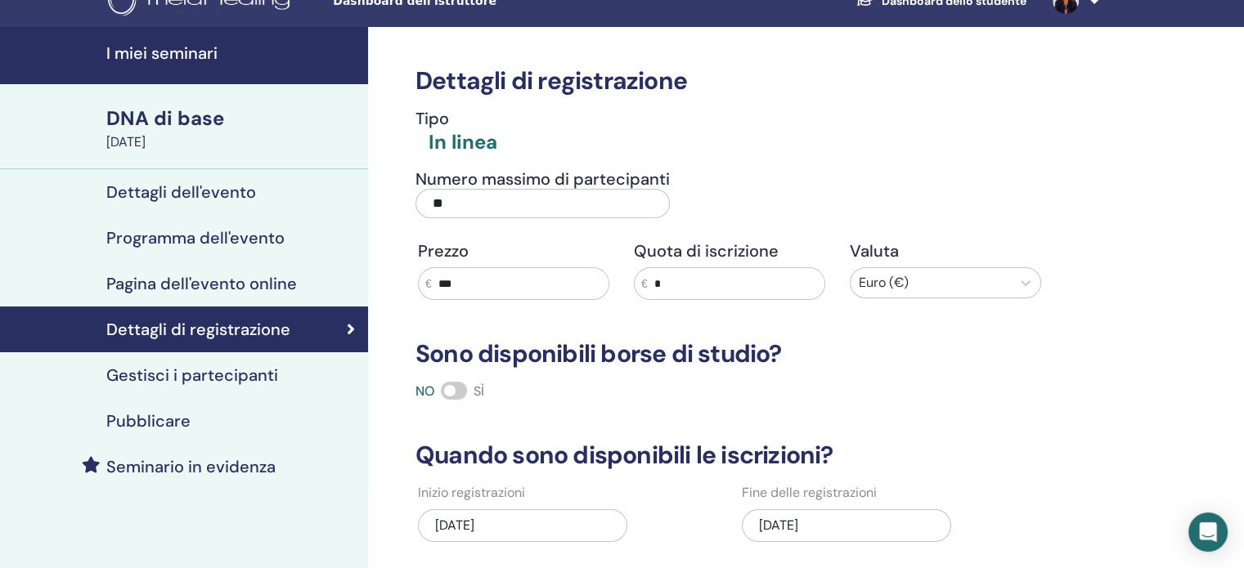
scroll to position [0, 0]
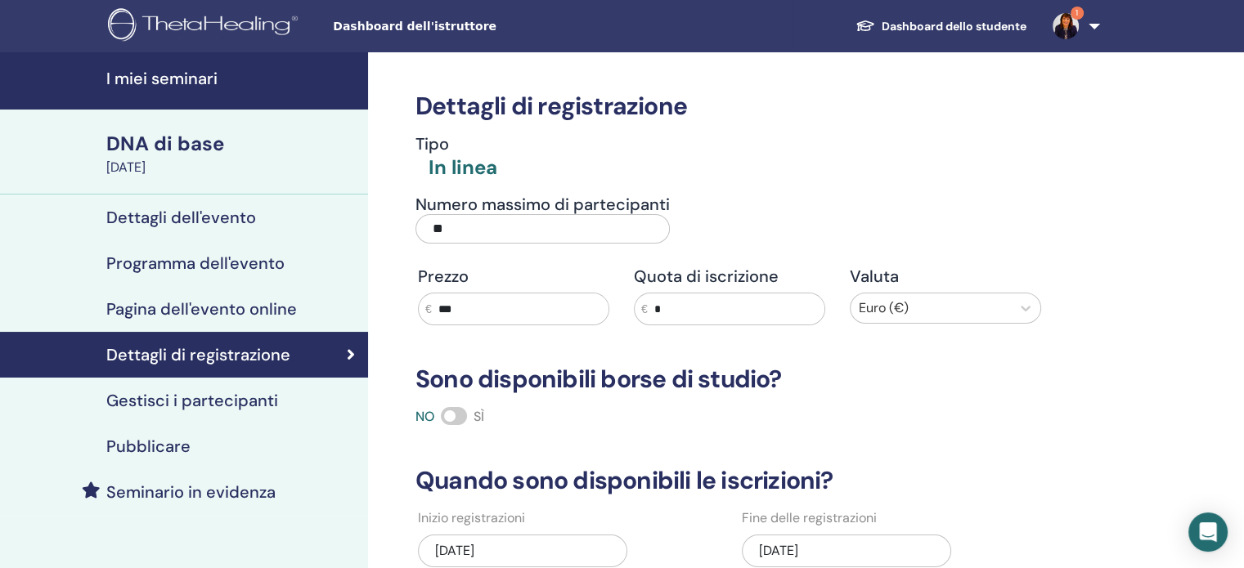
click at [973, 28] on font "Dashboard dello studente" at bounding box center [953, 26] width 145 height 15
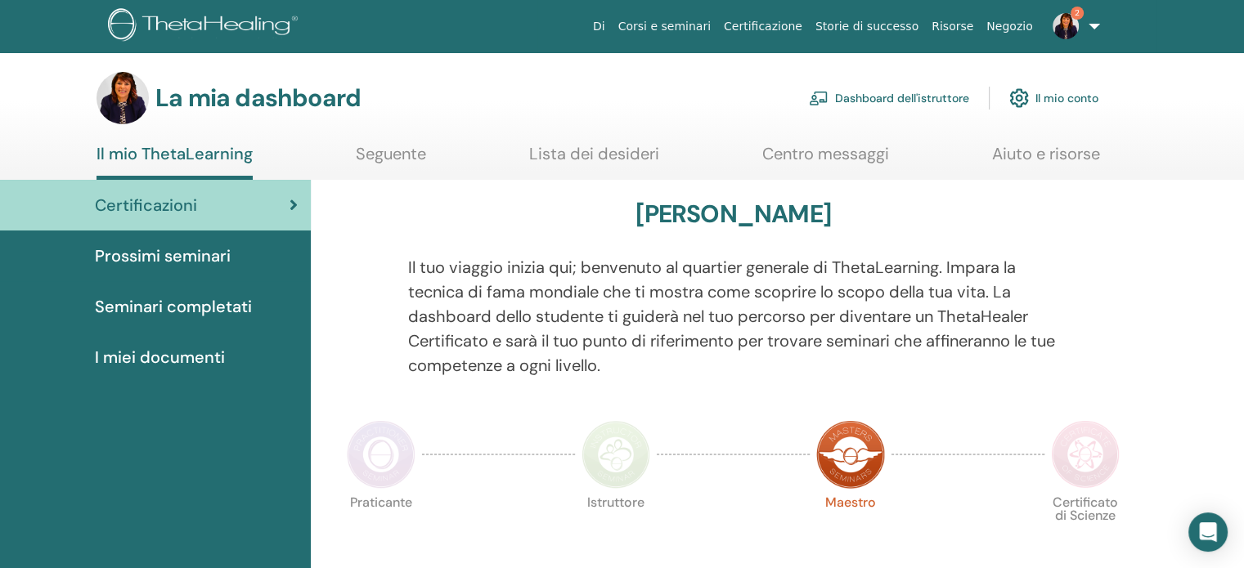
click at [930, 96] on font "Dashboard dell'istruttore" at bounding box center [902, 99] width 134 height 15
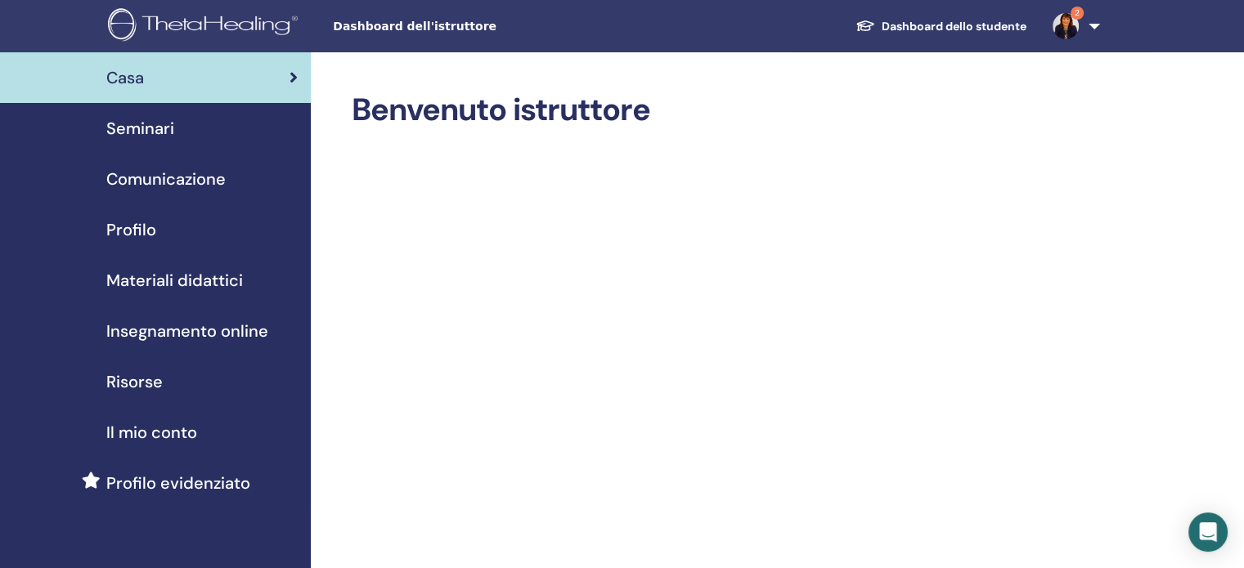
click at [146, 128] on font "Seminari" at bounding box center [140, 128] width 68 height 21
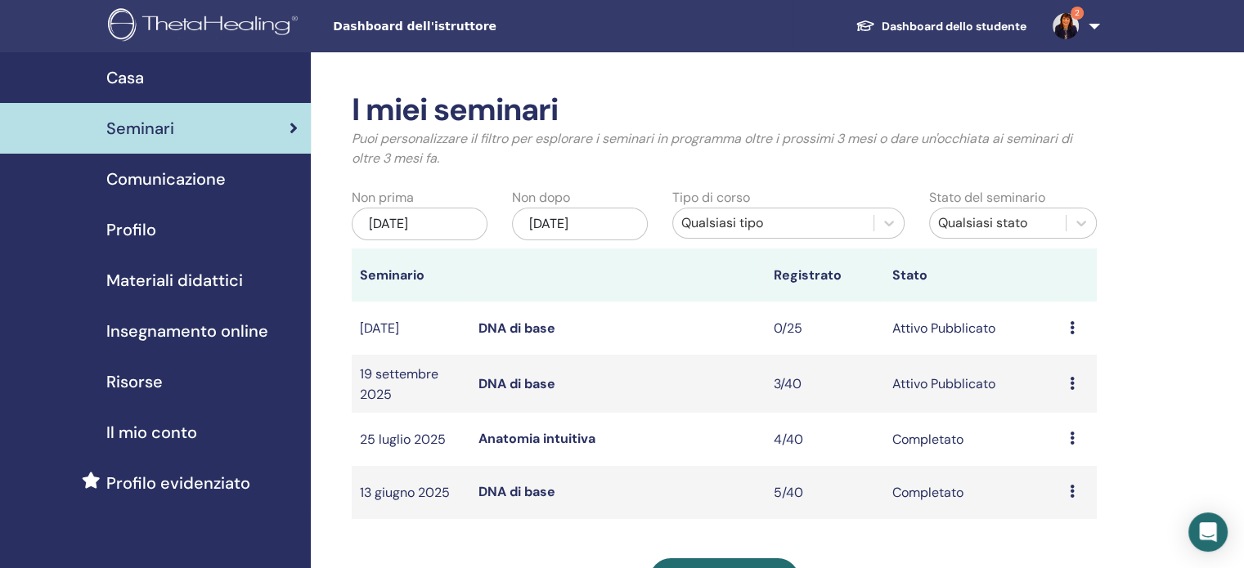
click at [518, 326] on font "DNA di base" at bounding box center [516, 328] width 77 height 17
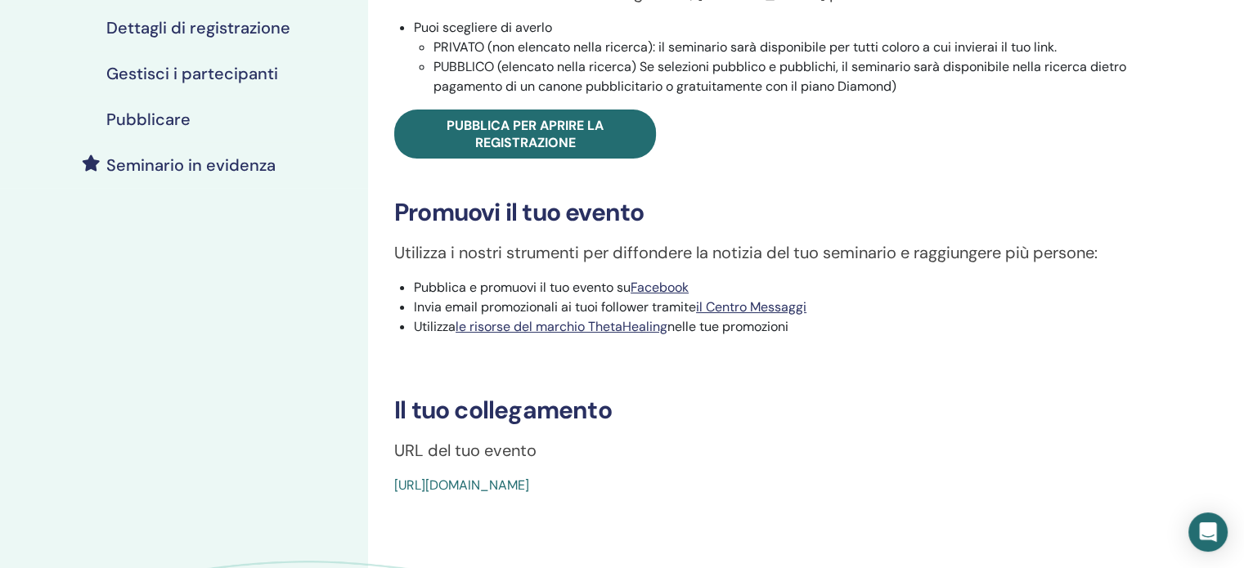
scroll to position [409, 0]
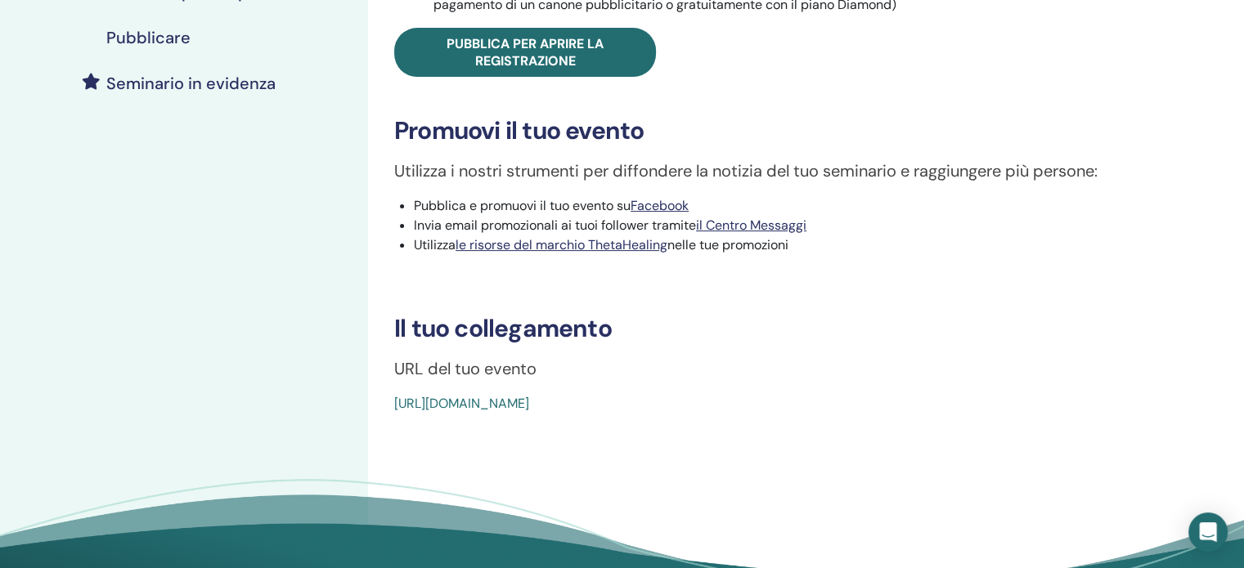
drag, startPoint x: 386, startPoint y: 403, endPoint x: 795, endPoint y: 419, distance: 409.1
click at [795, 419] on div "DNA di base Tipo di evento In linea Stato dell'evento Attivo Pubblicato Registr…" at bounding box center [782, 143] width 829 height 999
